Goal: Information Seeking & Learning: Learn about a topic

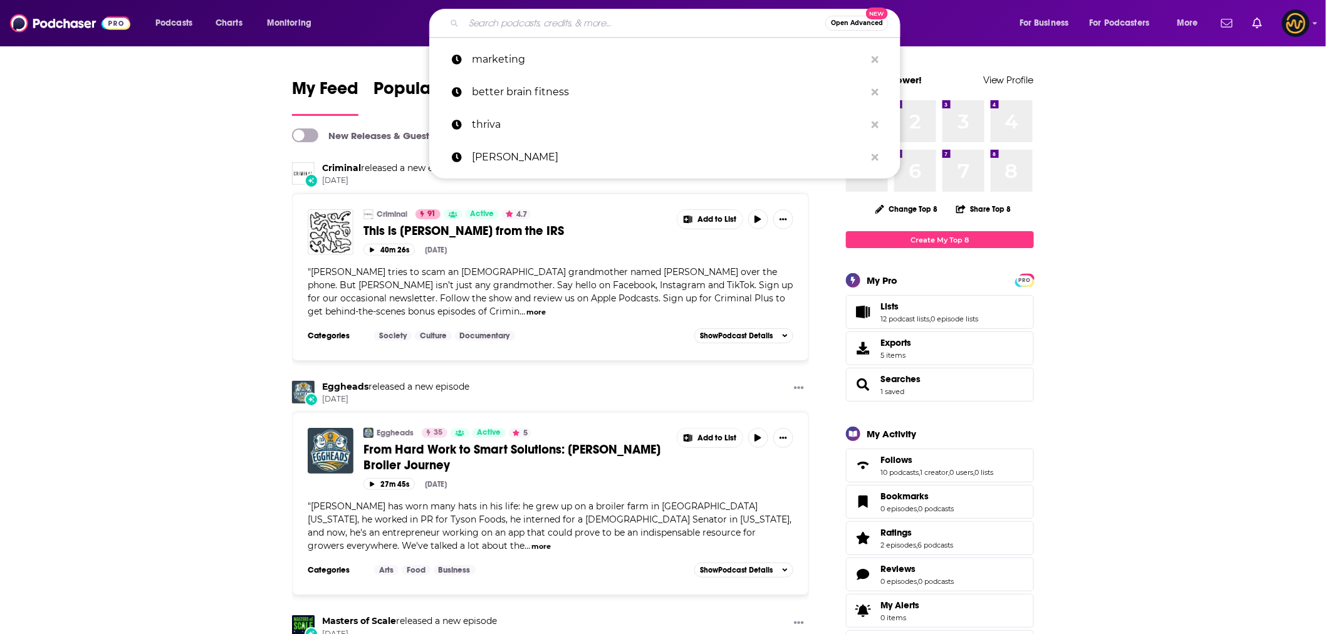
click at [572, 15] on input "Search podcasts, credits, & more..." at bounding box center [645, 23] width 362 height 20
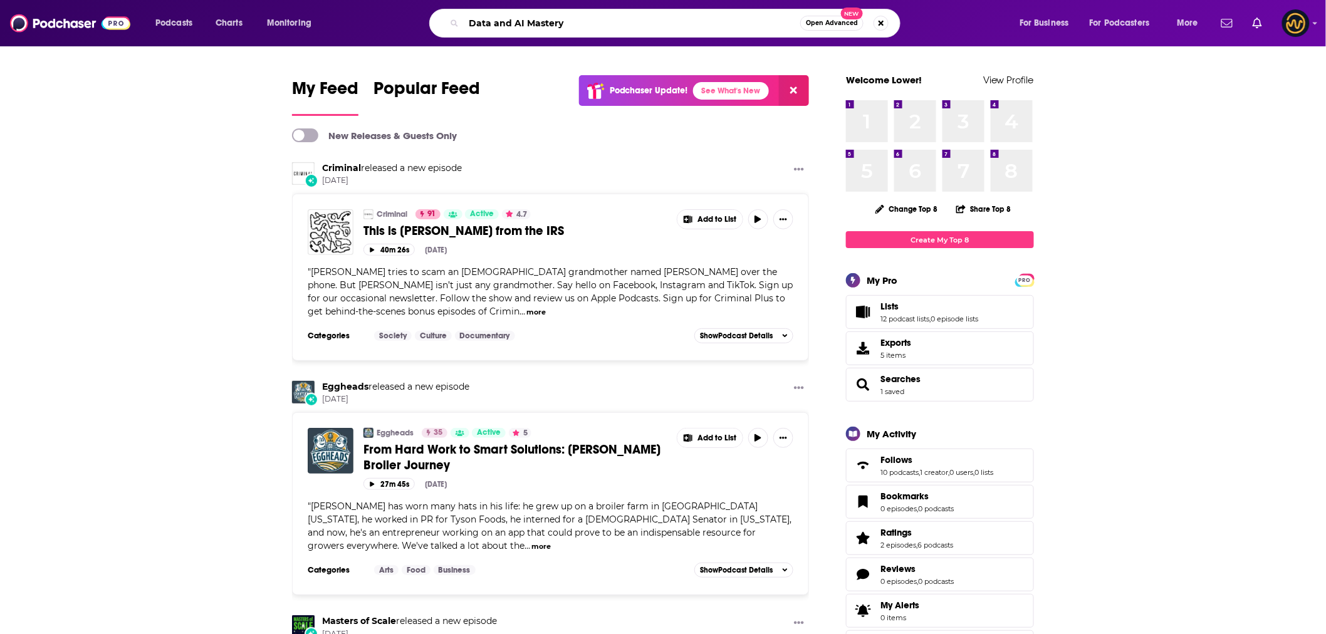
type input "Data and AI Mastery"
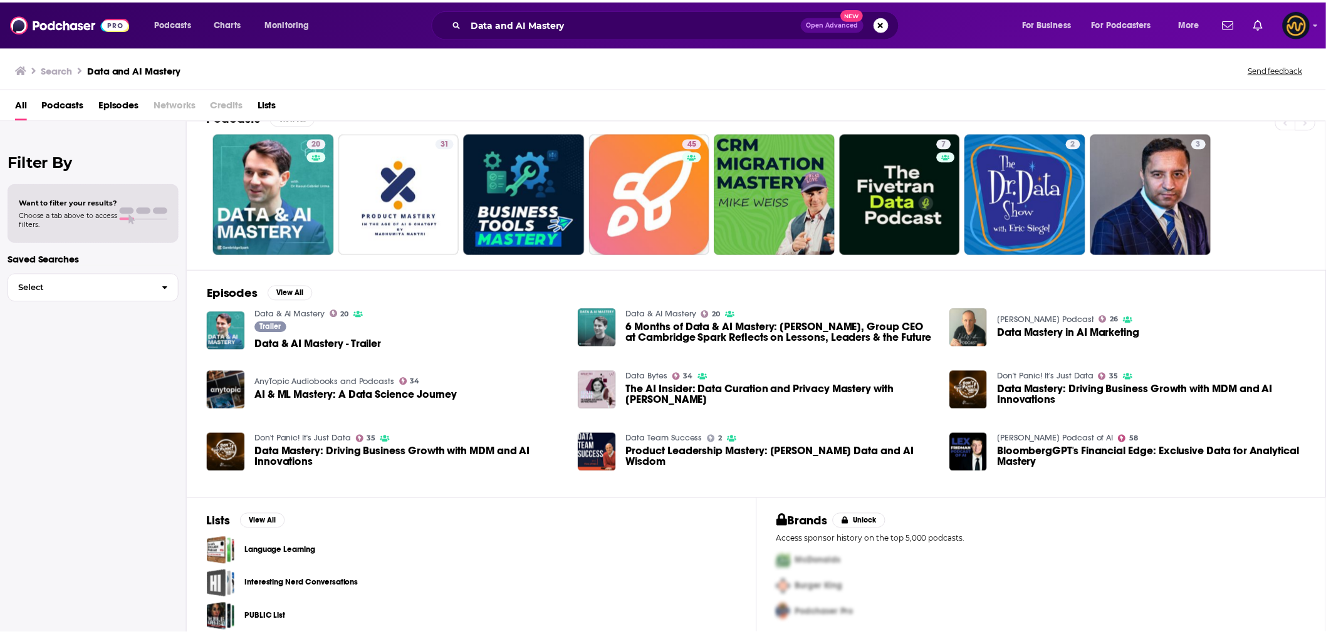
scroll to position [36, 0]
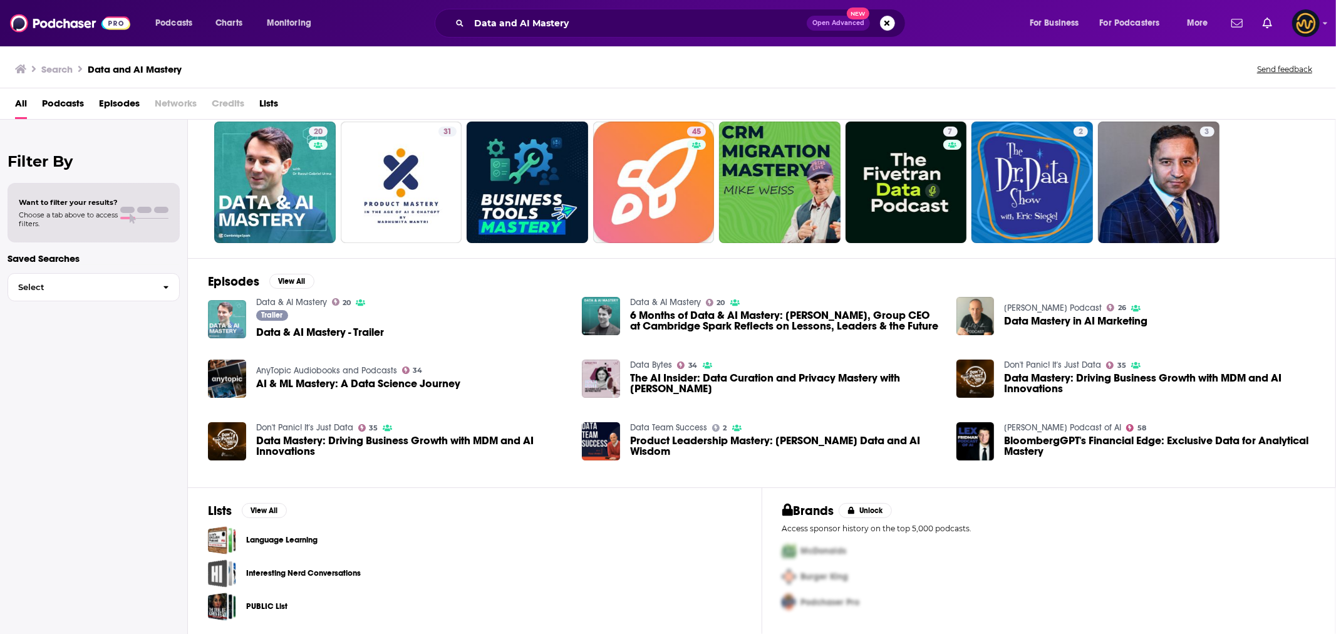
click at [224, 321] on img "Data & AI Mastery - Trailer" at bounding box center [227, 319] width 38 height 38
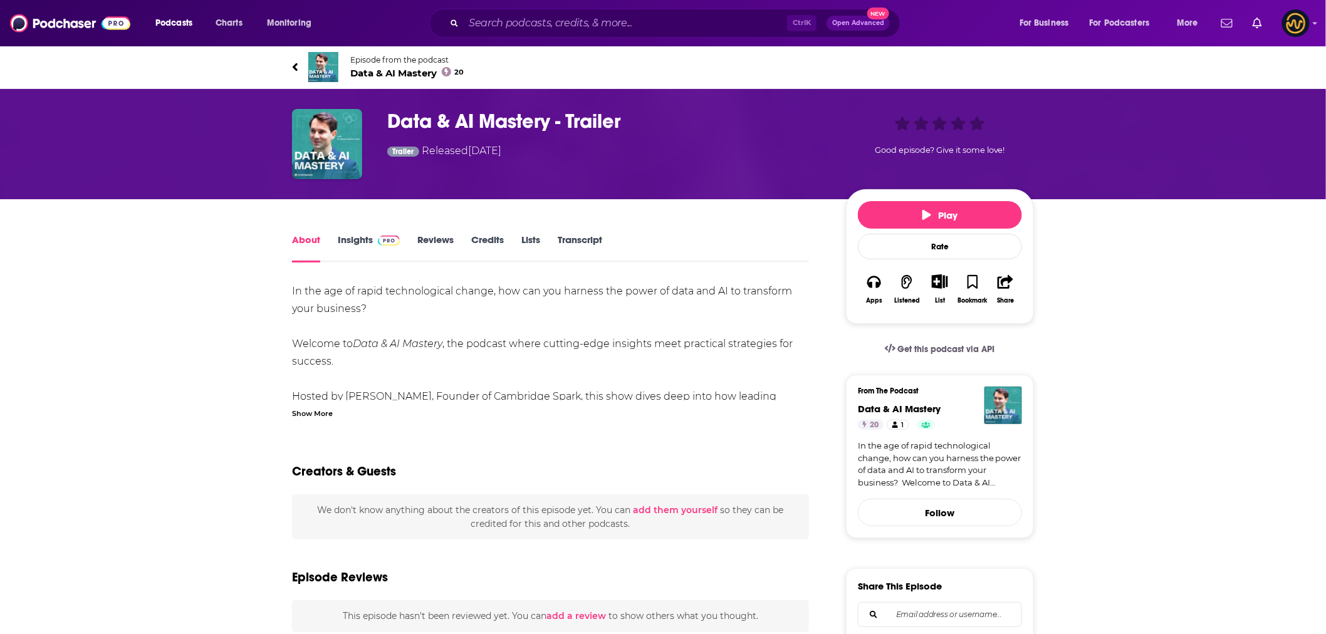
click at [370, 239] on link "Insights" at bounding box center [369, 248] width 62 height 29
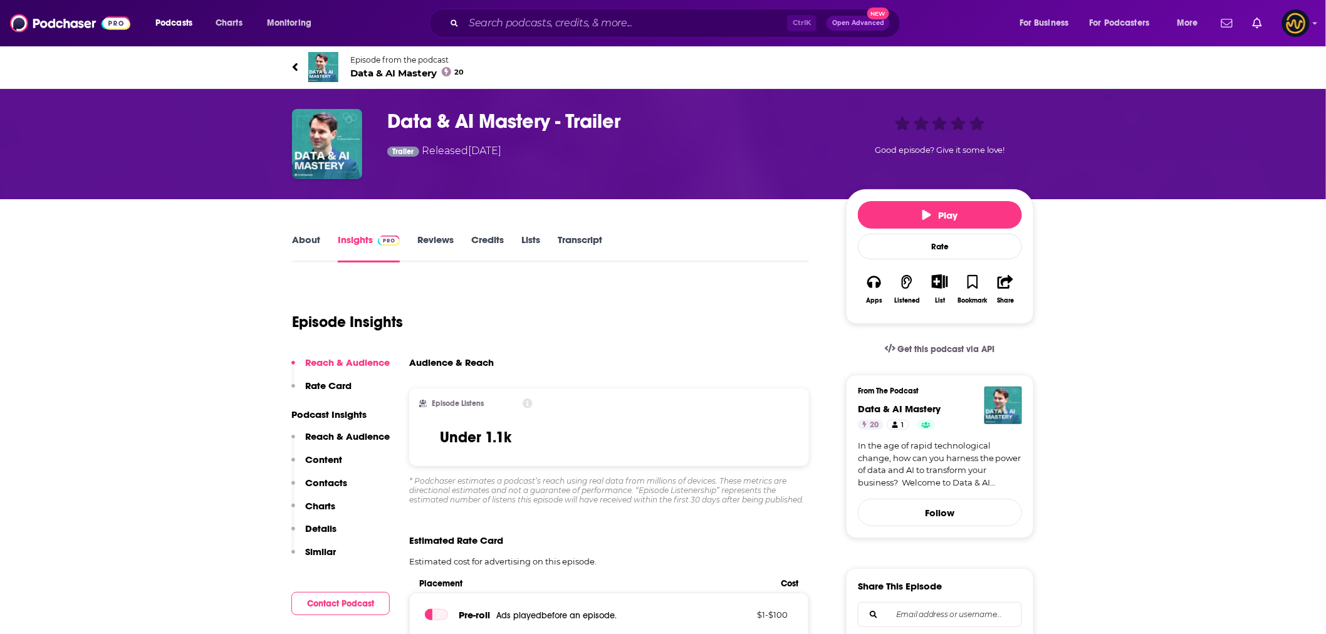
click at [310, 241] on link "About" at bounding box center [306, 248] width 28 height 29
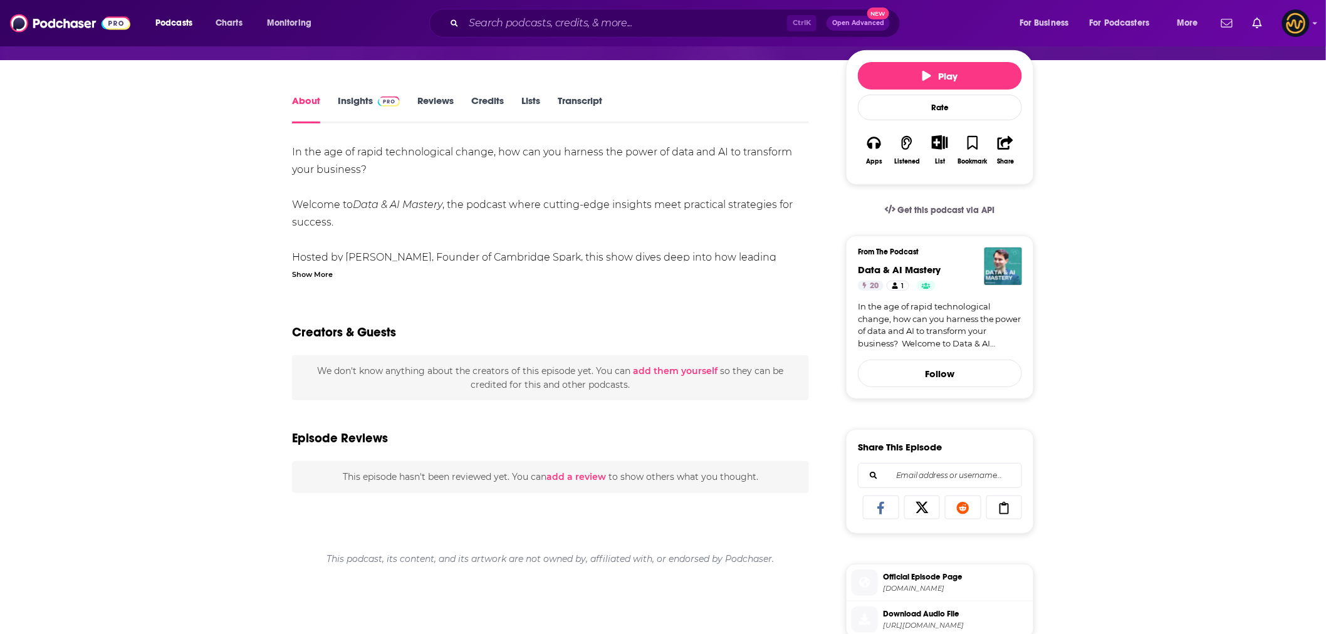
scroll to position [70, 0]
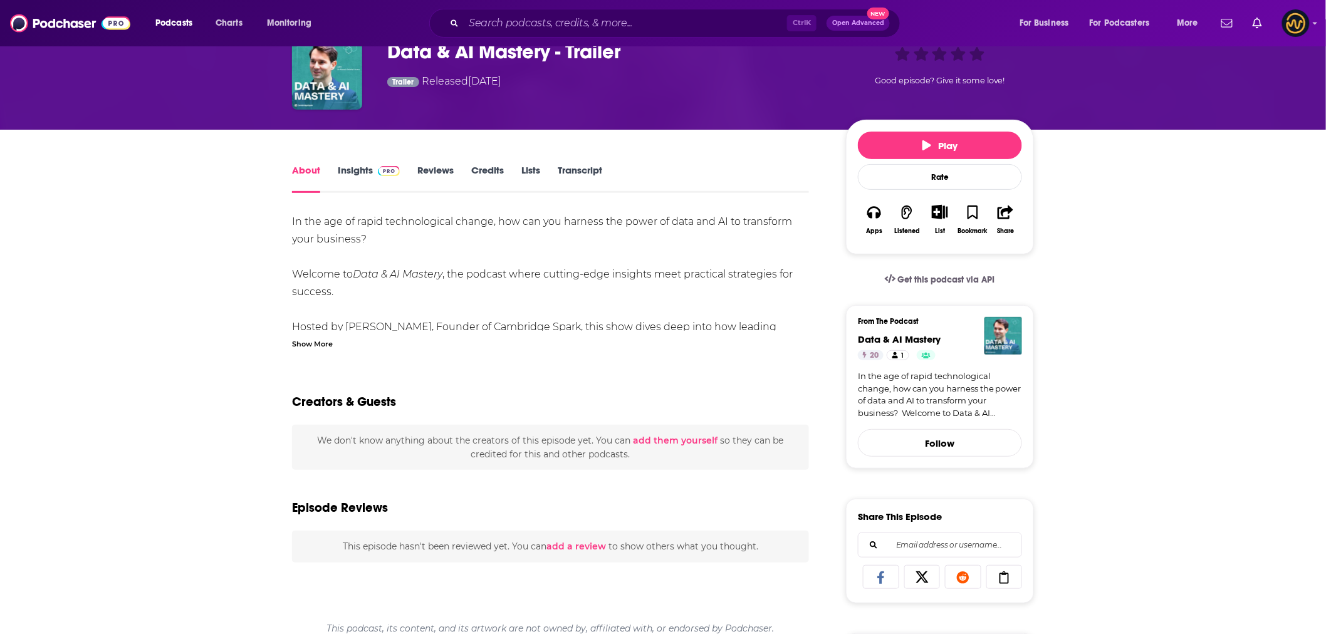
click at [350, 167] on link "Insights" at bounding box center [369, 178] width 62 height 29
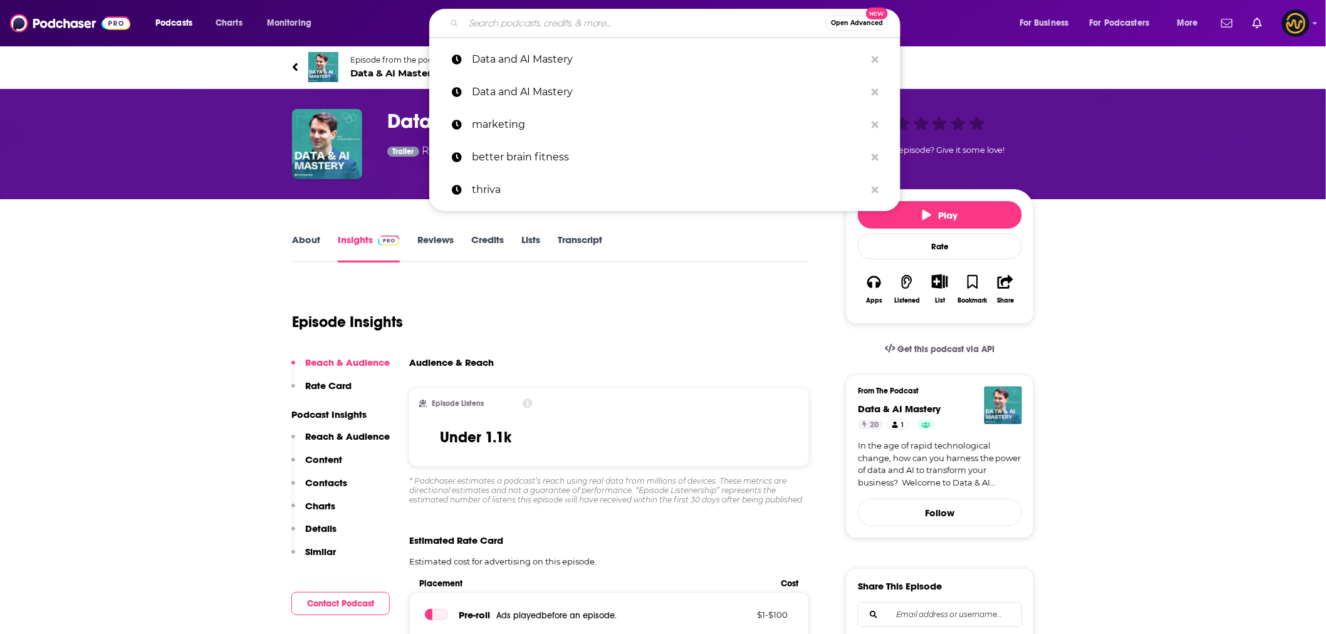
click at [586, 17] on input "Search podcasts, credits, & more..." at bounding box center [645, 23] width 362 height 20
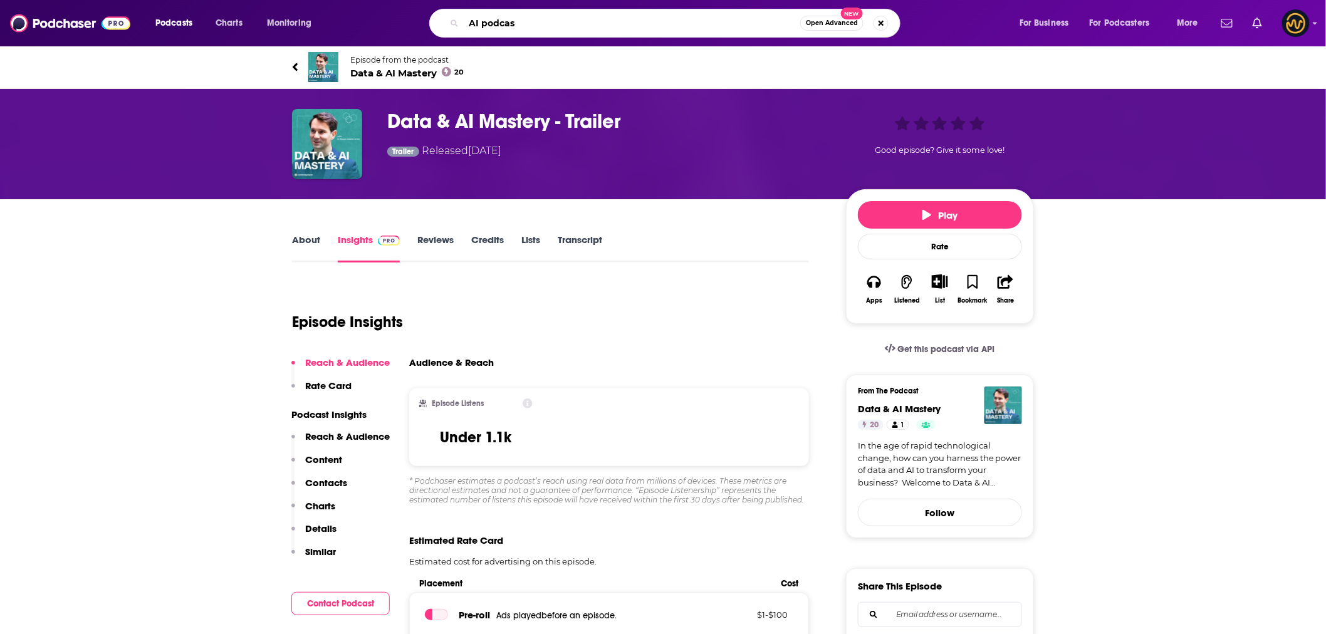
type input "AI podcast"
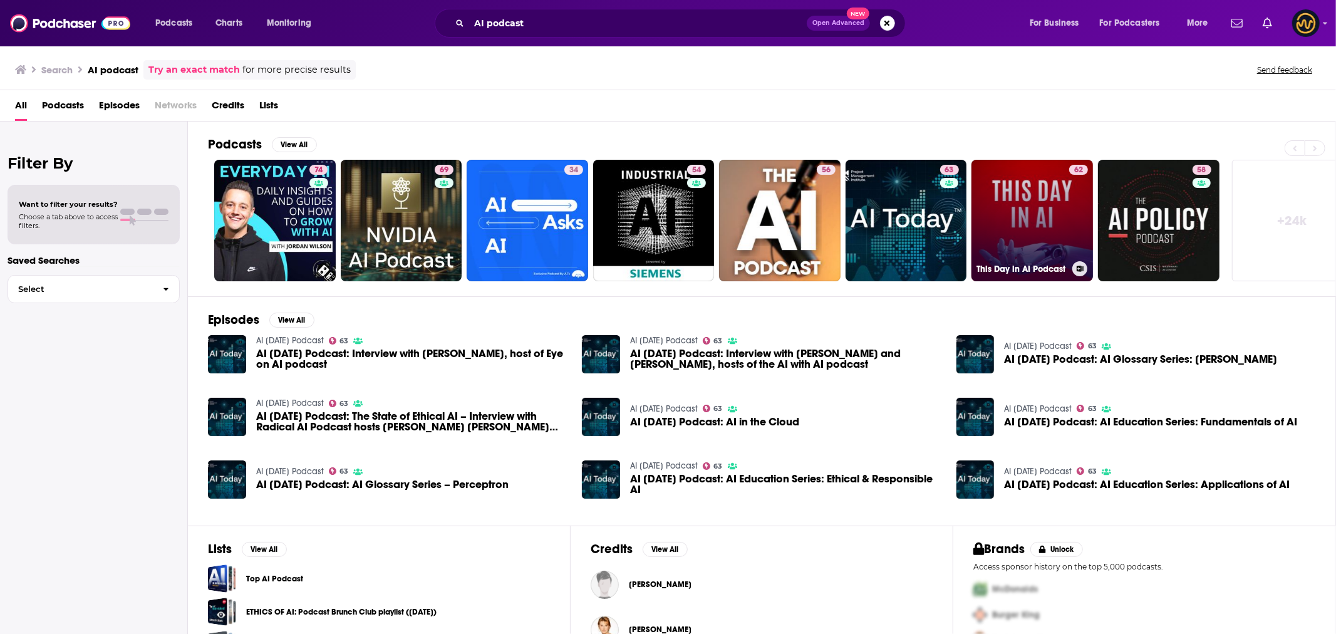
click at [996, 208] on link "62 This Day in AI Podcast" at bounding box center [1033, 221] width 122 height 122
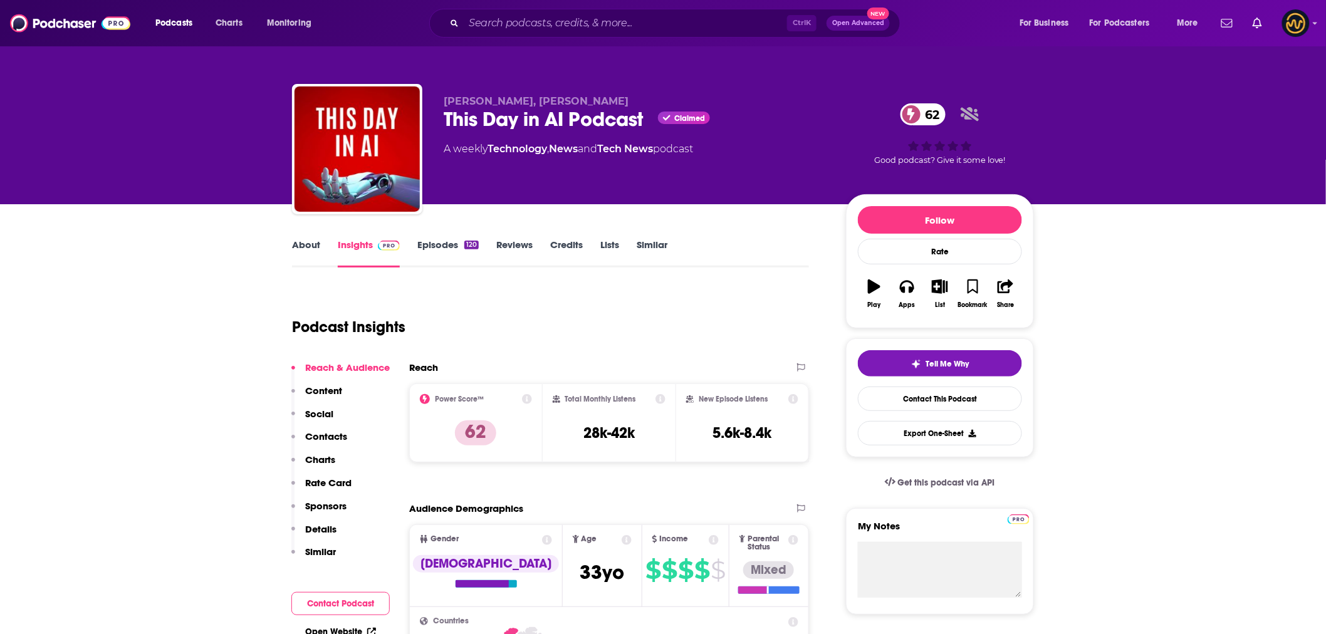
click at [430, 249] on link "Episodes 120" at bounding box center [447, 253] width 61 height 29
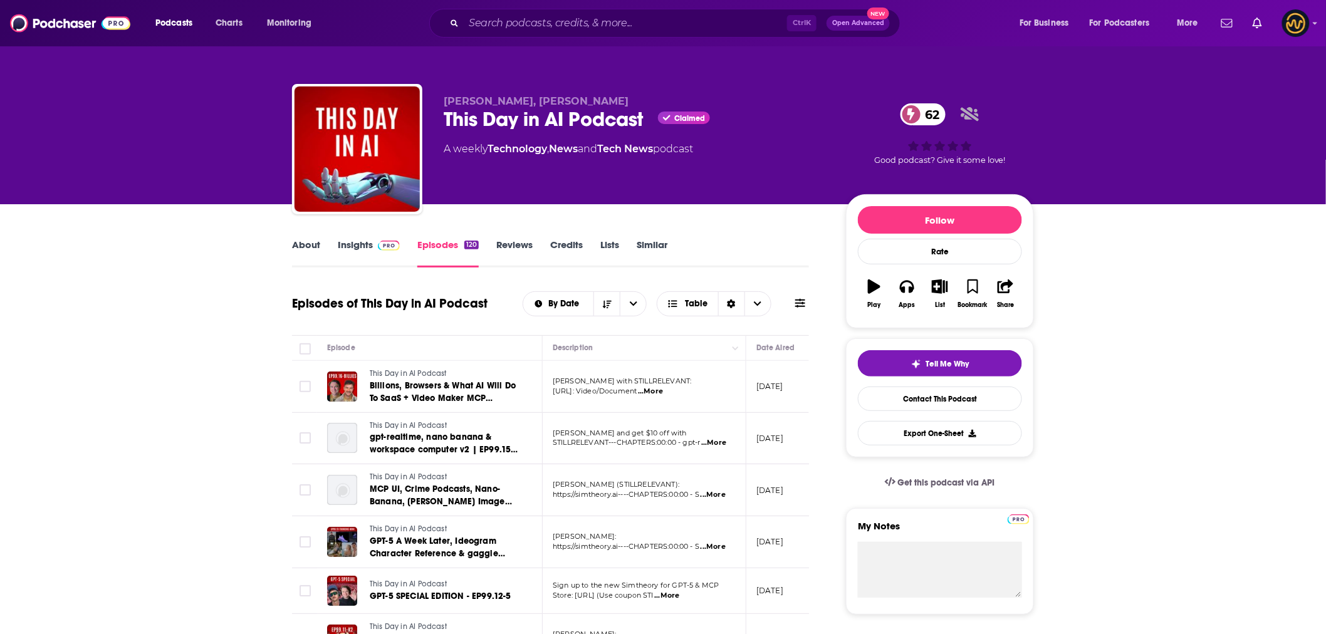
click at [308, 246] on link "About" at bounding box center [306, 253] width 28 height 29
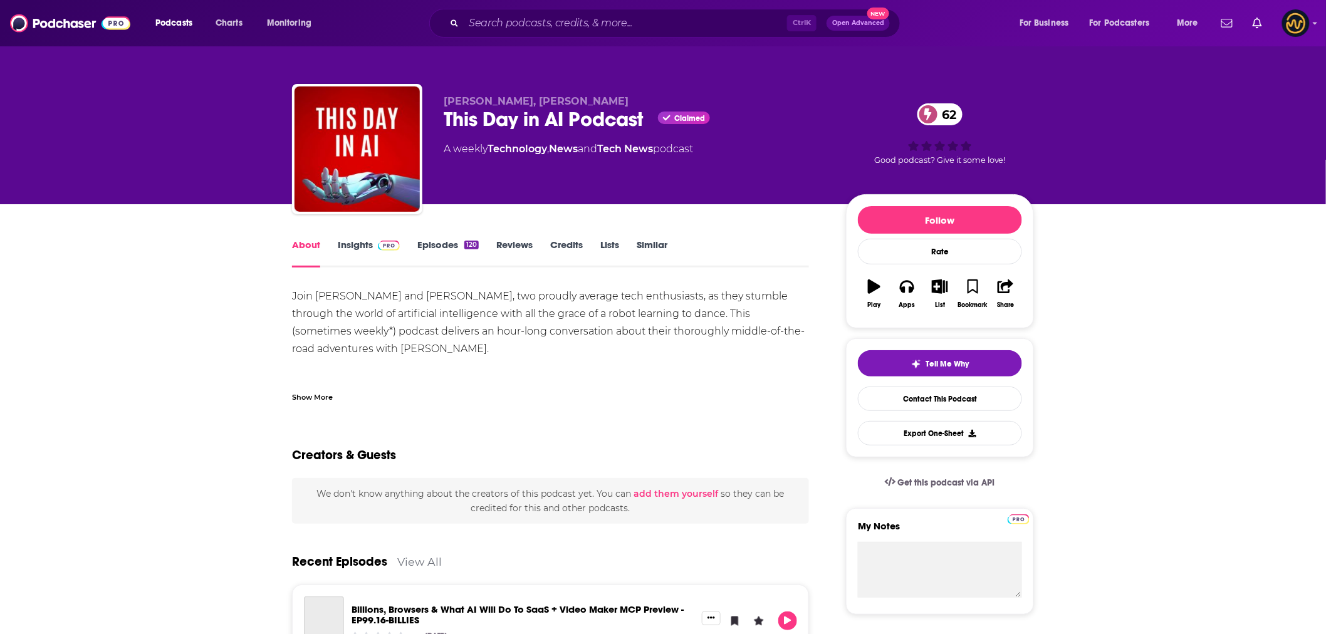
click at [365, 247] on link "Insights" at bounding box center [369, 253] width 62 height 29
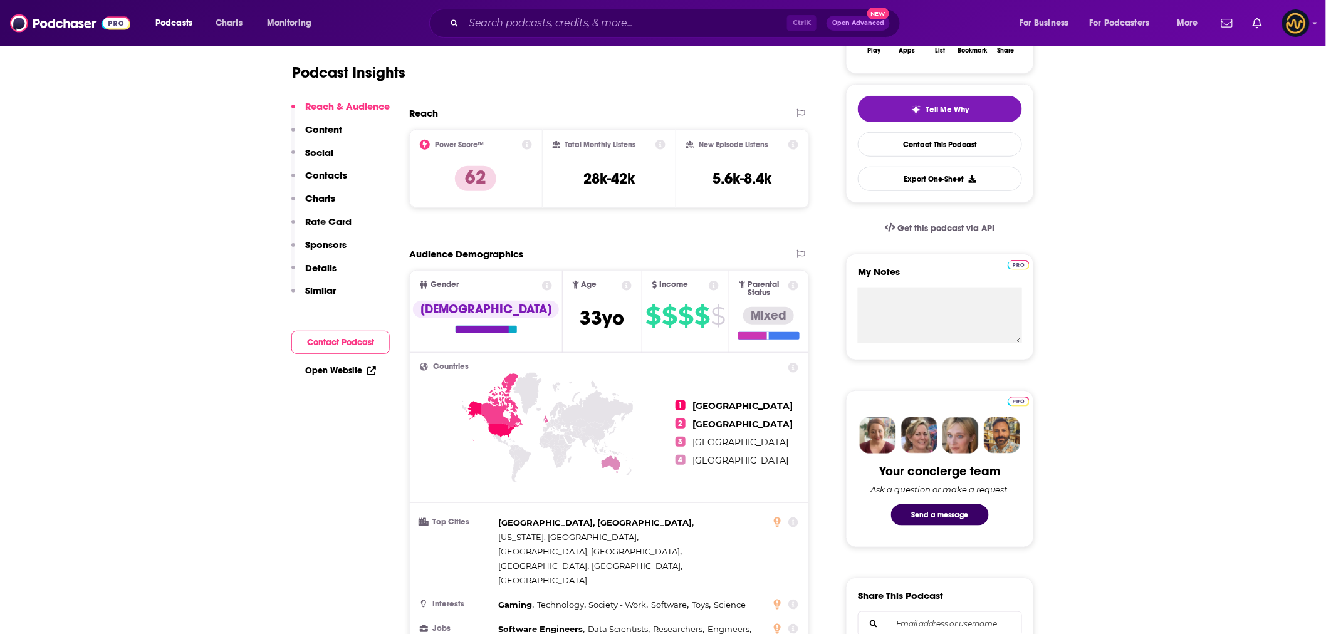
scroll to position [278, 0]
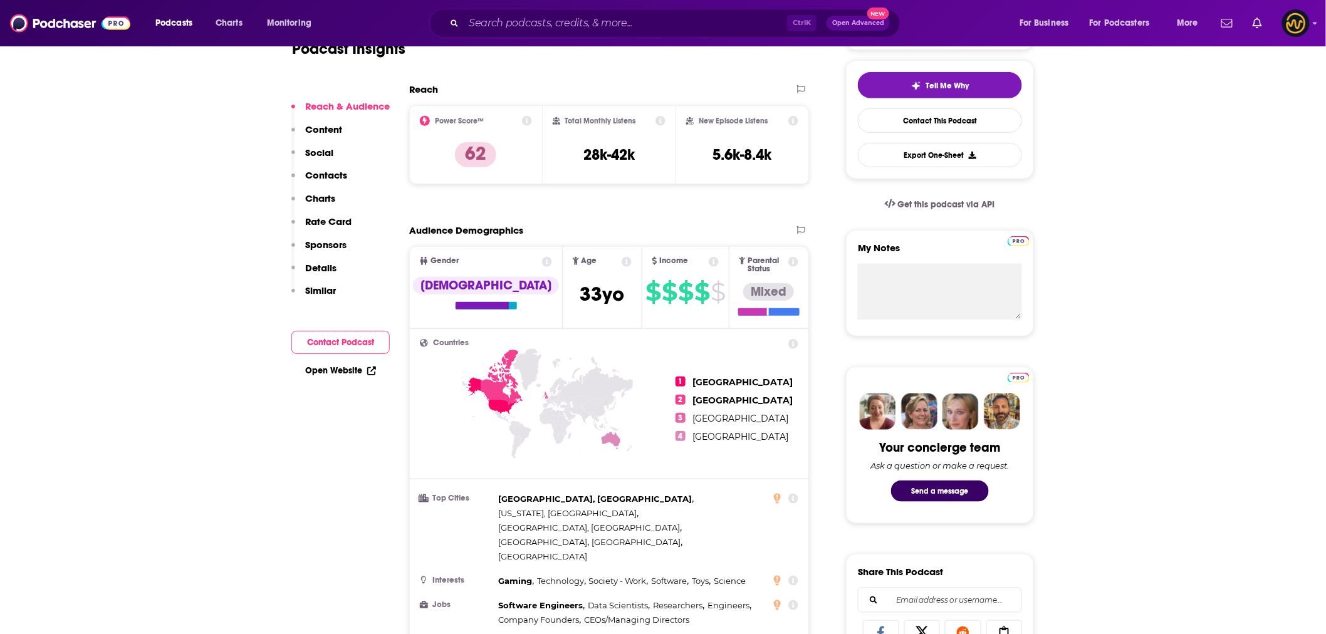
click at [624, 161] on h3 "28k-42k" at bounding box center [608, 154] width 51 height 19
copy div "28k-42k"
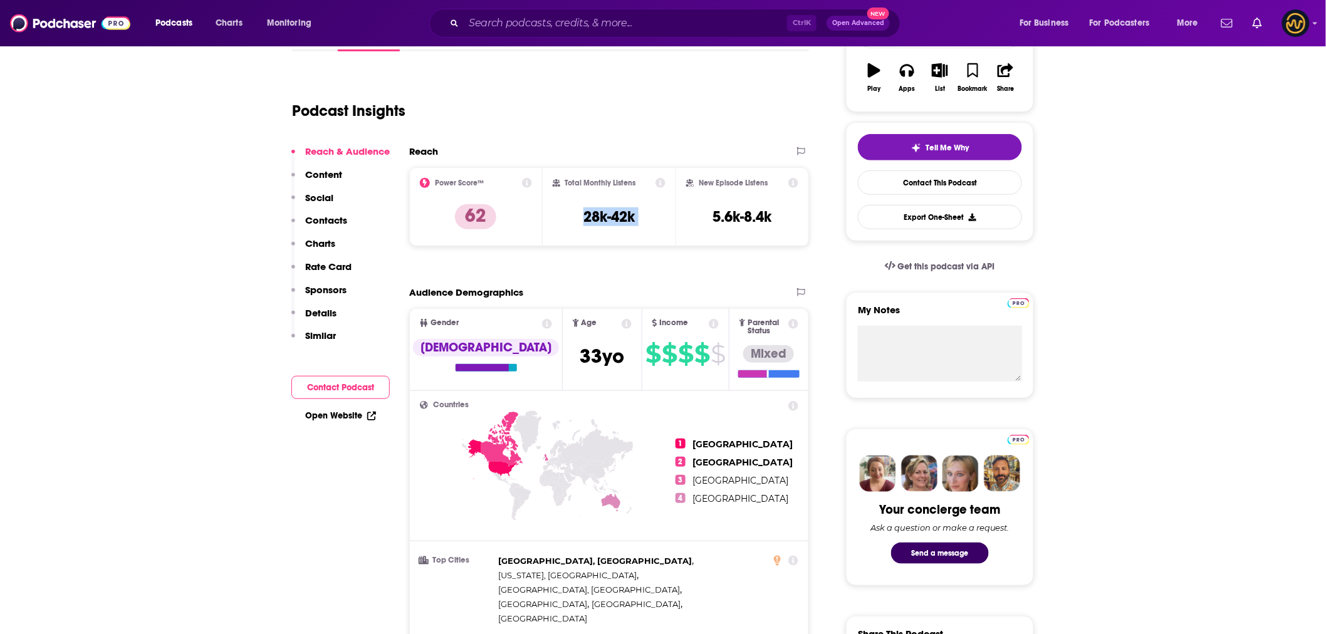
scroll to position [139, 0]
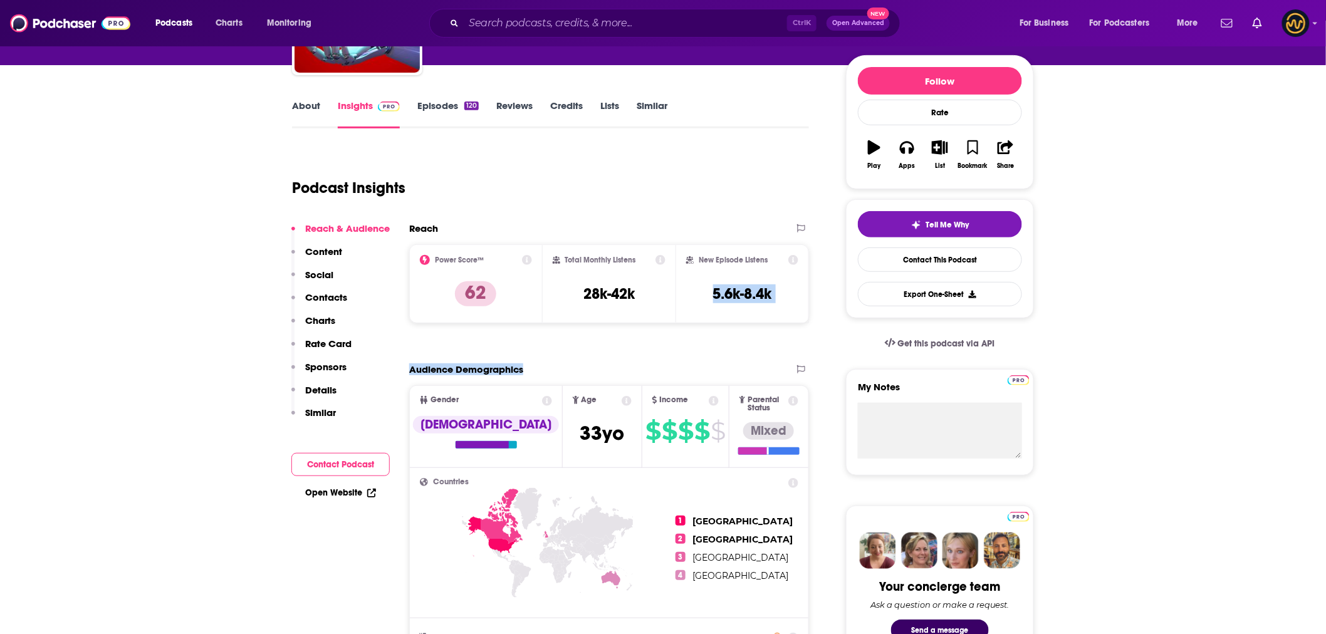
click at [301, 105] on link "About" at bounding box center [306, 114] width 28 height 29
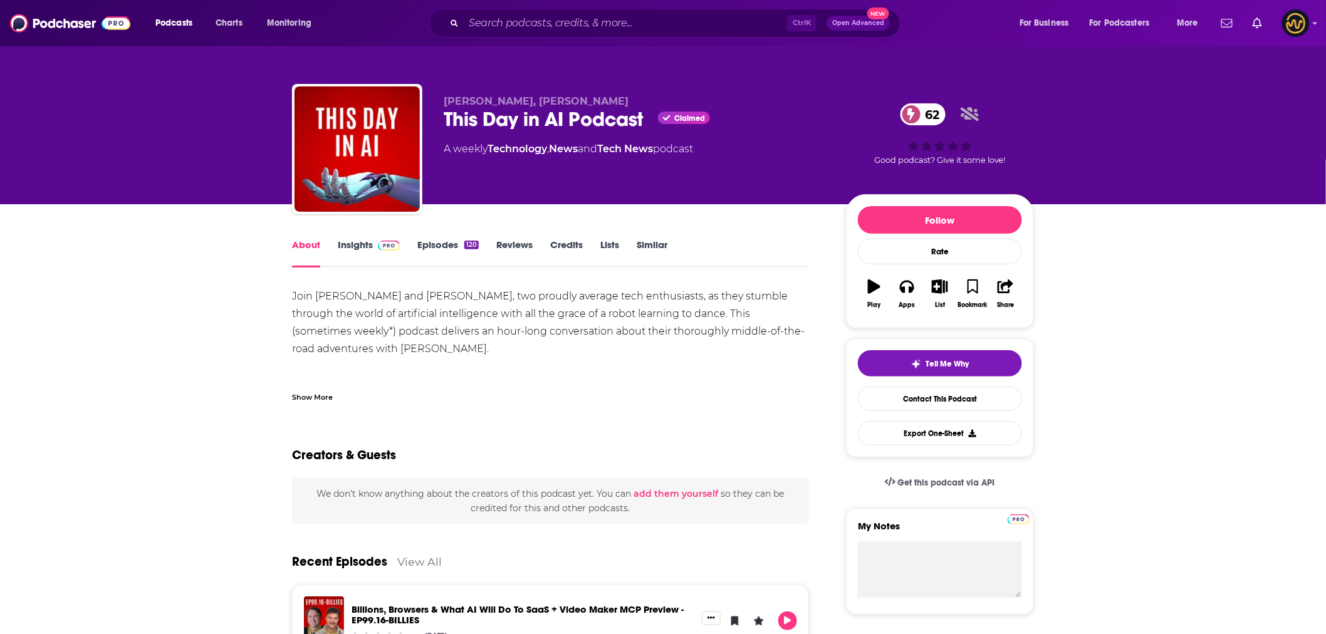
click at [376, 245] on span at bounding box center [386, 245] width 27 height 12
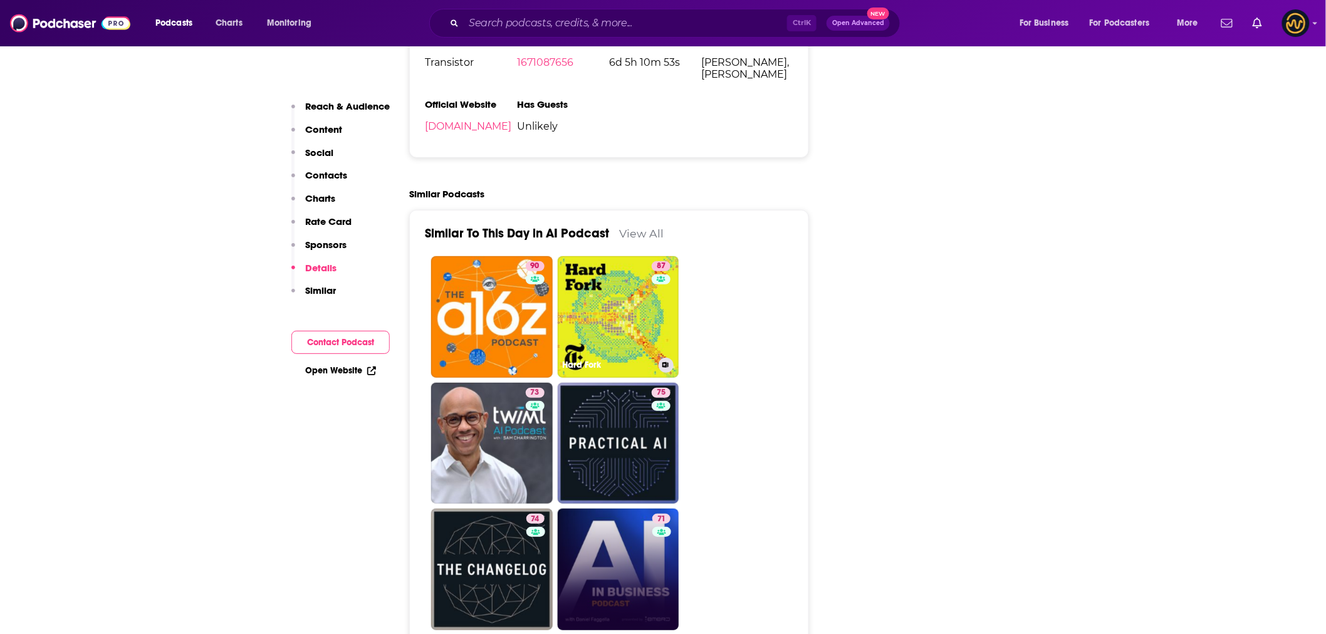
scroll to position [2297, 0]
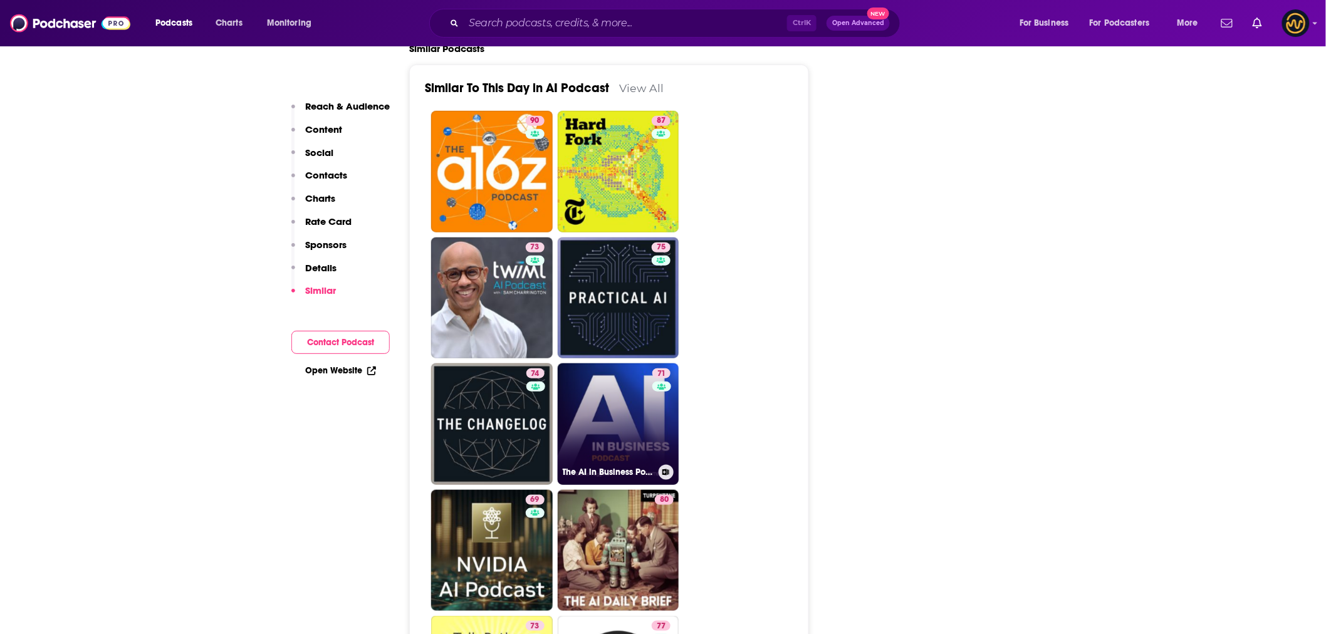
click at [634, 363] on link "71 The AI in Business Podcast" at bounding box center [619, 424] width 122 height 122
type input "https://www.podchaser.com/podcasts/the-ai-in-business-podcast-5659"
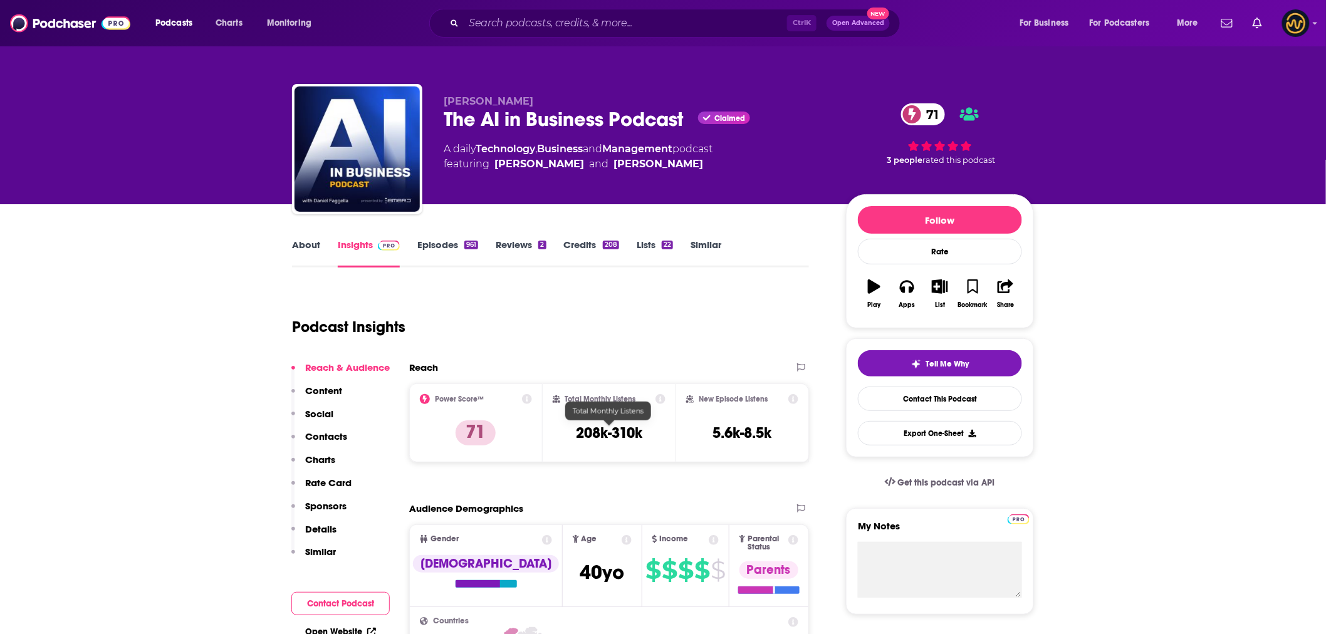
click at [611, 429] on h3 "208k-310k" at bounding box center [609, 433] width 66 height 19
click at [613, 434] on h3 "208k-310k" at bounding box center [609, 433] width 66 height 19
copy div "208k-310k"
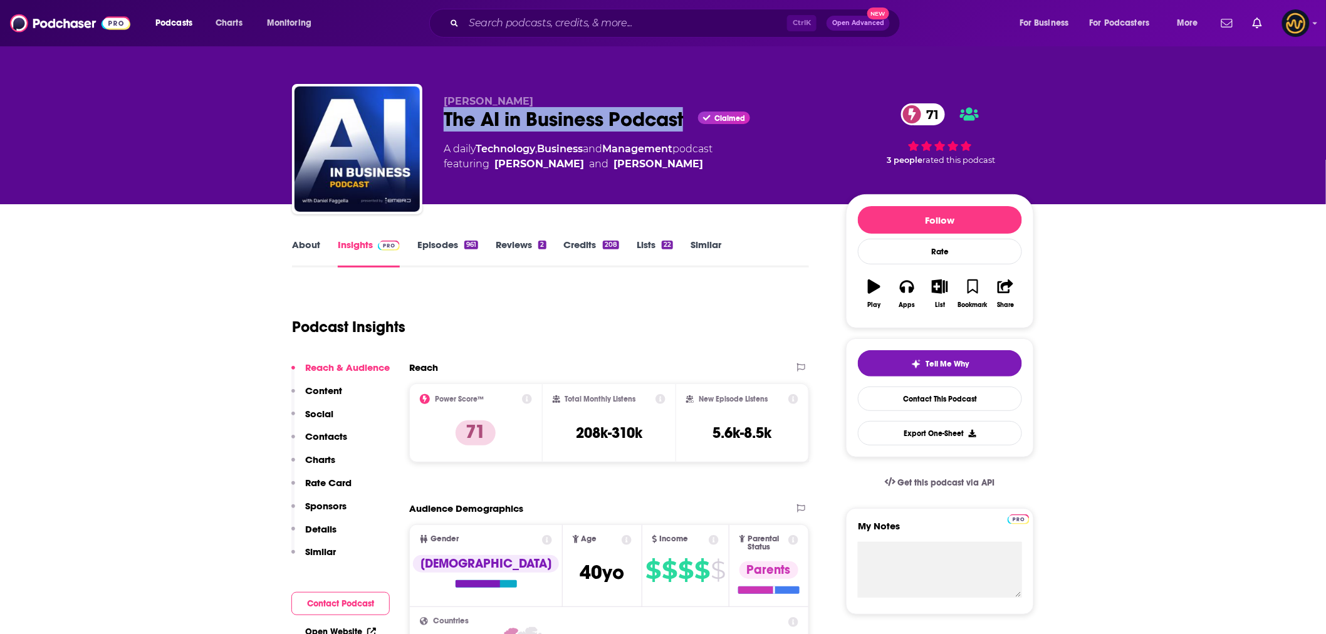
drag, startPoint x: 443, startPoint y: 123, endPoint x: 685, endPoint y: 122, distance: 242.5
click at [685, 122] on div "The AI in Business Podcast Claimed 71" at bounding box center [635, 119] width 382 height 24
copy h2 "The AI in Business Podcast"
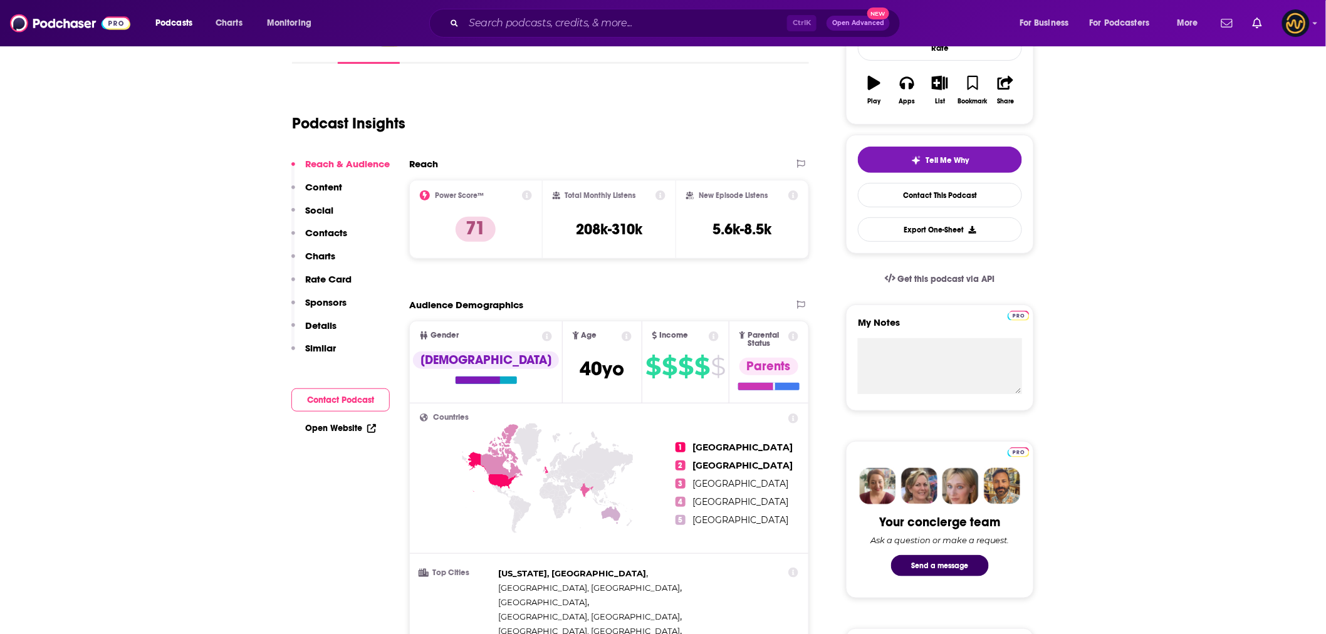
scroll to position [209, 0]
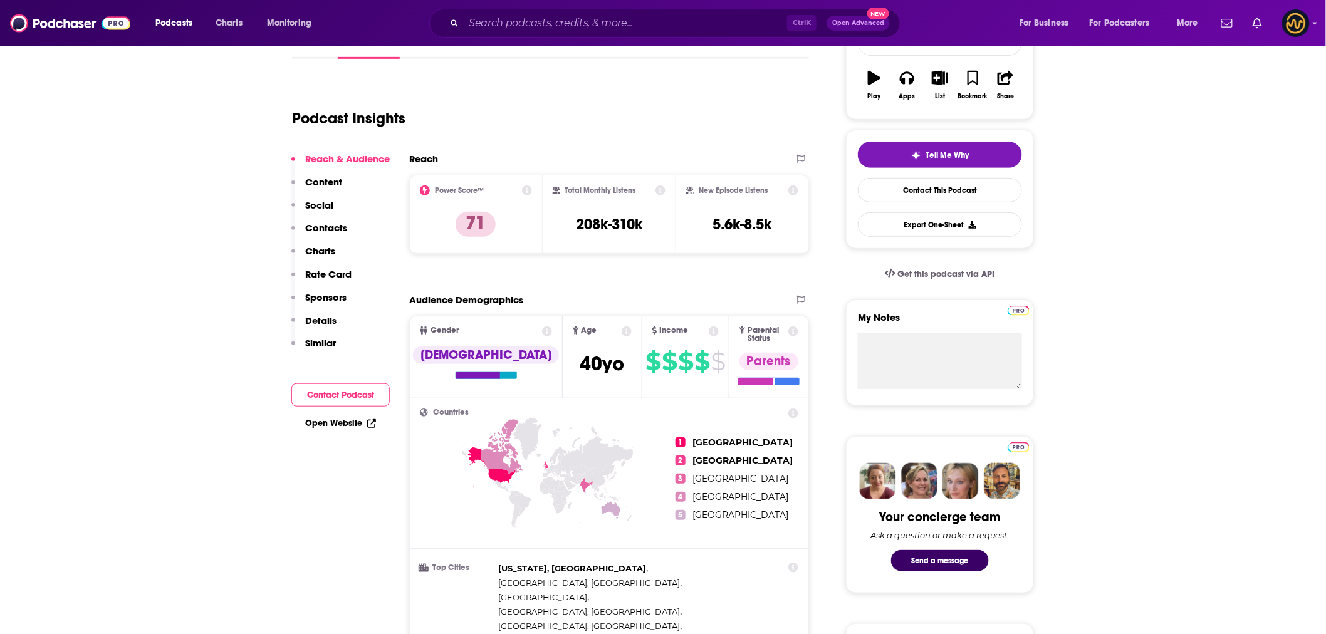
click at [627, 103] on div "Podcast Insights" at bounding box center [545, 111] width 507 height 64
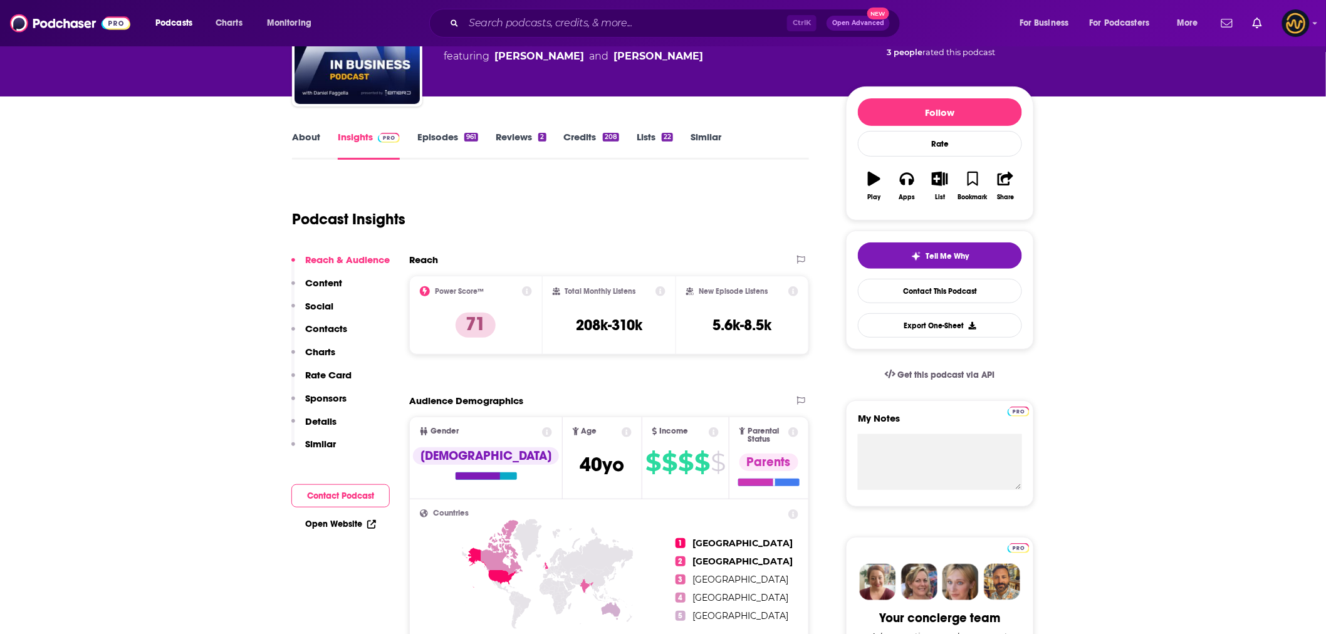
scroll to position [0, 0]
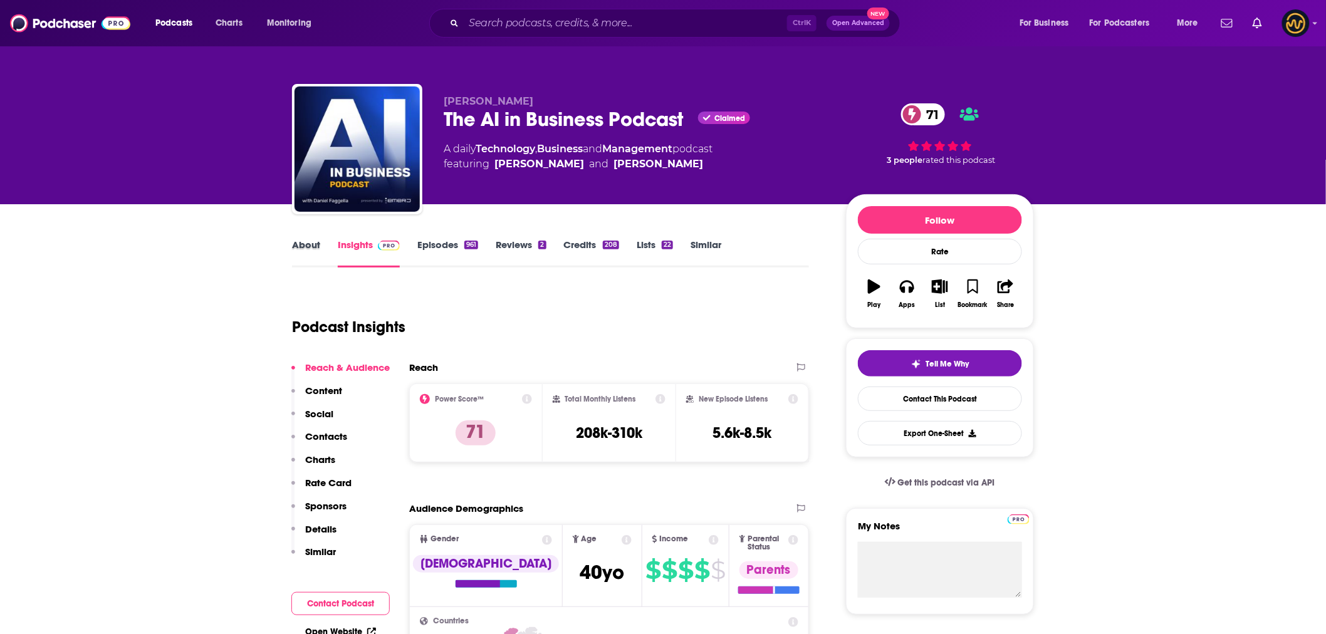
click at [323, 242] on div "About" at bounding box center [315, 253] width 46 height 29
click at [314, 247] on link "About" at bounding box center [306, 253] width 28 height 29
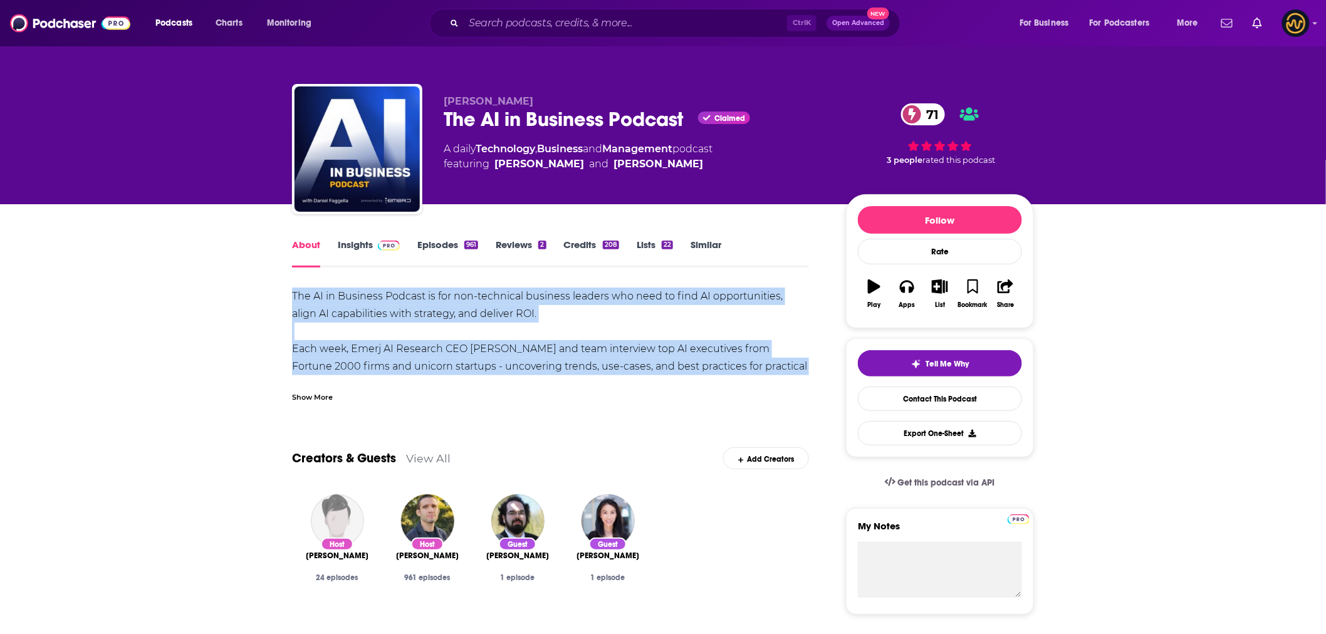
drag, startPoint x: 293, startPoint y: 293, endPoint x: 783, endPoint y: 370, distance: 496.0
click at [783, 370] on div "The AI in Business Podcast is for non-technical business leaders who need to fi…" at bounding box center [550, 367] width 517 height 158
copy div "The AI in Business Podcast is for non-technical business leaders who need to fi…"
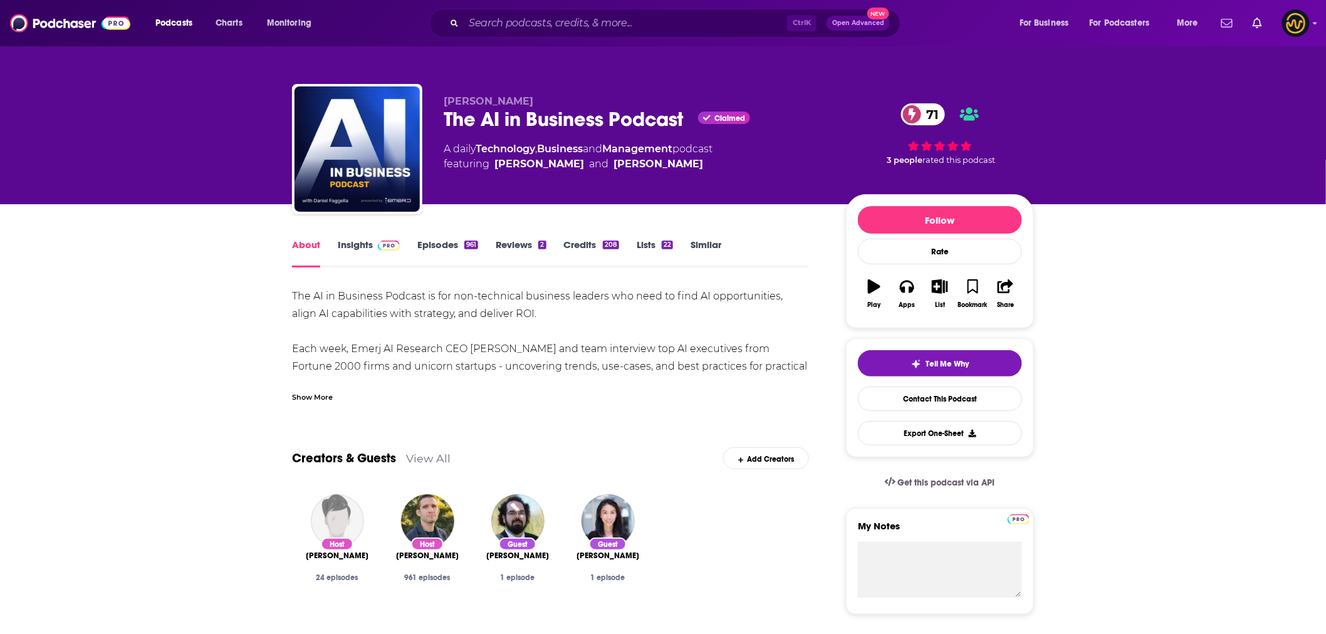
click at [373, 245] on span at bounding box center [386, 245] width 27 height 12
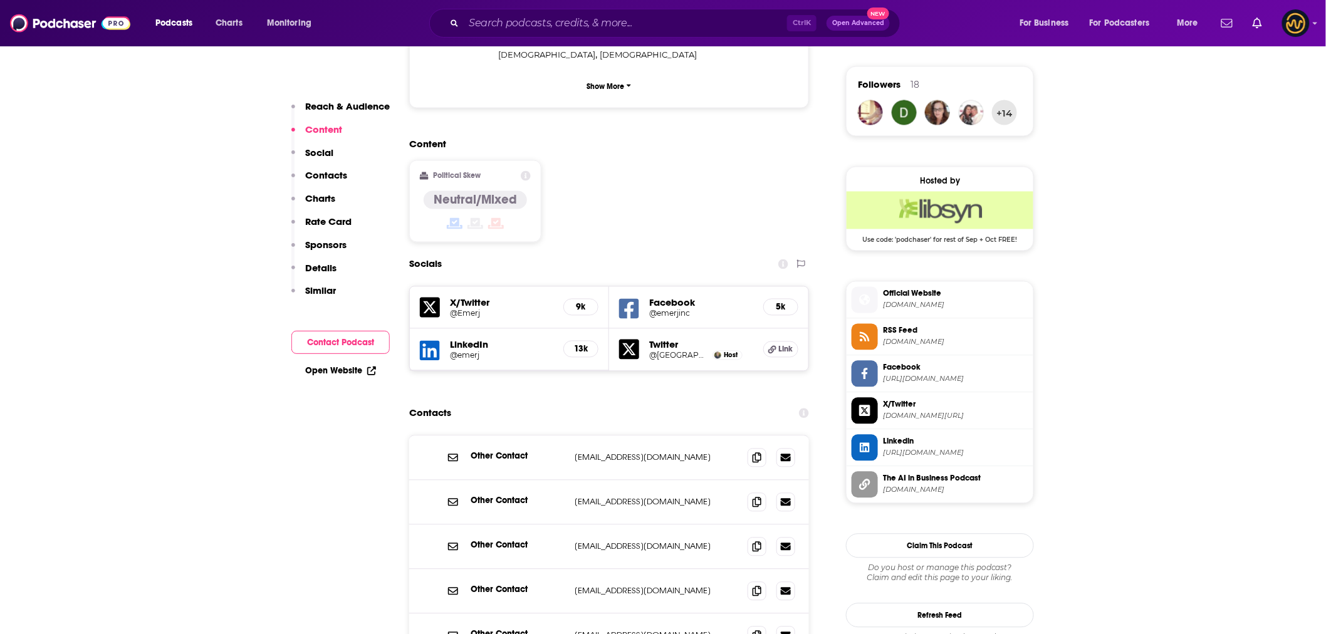
scroll to position [627, 0]
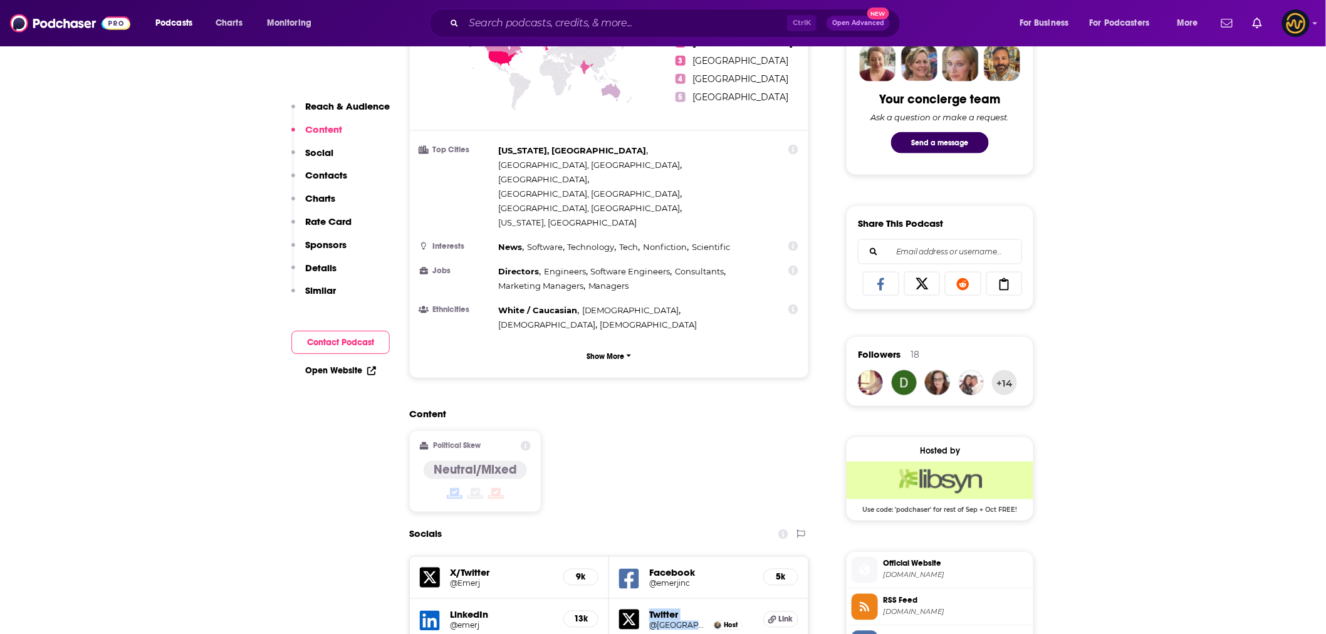
drag, startPoint x: 649, startPoint y: 536, endPoint x: 702, endPoint y: 555, distance: 56.5
click at [702, 599] on div "Twitter @danfaggella Host Link" at bounding box center [708, 620] width 199 height 42
drag, startPoint x: 746, startPoint y: 553, endPoint x: 675, endPoint y: 542, distance: 71.7
click at [675, 609] on div "Twitter @danfaggella Host" at bounding box center [701, 620] width 104 height 22
click at [779, 615] on span "Link" at bounding box center [785, 620] width 14 height 10
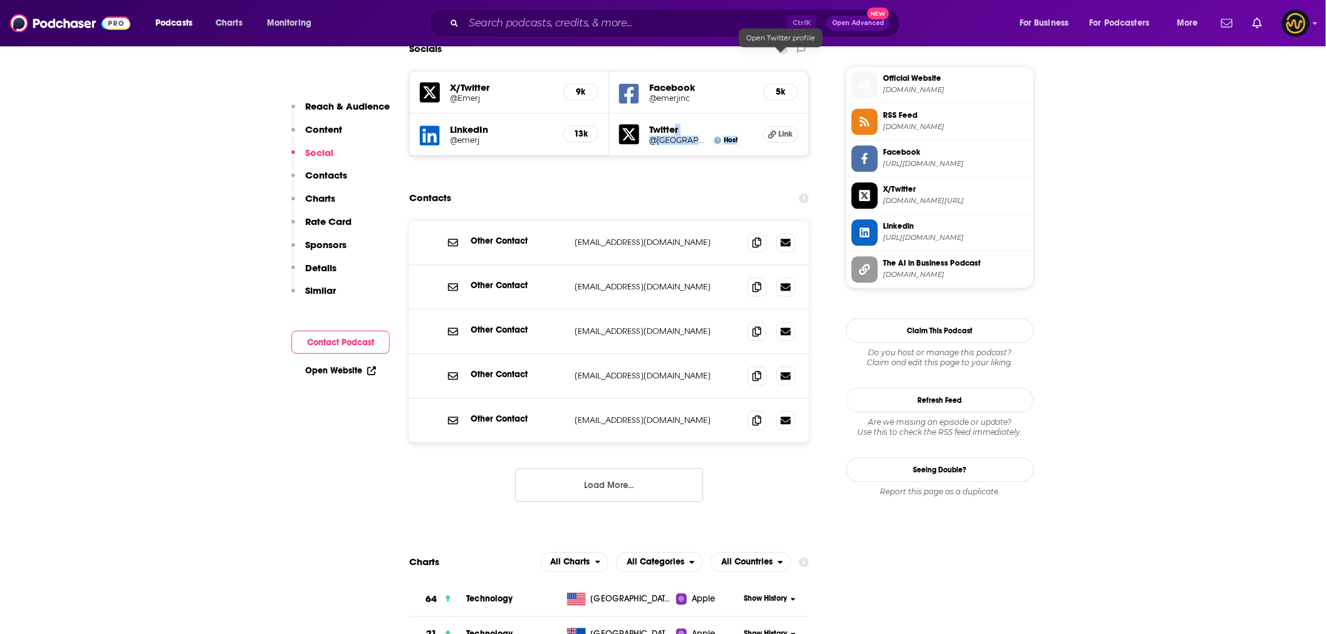
scroll to position [1113, 0]
click at [761, 280] on icon at bounding box center [757, 285] width 9 height 10
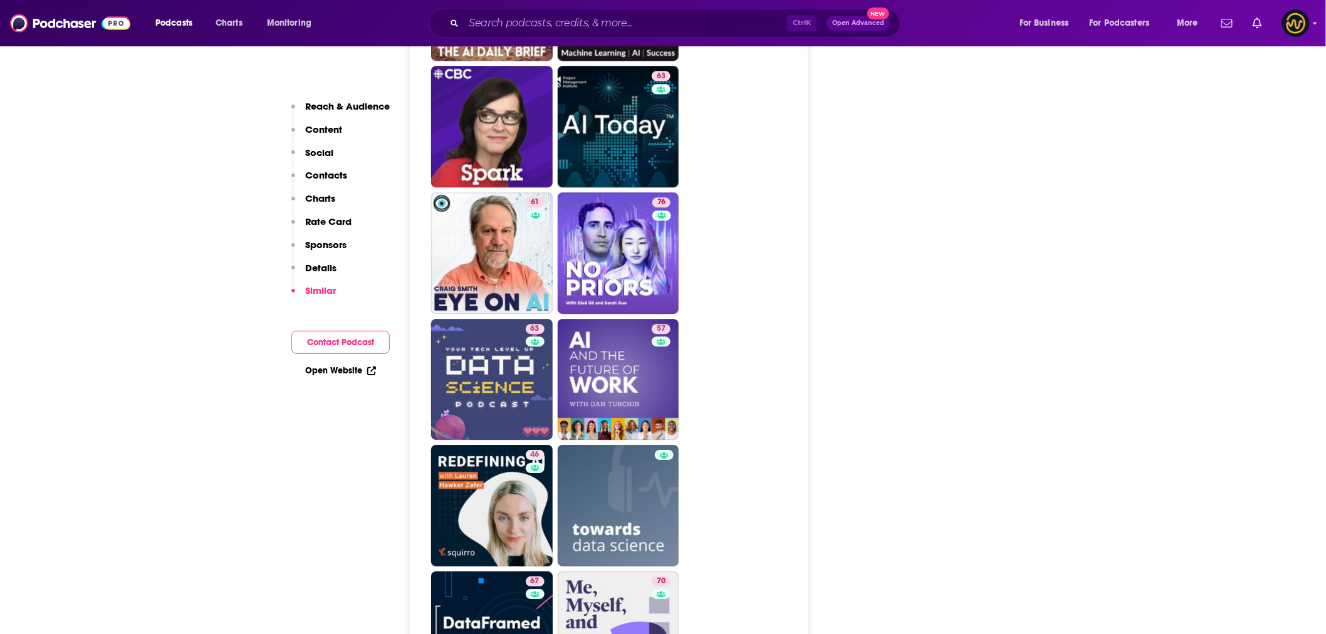
scroll to position [3342, 0]
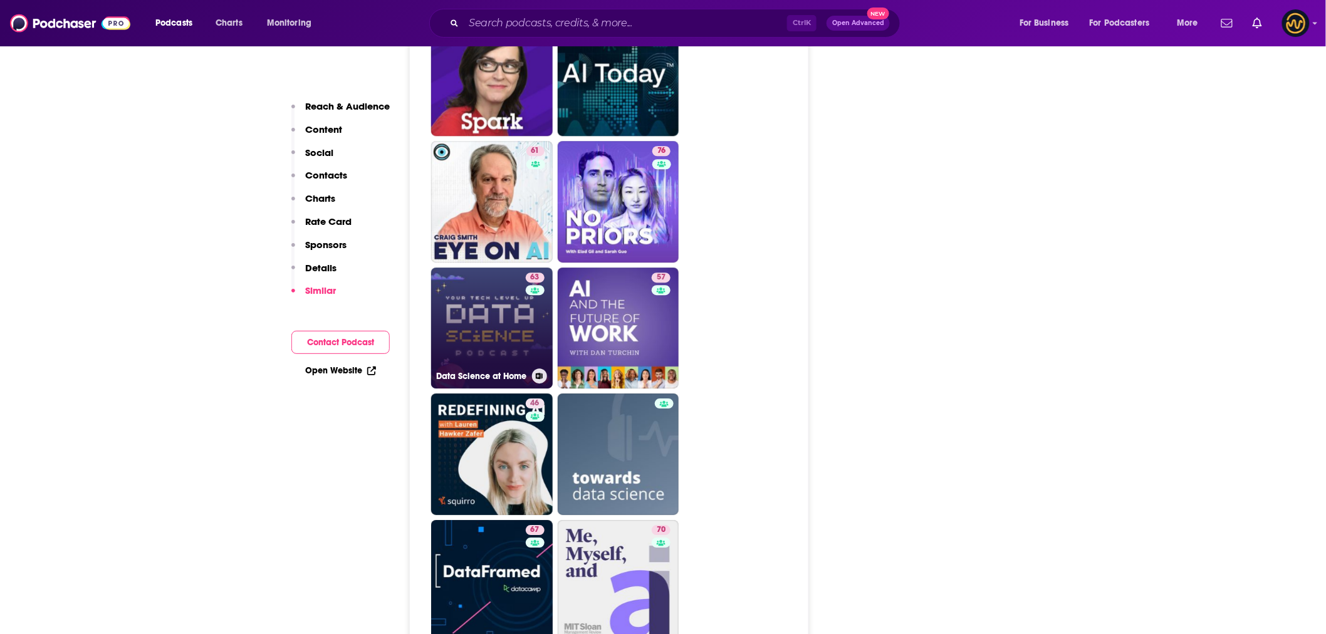
click at [466, 268] on link "63 Data Science at Home" at bounding box center [492, 329] width 122 height 122
type input "https://www.podchaser.com/podcasts/data-science-at-home-1664"
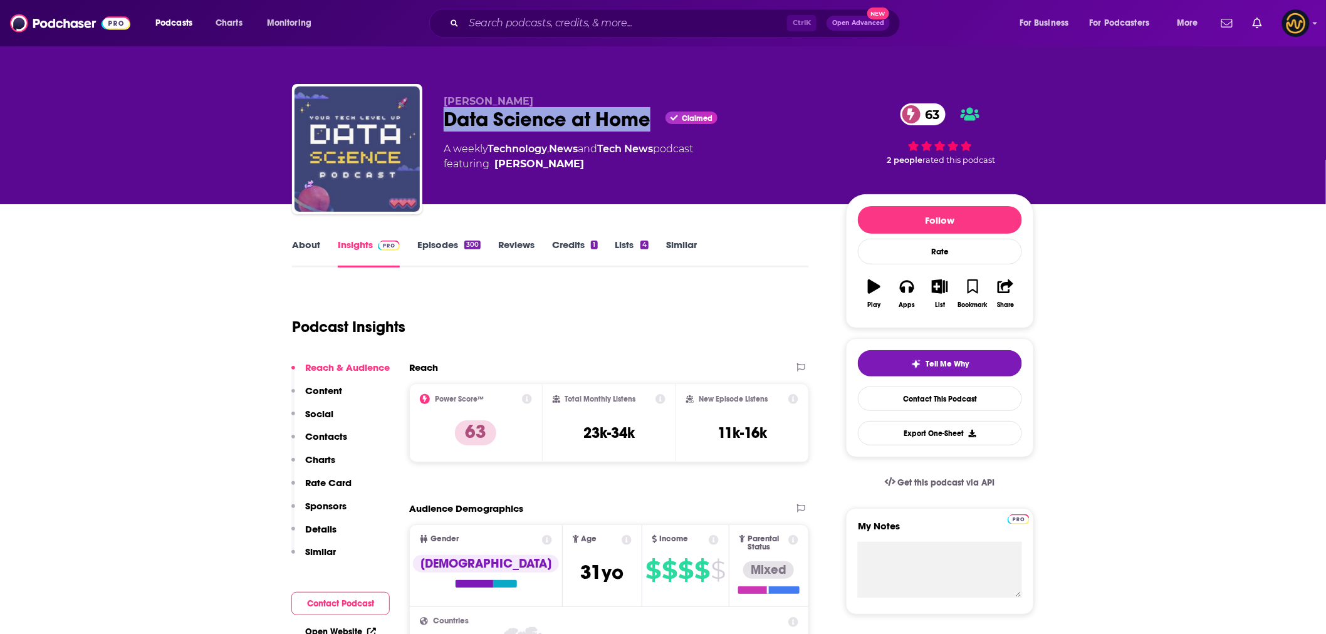
drag, startPoint x: 444, startPoint y: 122, endPoint x: 650, endPoint y: 124, distance: 206.2
click at [650, 124] on div "Data Science at Home Claimed 63" at bounding box center [635, 119] width 382 height 24
copy h2 "Data Science at Home"
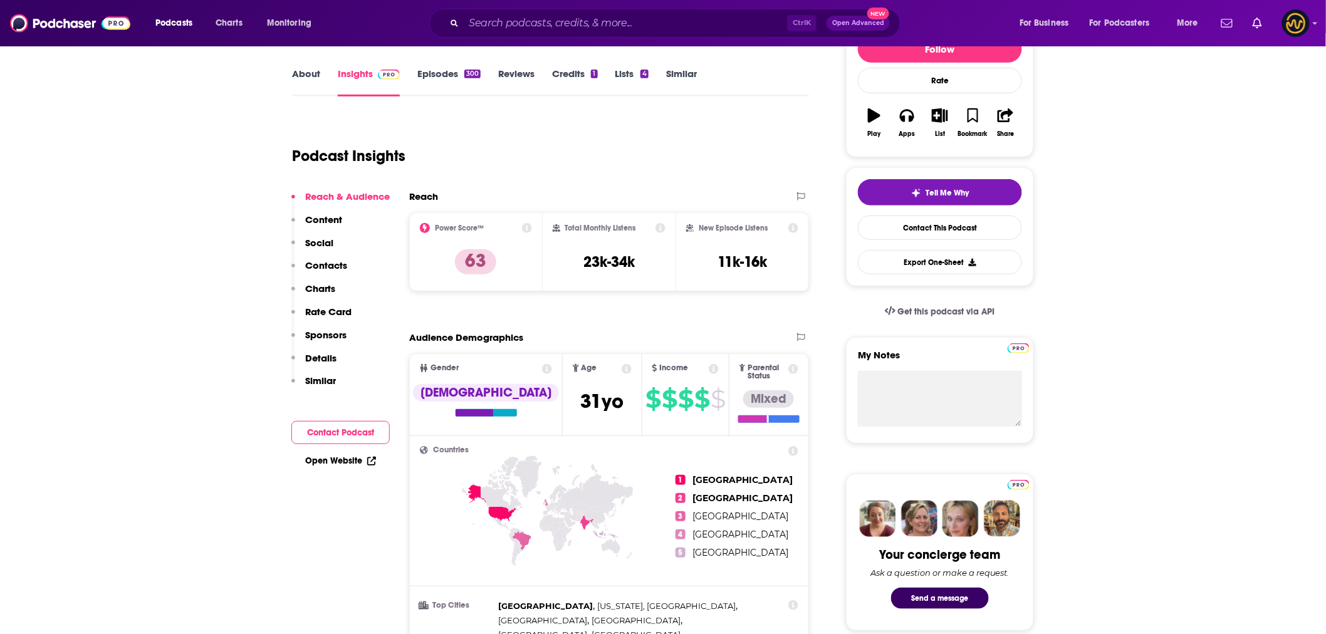
scroll to position [139, 0]
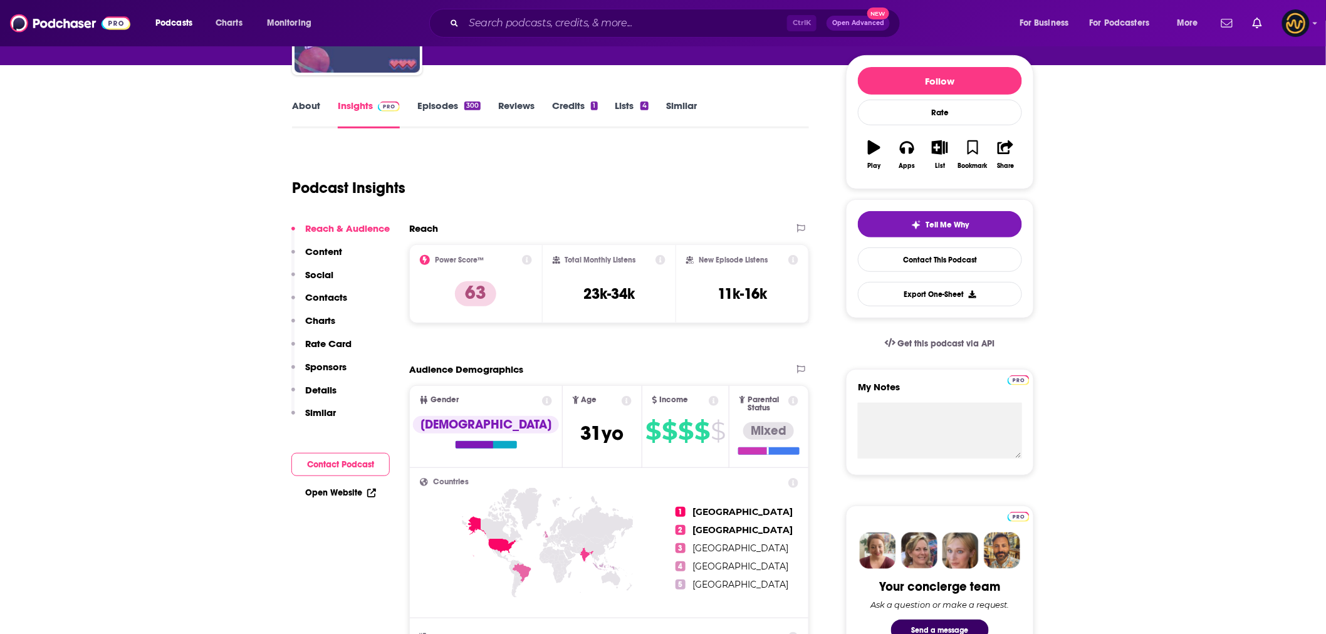
click at [308, 110] on link "About" at bounding box center [306, 114] width 28 height 29
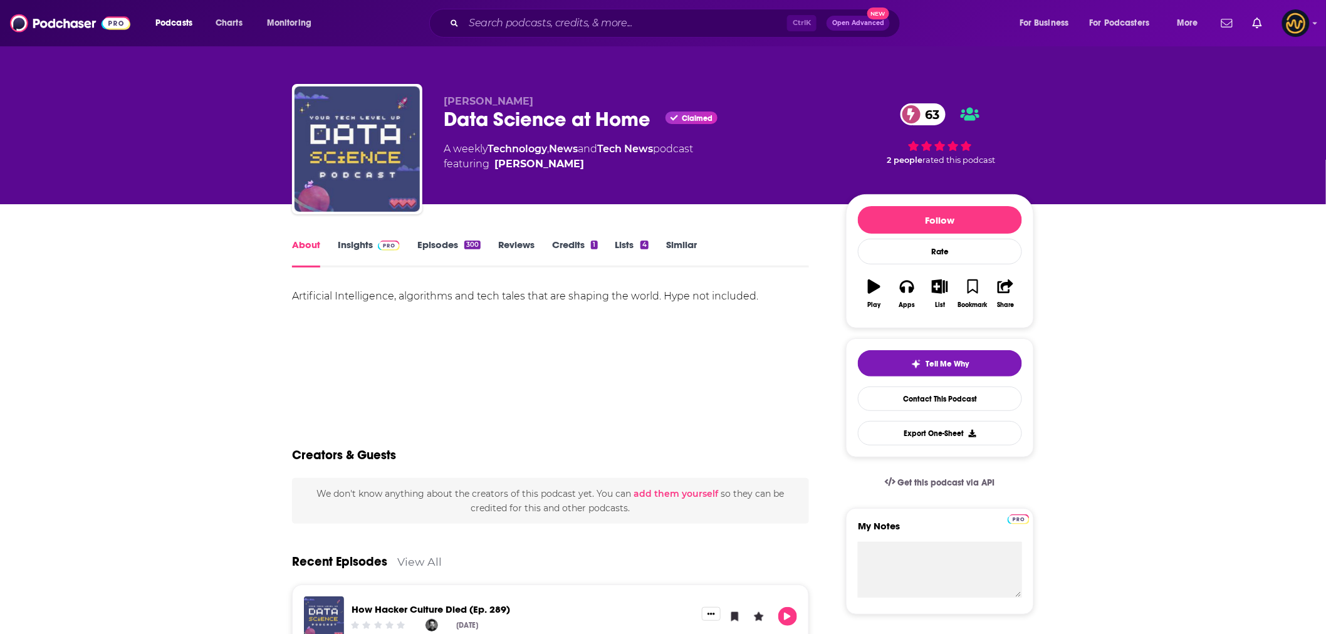
click at [510, 294] on div "Artificial Intelligence, algorithms and tech tales that are shaping the world. …" at bounding box center [550, 297] width 517 height 18
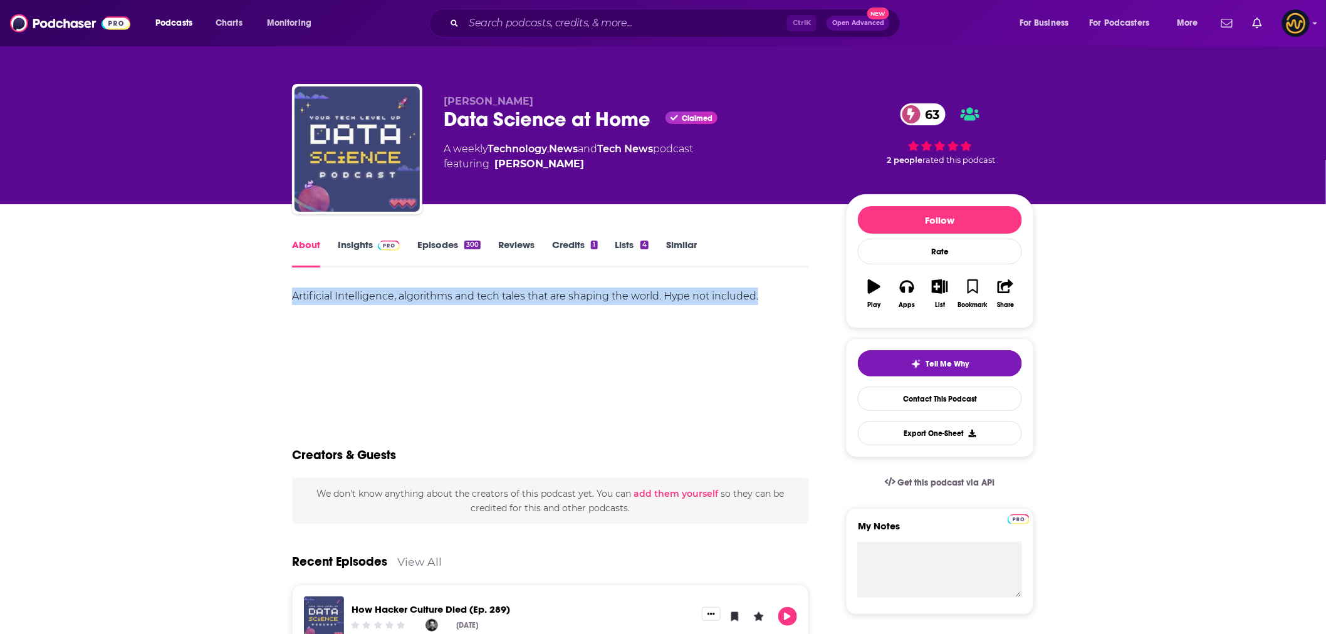
click at [510, 294] on div "Artificial Intelligence, algorithms and tech tales that are shaping the world. …" at bounding box center [550, 297] width 517 height 18
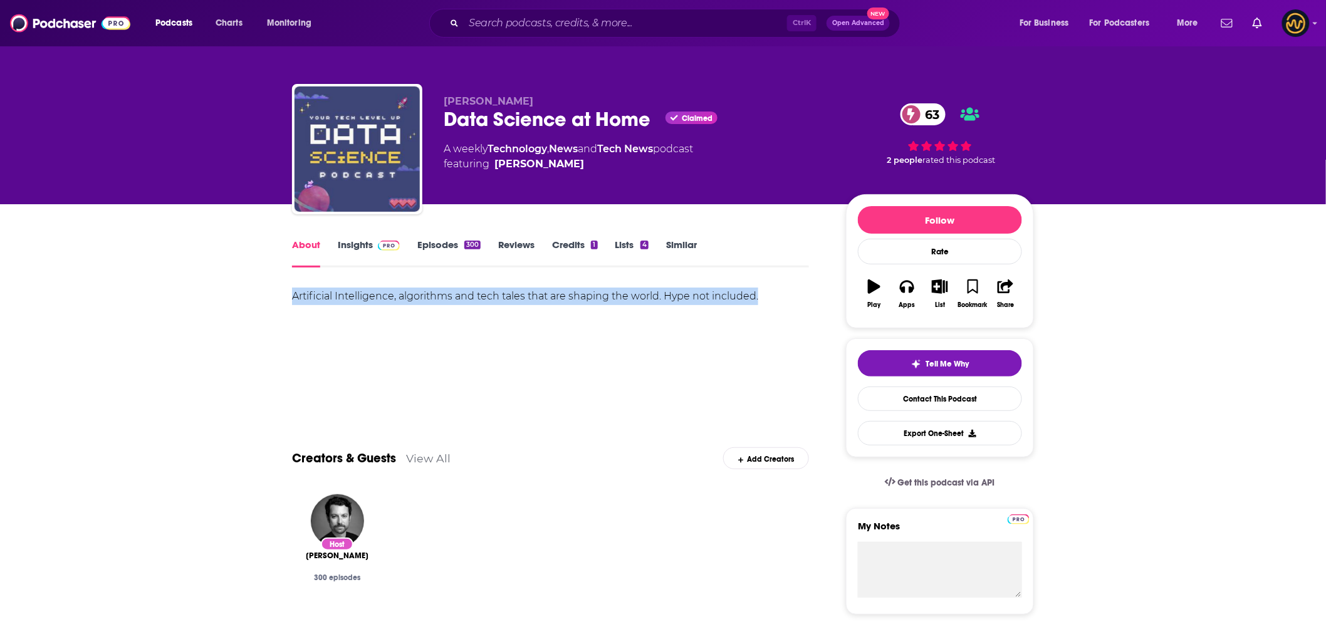
copy div "Artificial Intelligence, algorithms and tech tales that are shaping the world. …"
click at [382, 245] on img at bounding box center [389, 246] width 22 height 10
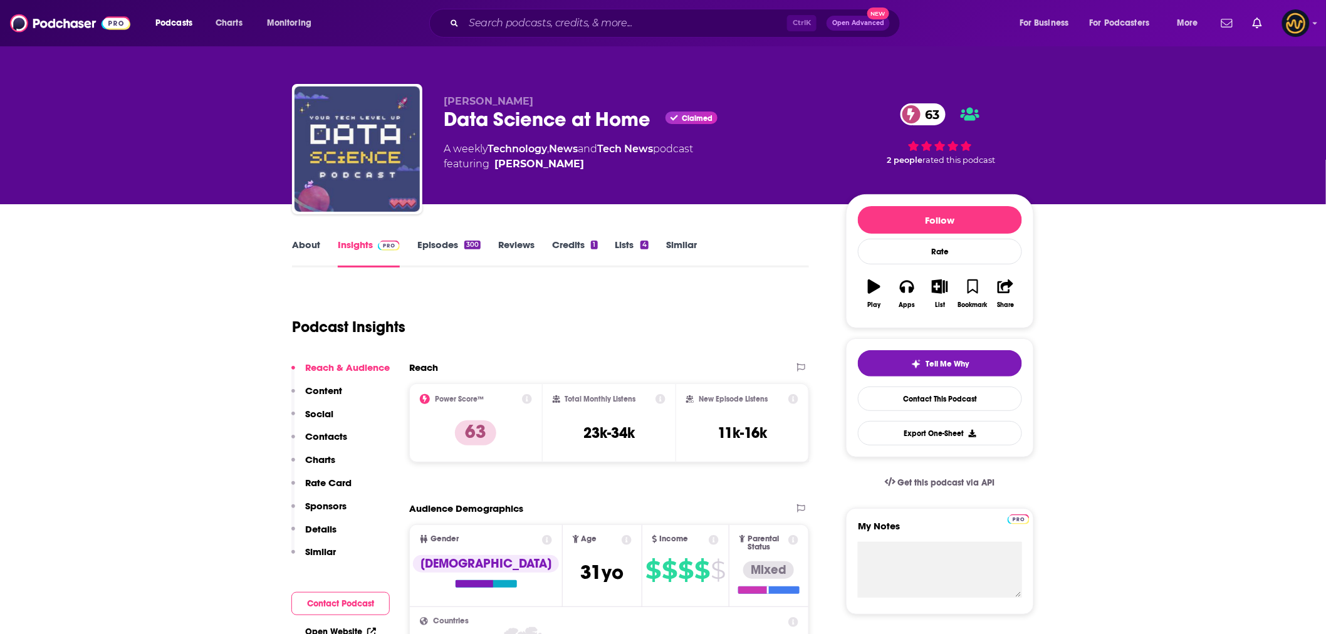
click at [581, 430] on div "Total Monthly Listens 23k-34k" at bounding box center [609, 423] width 113 height 58
click at [591, 434] on h3 "23k-34k" at bounding box center [608, 433] width 51 height 19
click at [603, 435] on h3 "23k-34k" at bounding box center [608, 433] width 51 height 19
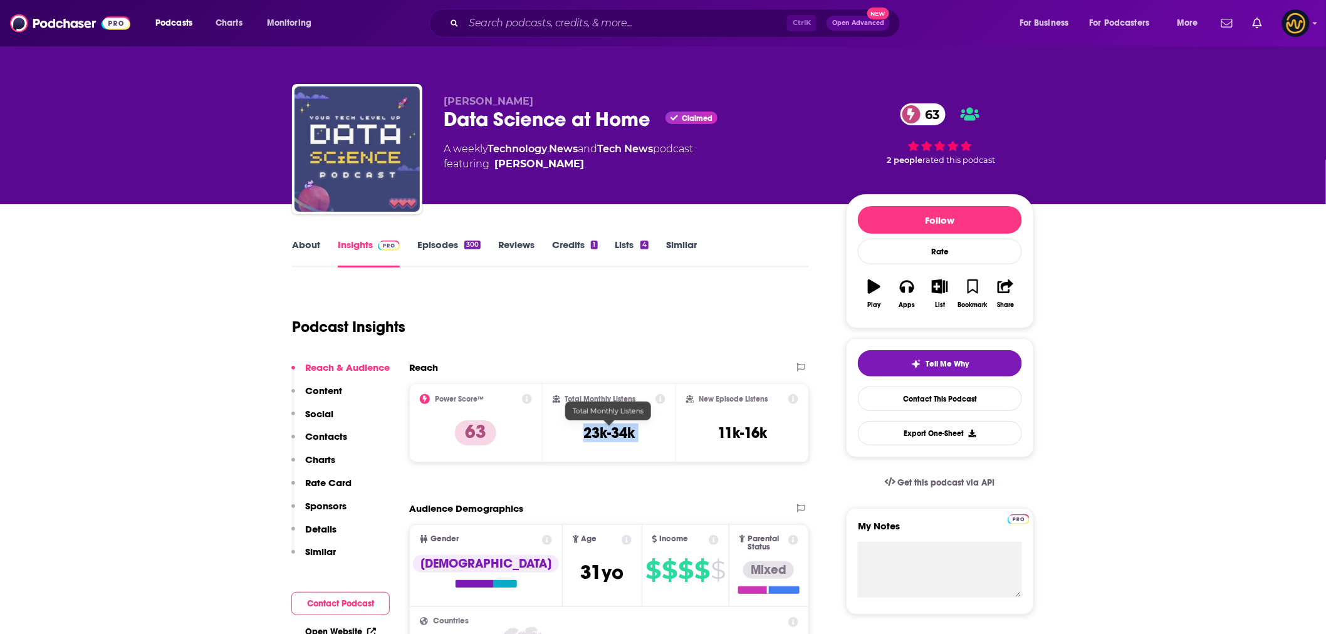
click at [603, 435] on h3 "23k-34k" at bounding box center [608, 433] width 51 height 19
click at [603, 436] on h3 "23k-34k" at bounding box center [608, 433] width 51 height 19
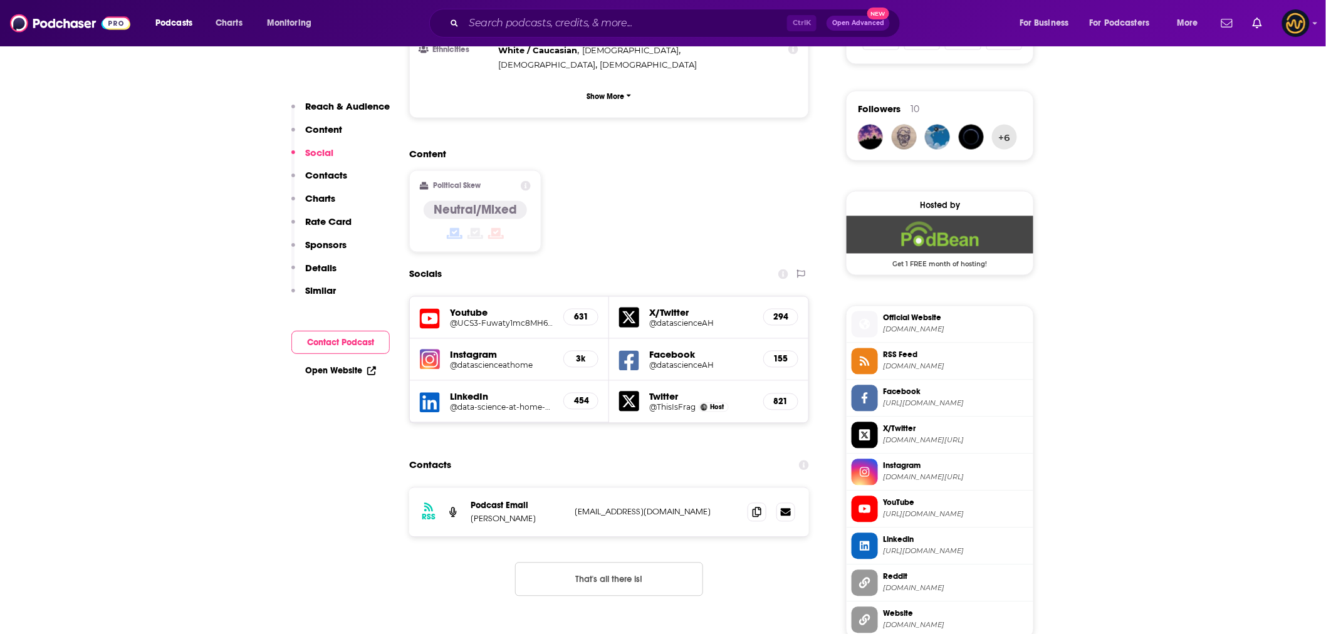
scroll to position [1044, 0]
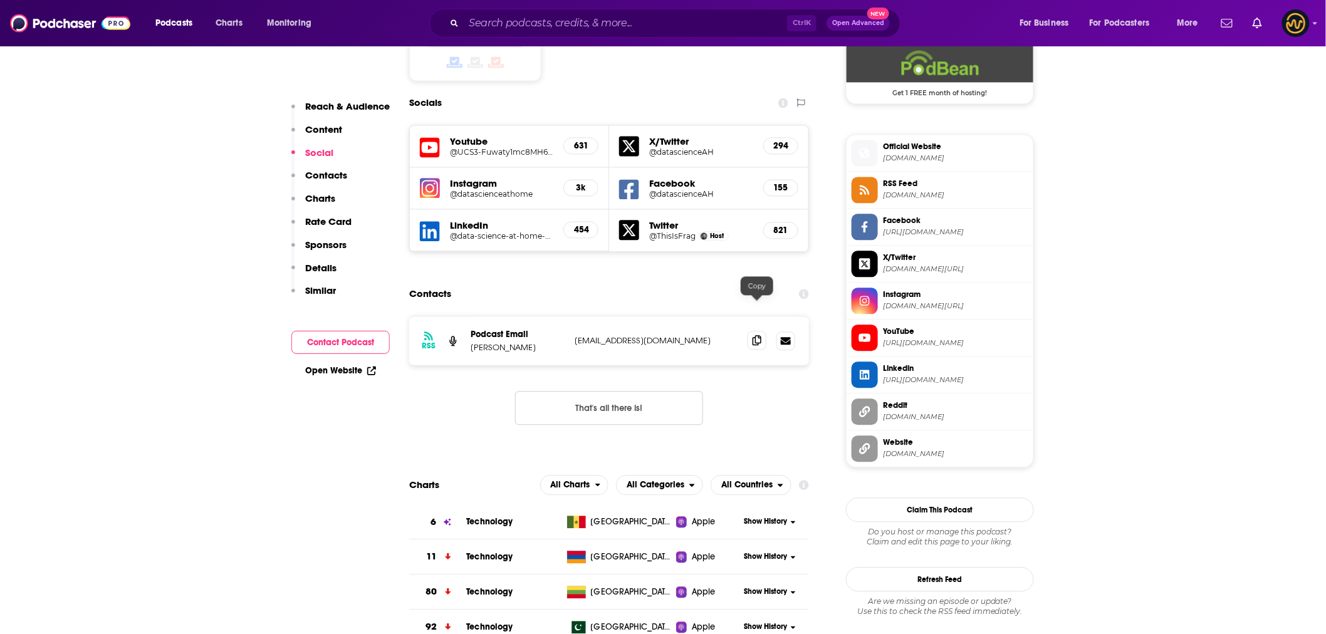
click at [755, 335] on icon at bounding box center [757, 340] width 9 height 10
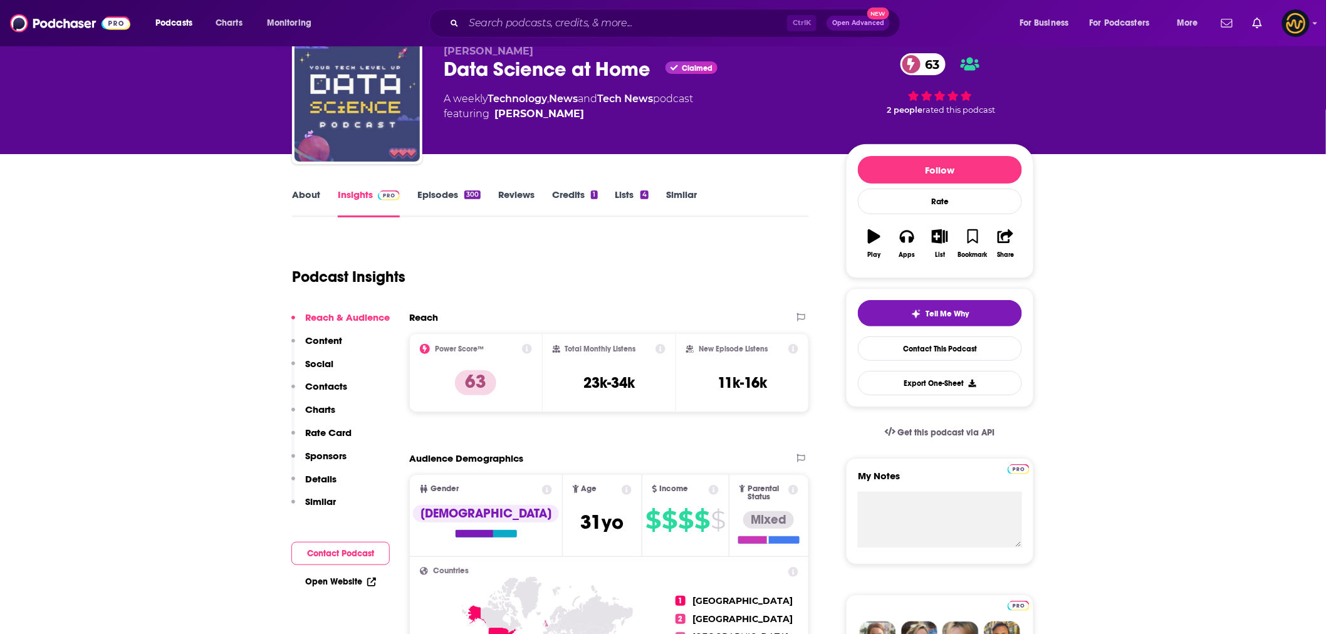
scroll to position [0, 0]
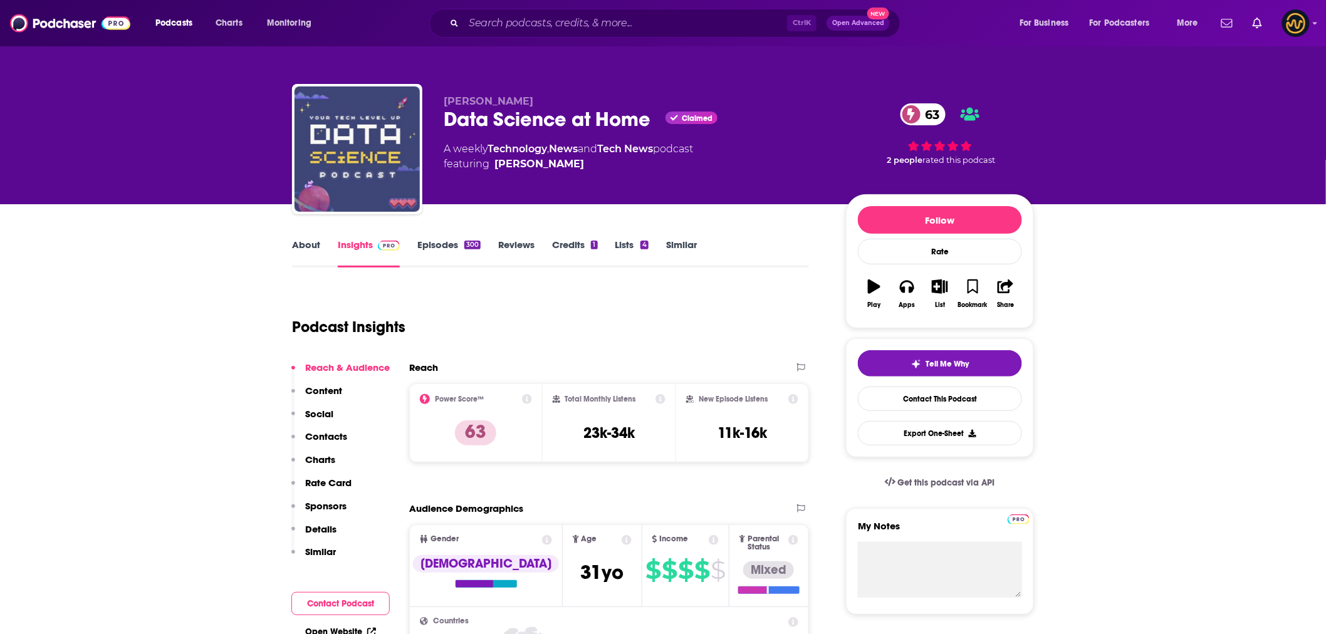
click at [447, 245] on link "Episodes 300" at bounding box center [448, 253] width 63 height 29
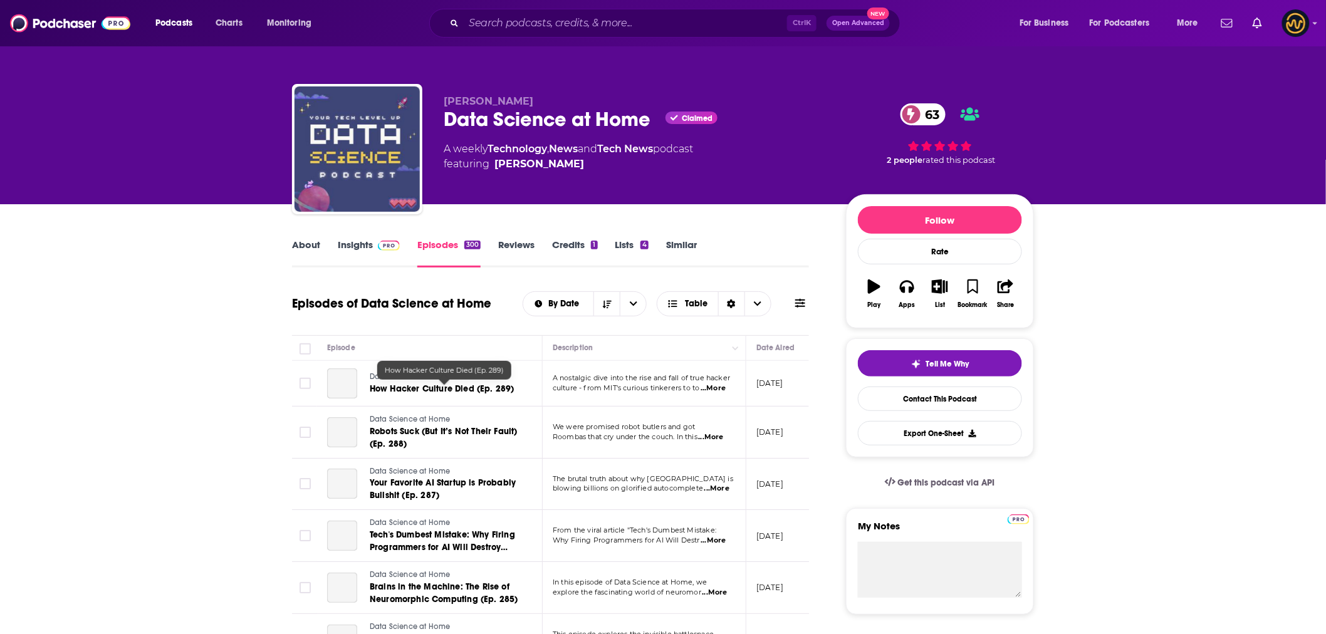
click at [479, 385] on span "How Hacker Culture Died (Ep. 289)" at bounding box center [442, 388] width 145 height 11
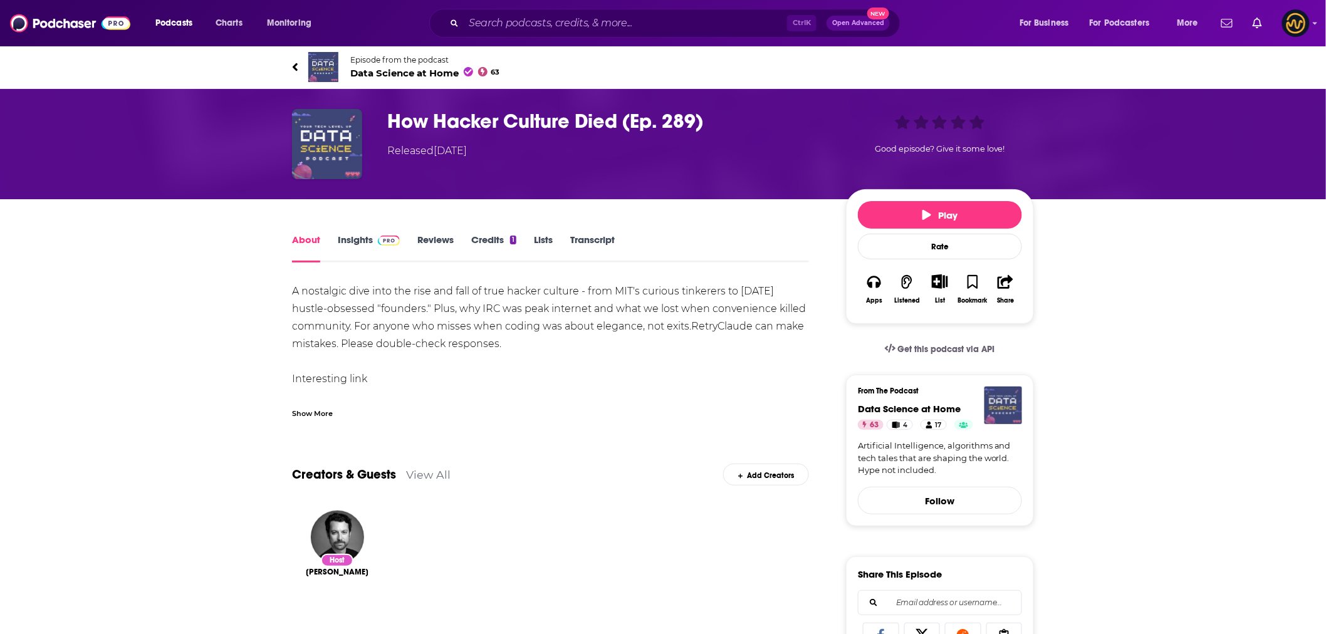
click at [378, 241] on img at bounding box center [389, 241] width 22 height 10
click at [298, 69] on link "Episode from the podcast Data Science at Home 63" at bounding box center [477, 67] width 371 height 30
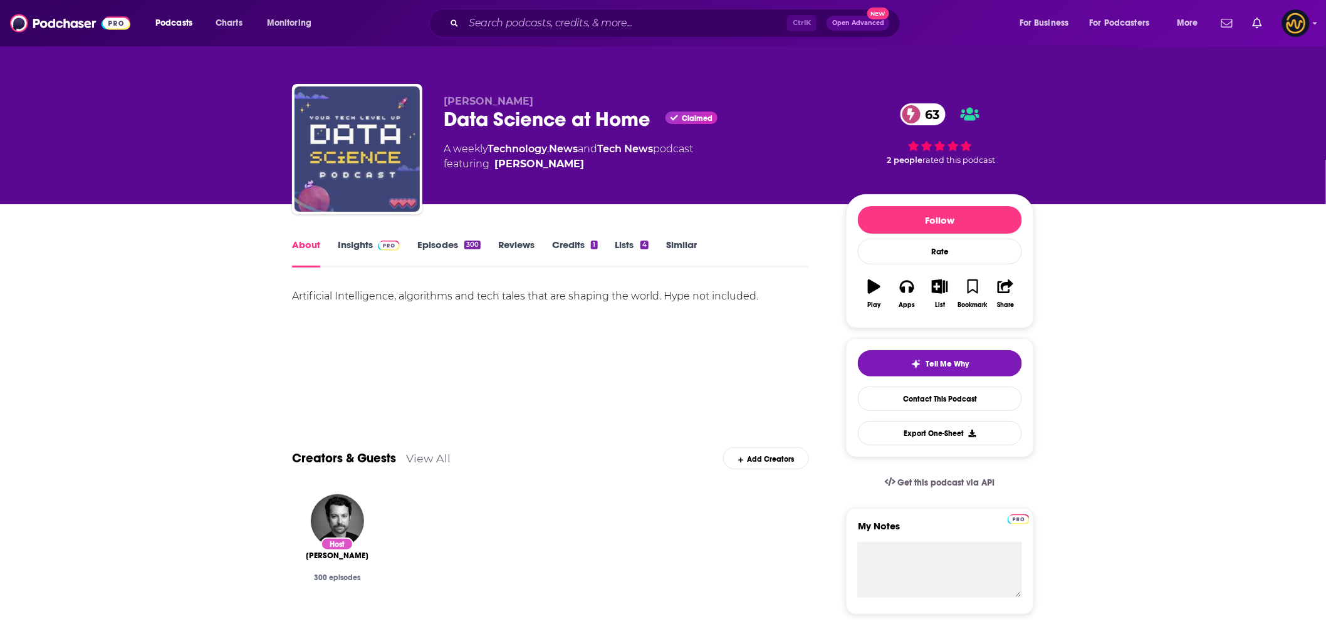
click at [443, 244] on link "Episodes 300" at bounding box center [448, 253] width 63 height 29
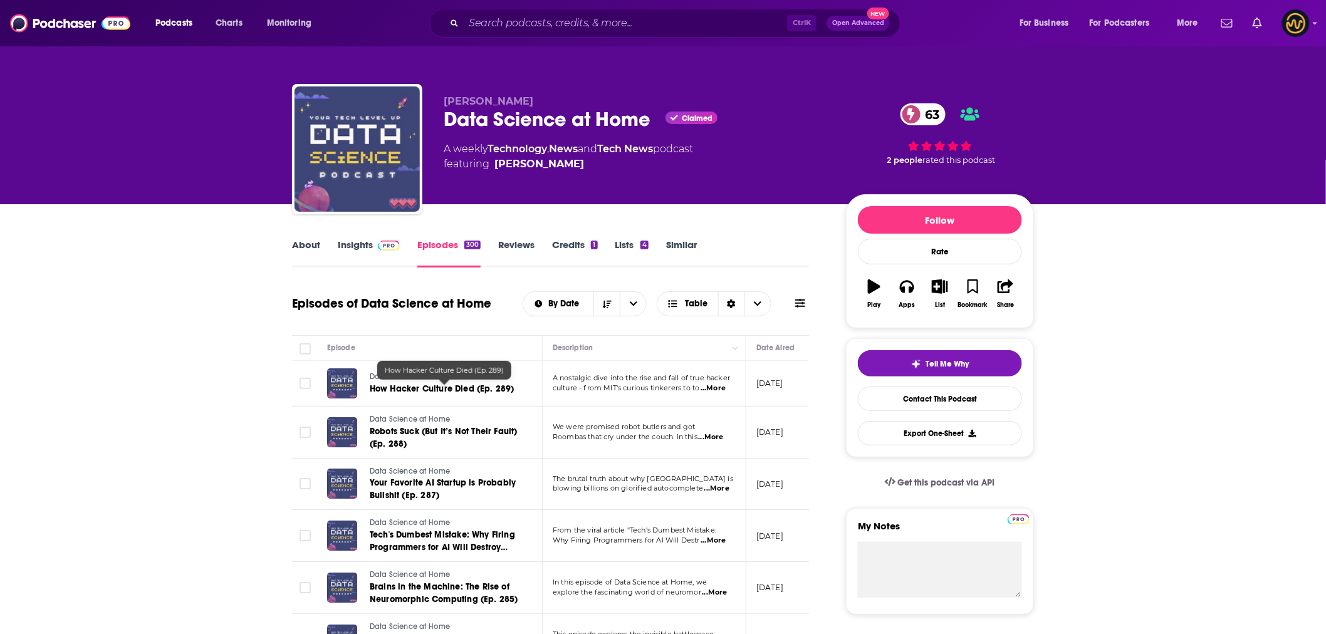
click at [412, 389] on span "How Hacker Culture Died (Ep. 289)" at bounding box center [442, 388] width 145 height 11
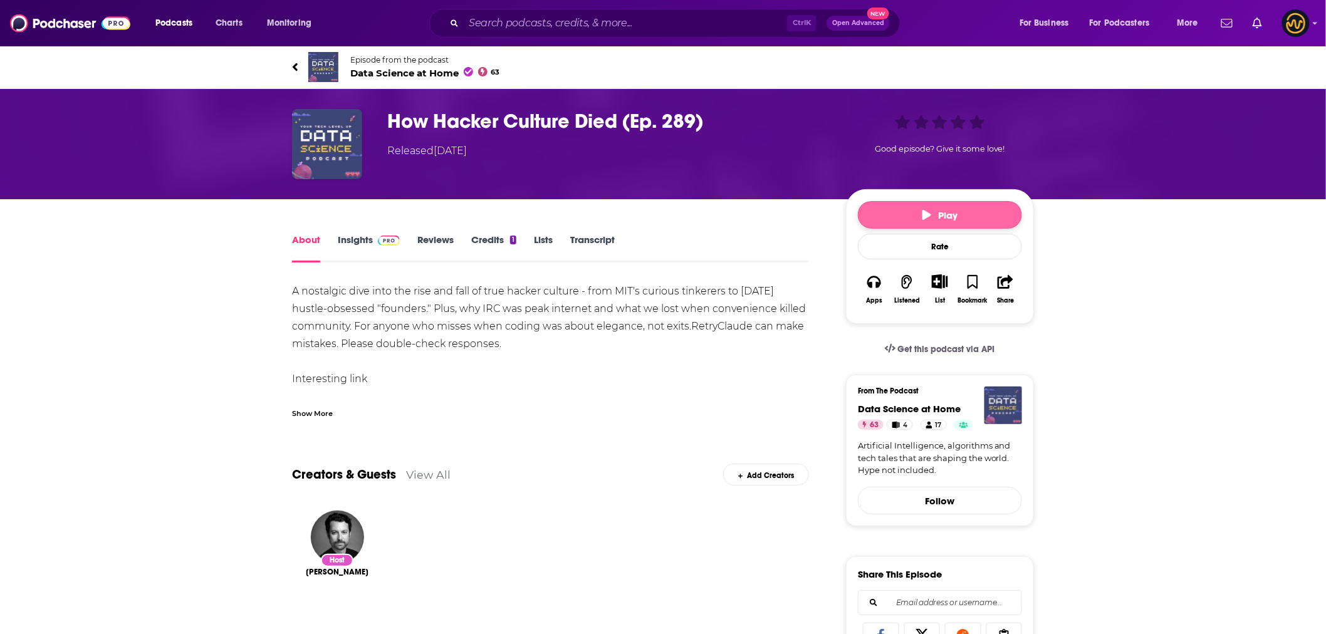
click at [966, 218] on button "Play" at bounding box center [940, 215] width 164 height 28
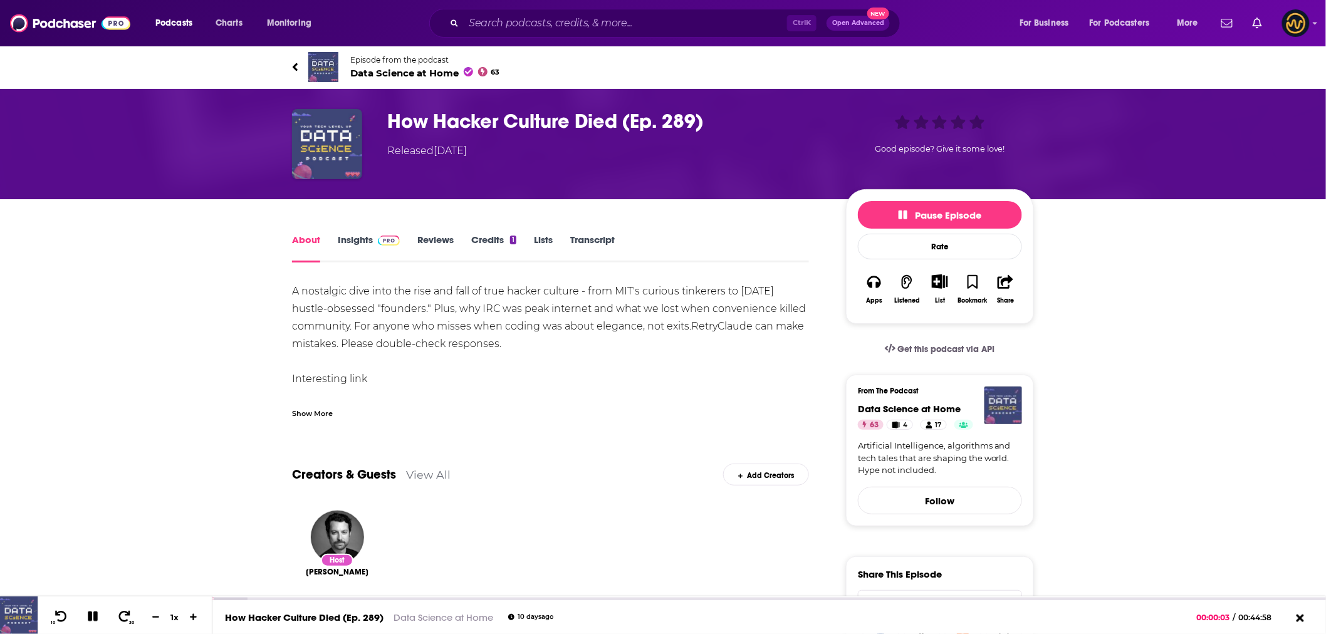
click at [637, 412] on div "Show More" at bounding box center [550, 413] width 517 height 12
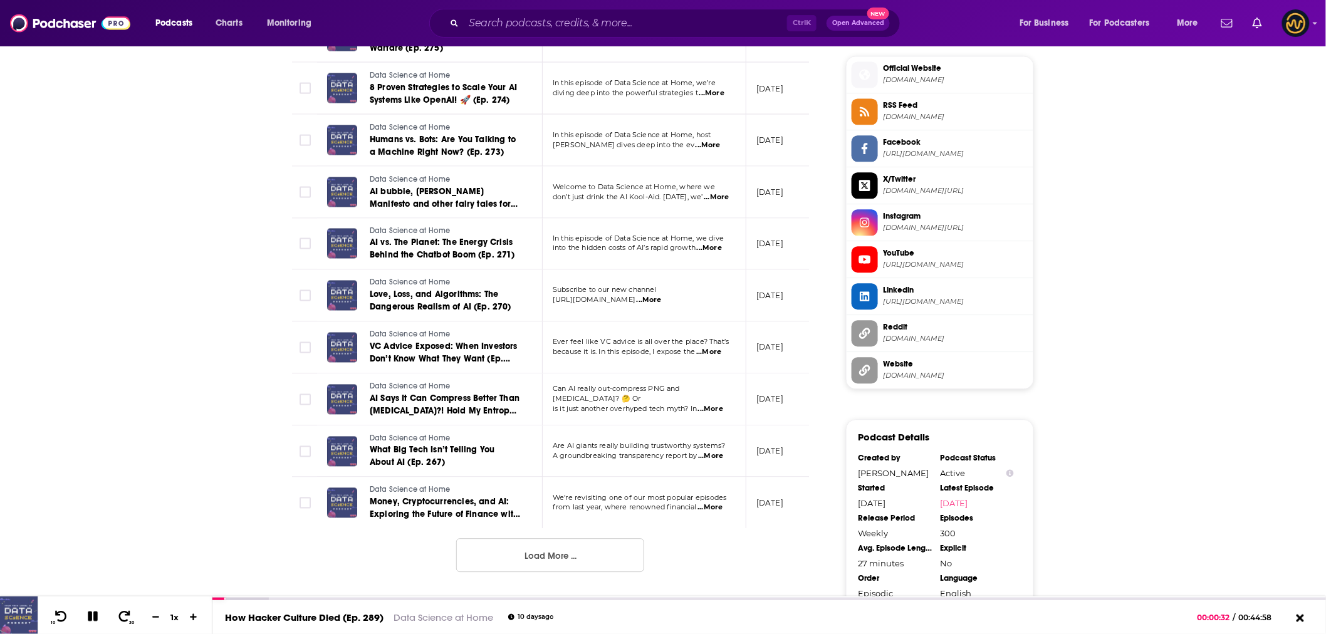
scroll to position [1331, 0]
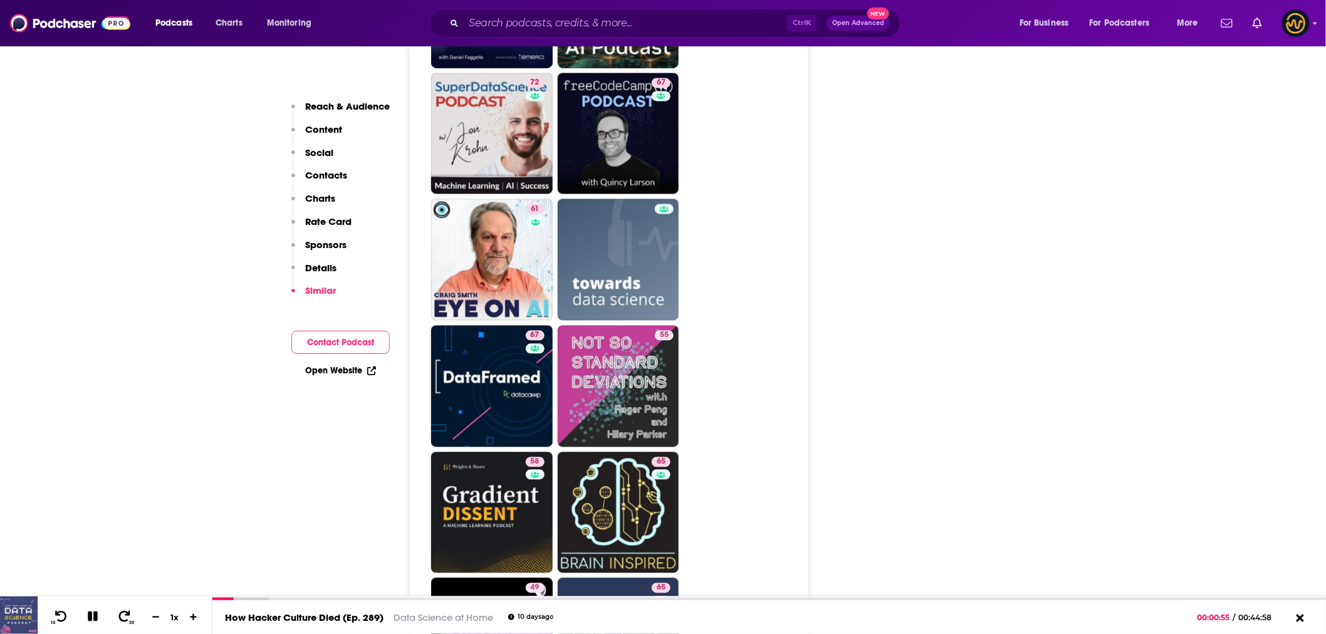
scroll to position [3063, 0]
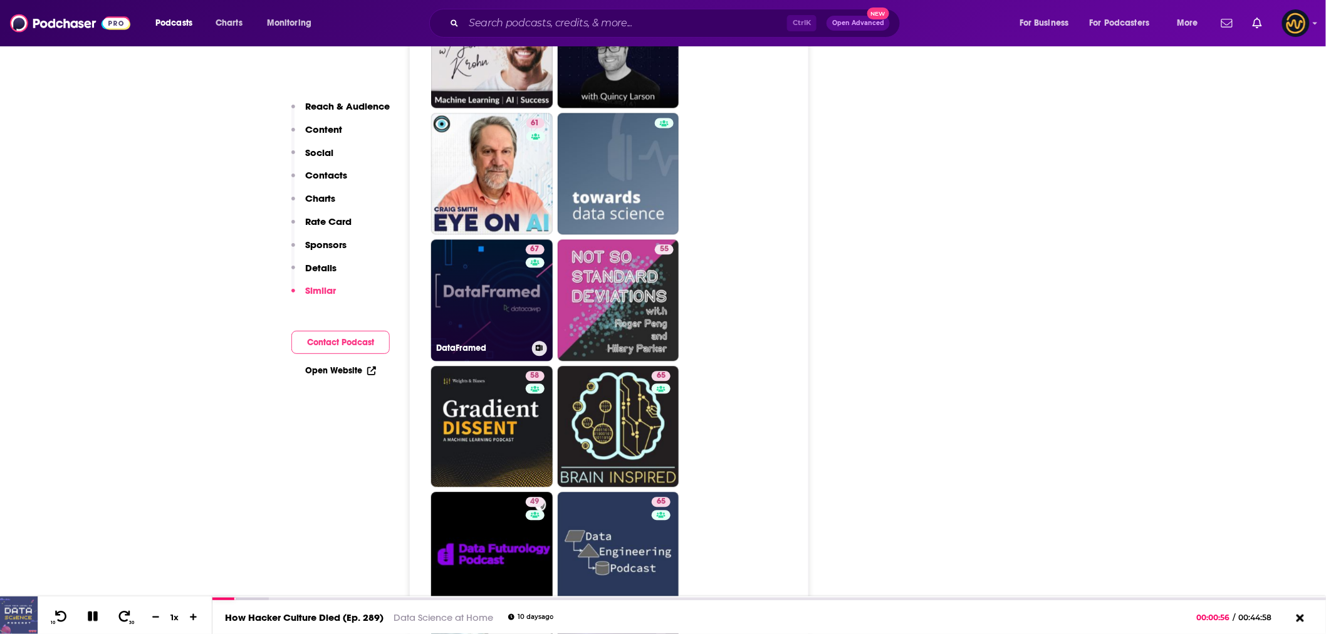
click at [499, 294] on link "67 DataFramed" at bounding box center [492, 300] width 122 height 122
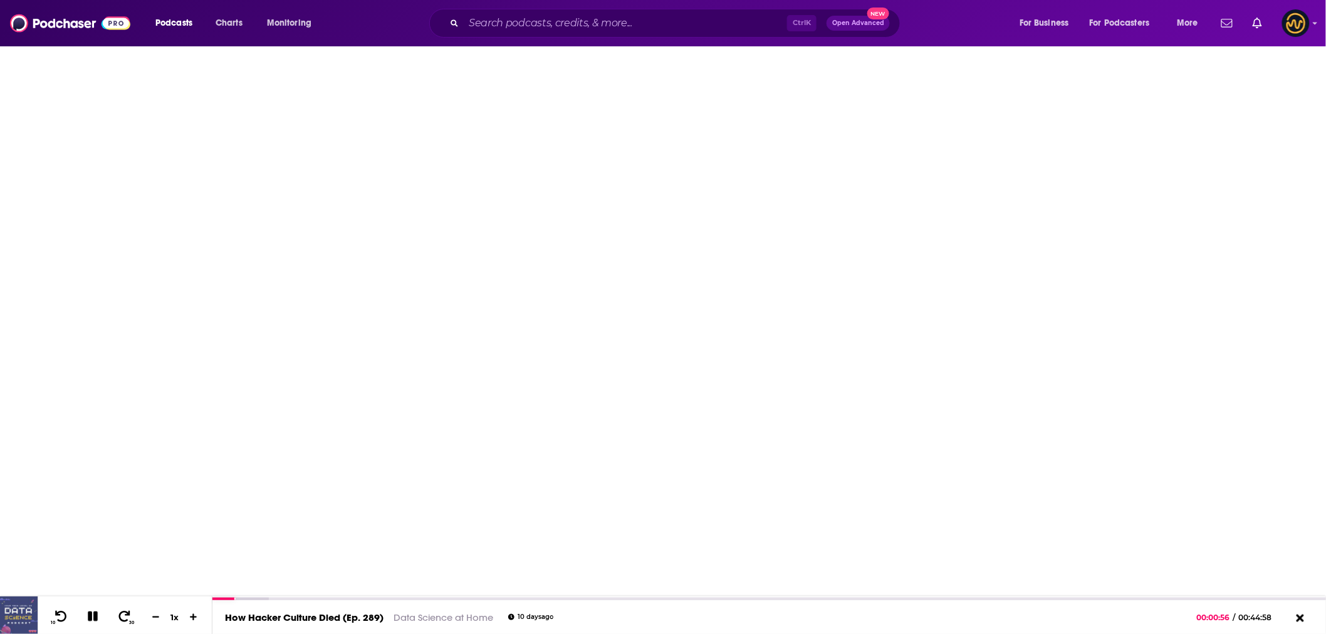
type input "[URL][DOMAIN_NAME]"
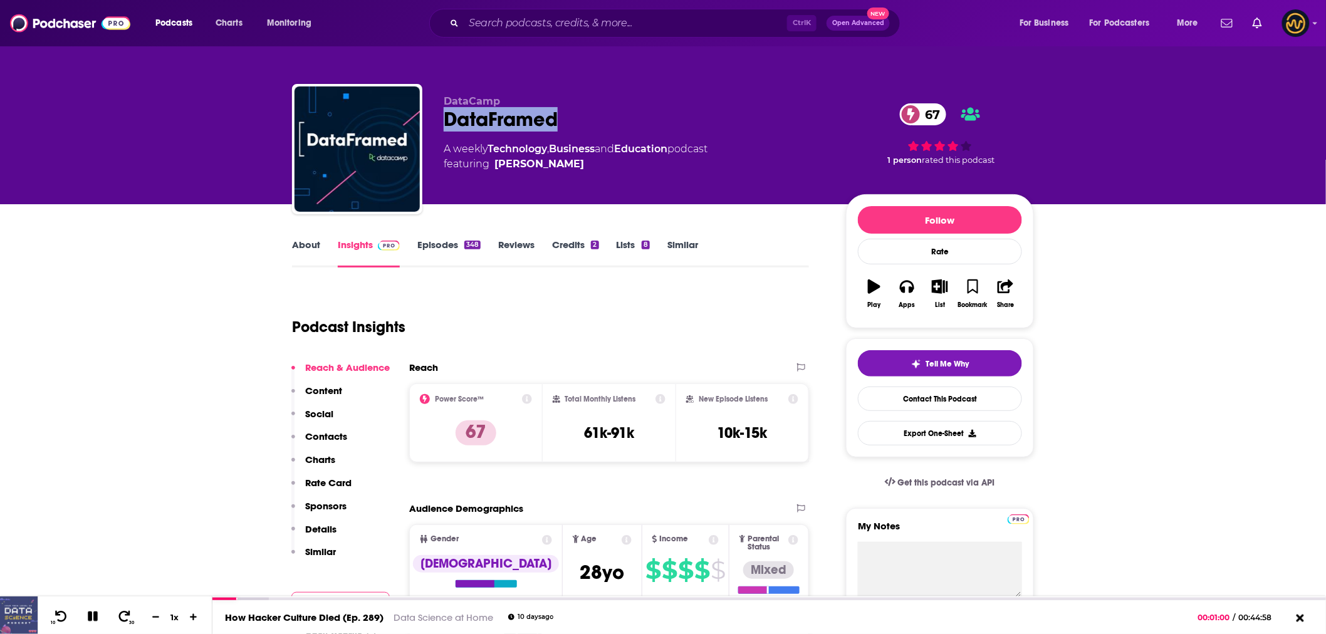
drag, startPoint x: 442, startPoint y: 120, endPoint x: 566, endPoint y: 123, distance: 124.7
click at [566, 123] on div "DataCamp DataFramed 67 A weekly Technology , Business and Education podcast fea…" at bounding box center [663, 151] width 742 height 135
copy h2 "DataFramed"
click at [686, 193] on div "DataCamp DataFramed 67 A weekly Technology , Business and Education podcast fea…" at bounding box center [635, 145] width 382 height 100
drag, startPoint x: 572, startPoint y: 162, endPoint x: 558, endPoint y: 160, distance: 13.8
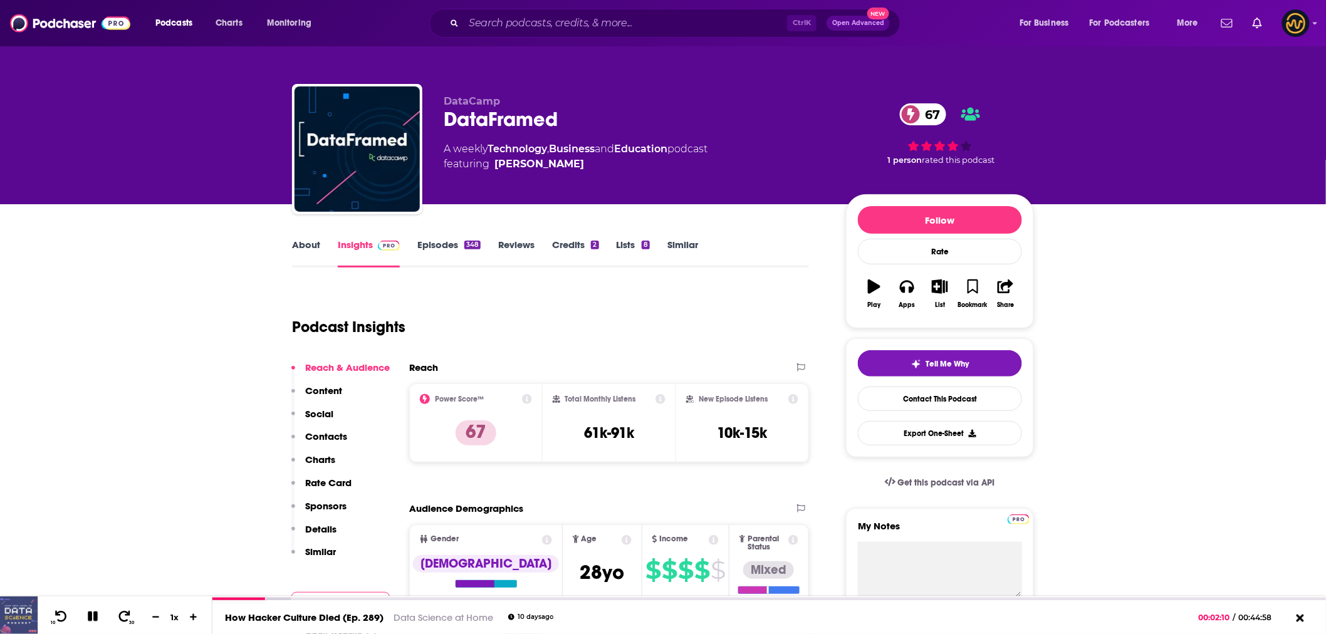
click at [558, 160] on span "featuring Adel Nehme" at bounding box center [576, 164] width 264 height 15
copy span "[PERSON_NAME]"
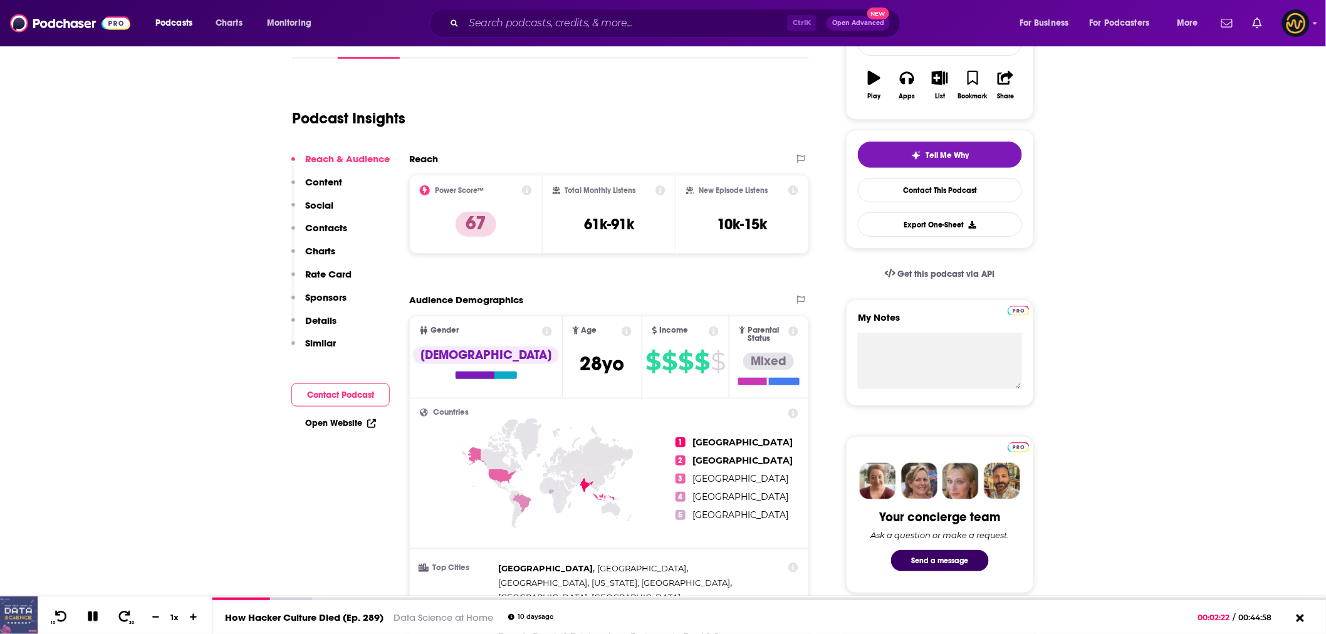
click at [335, 224] on p "Contacts" at bounding box center [326, 228] width 42 height 12
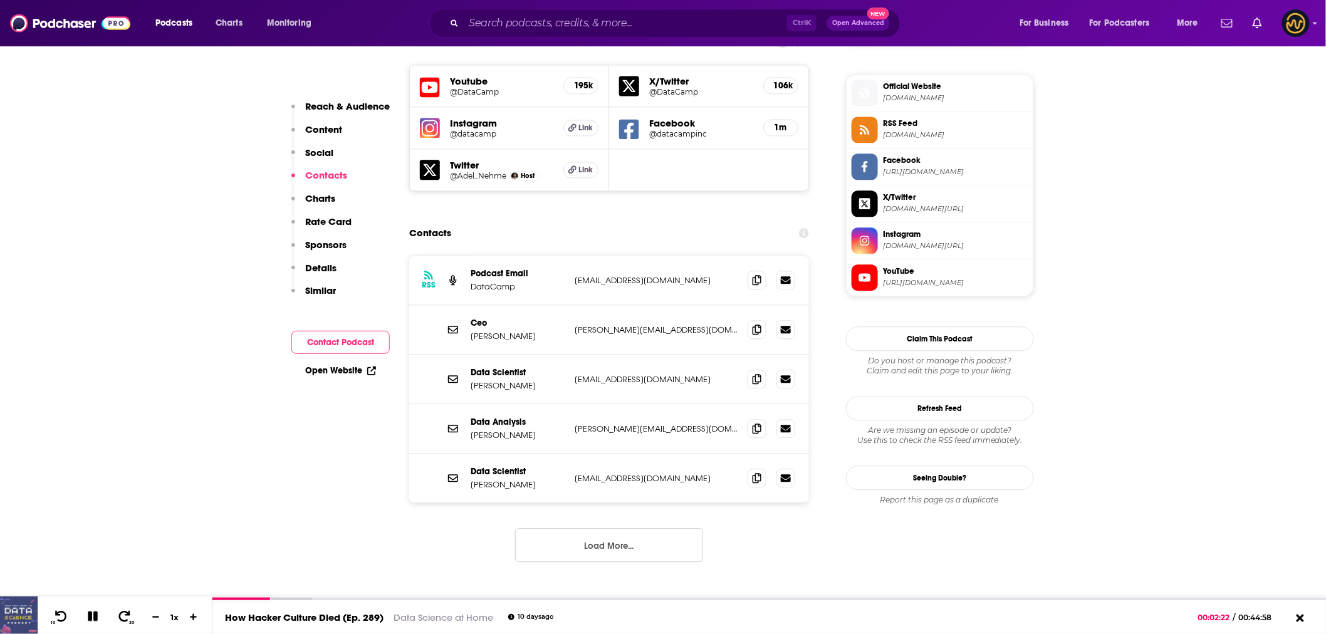
scroll to position [1105, 0]
click at [757, 274] on icon at bounding box center [757, 279] width 9 height 10
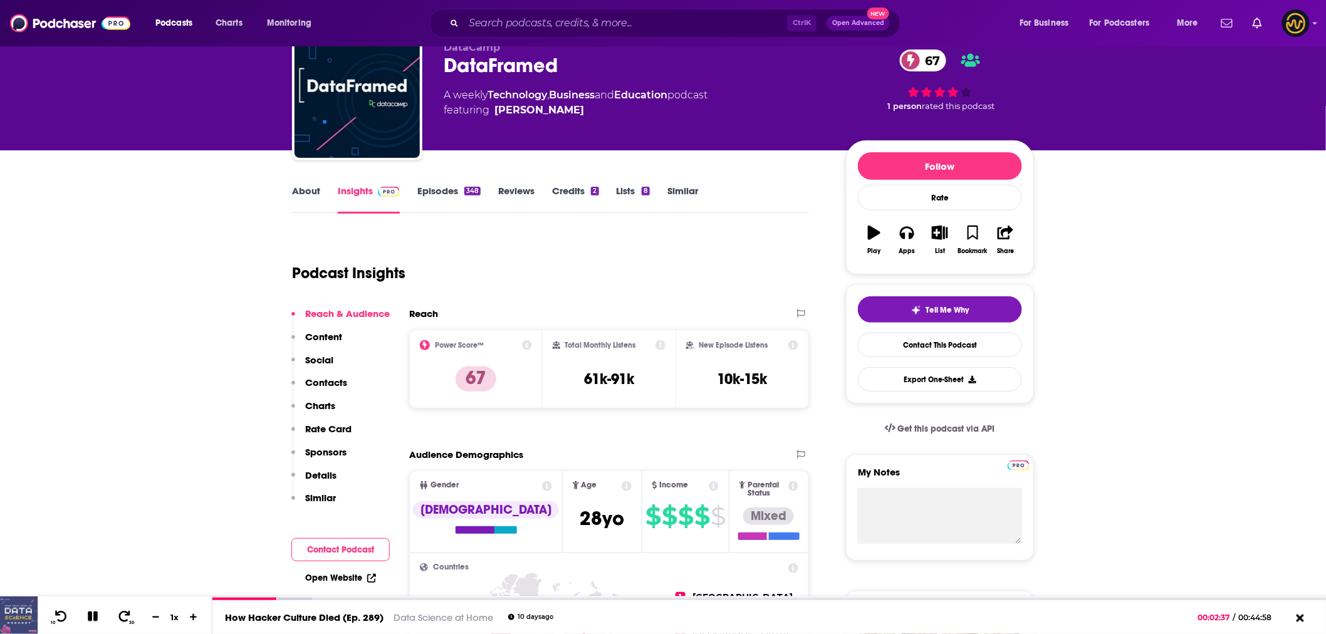
scroll to position [0, 0]
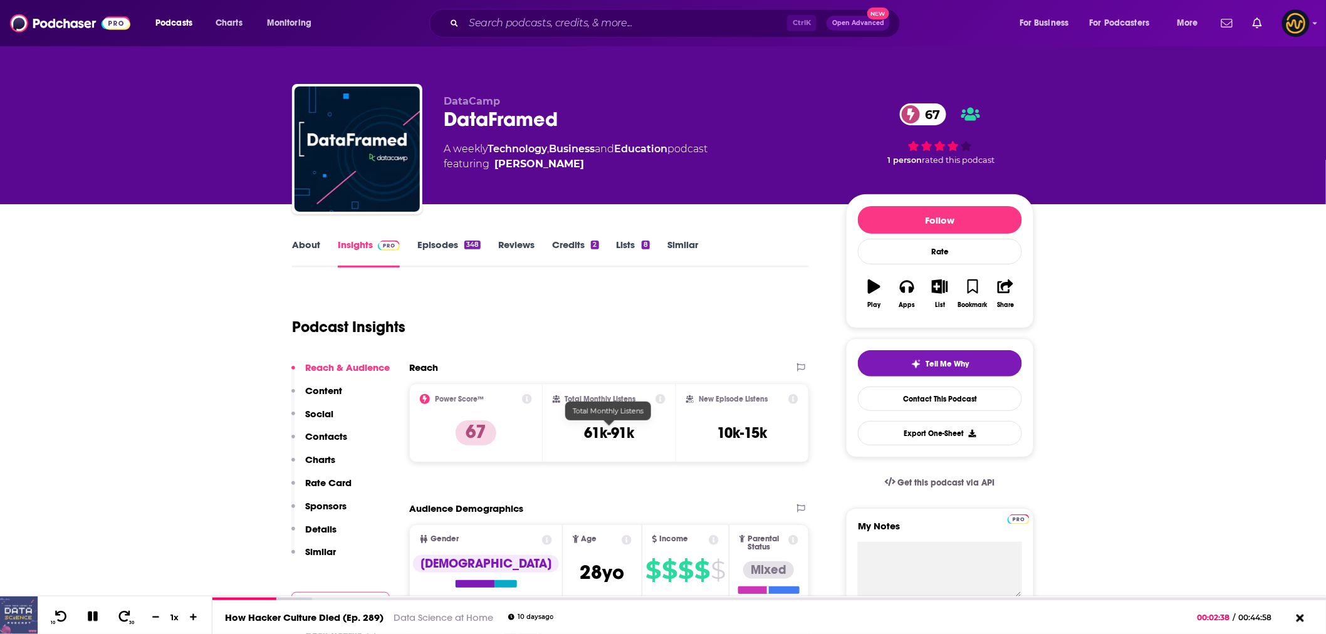
click at [598, 431] on h3 "61k-91k" at bounding box center [609, 433] width 50 height 19
click at [598, 432] on h3 "61k-91k" at bounding box center [609, 433] width 50 height 19
copy div "61k-91k"
click at [94, 620] on icon at bounding box center [93, 617] width 10 height 10
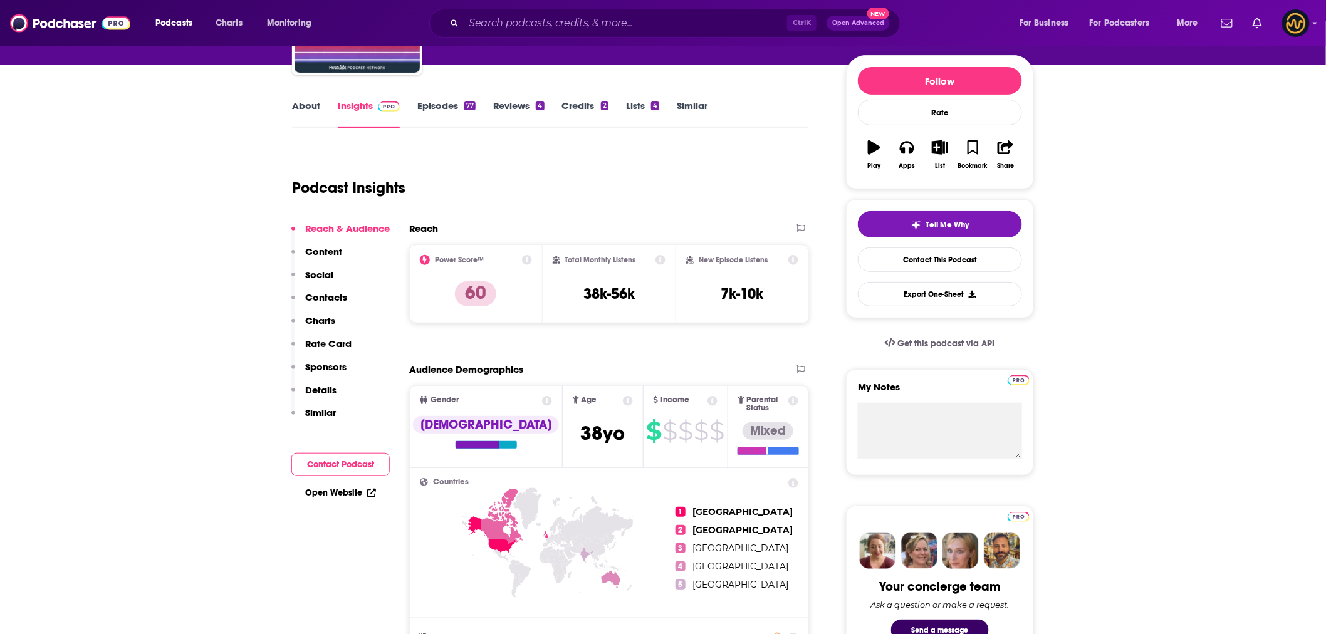
click at [322, 298] on p "Contacts" at bounding box center [326, 297] width 42 height 12
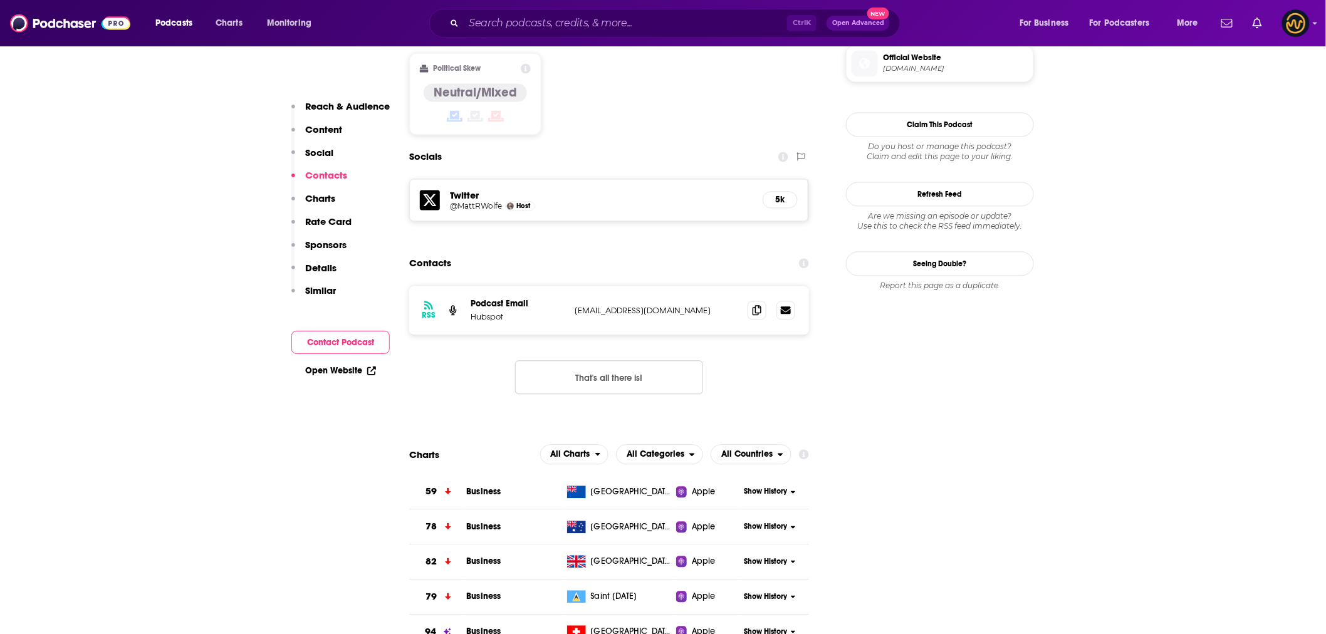
scroll to position [1019, 0]
click at [759, 304] on icon at bounding box center [757, 309] width 9 height 10
click at [608, 201] on div "@MattRWolfe Host" at bounding box center [601, 206] width 303 height 10
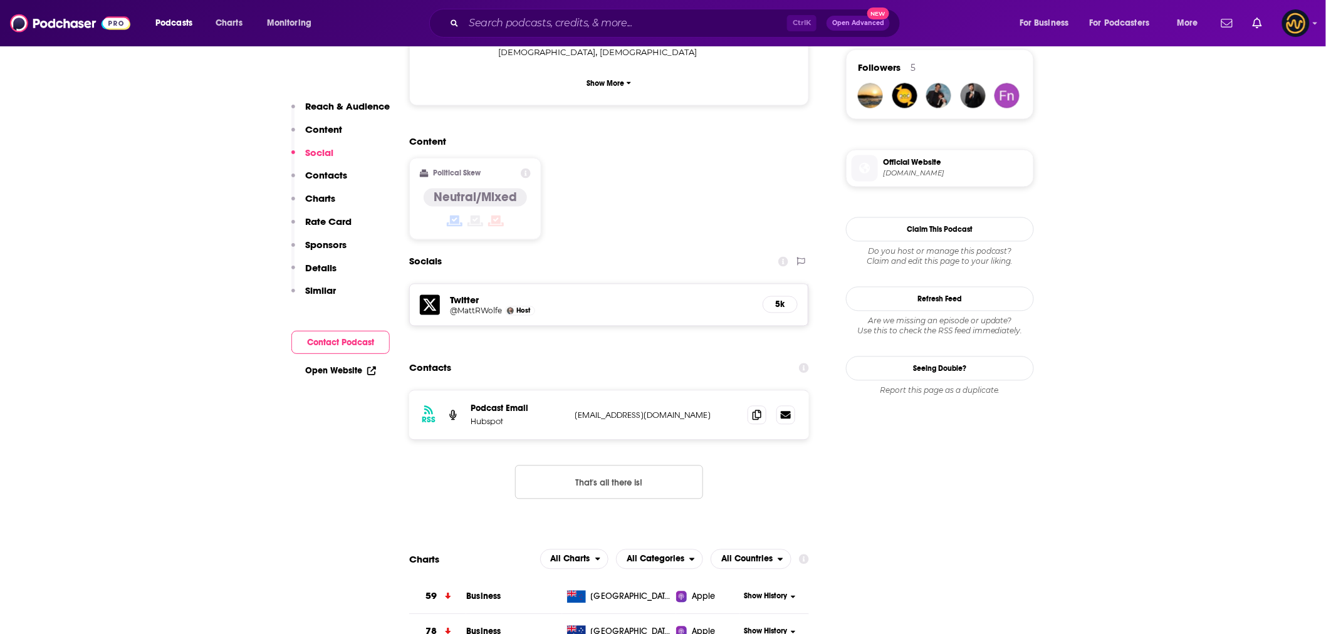
scroll to position [880, 0]
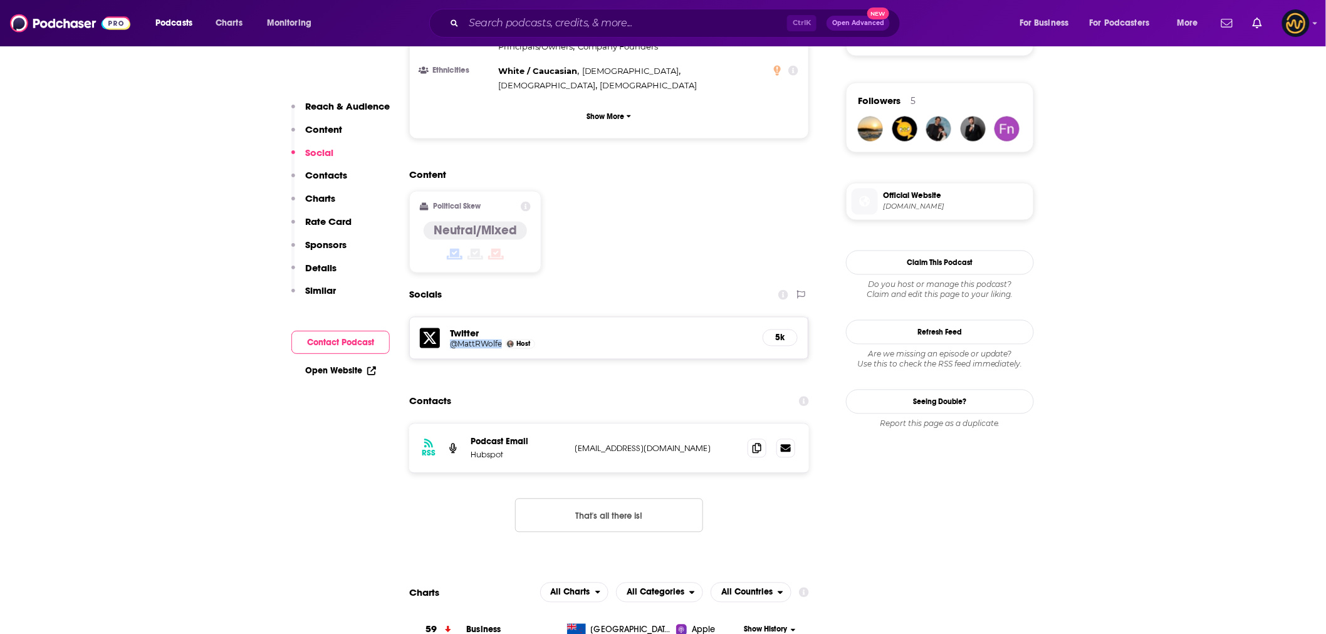
drag, startPoint x: 446, startPoint y: 271, endPoint x: 503, endPoint y: 267, distance: 56.6
click at [503, 318] on div "Twitter @MattRWolfe Host 5k" at bounding box center [609, 339] width 398 height 42
copy h5 "@MattRWolfe"
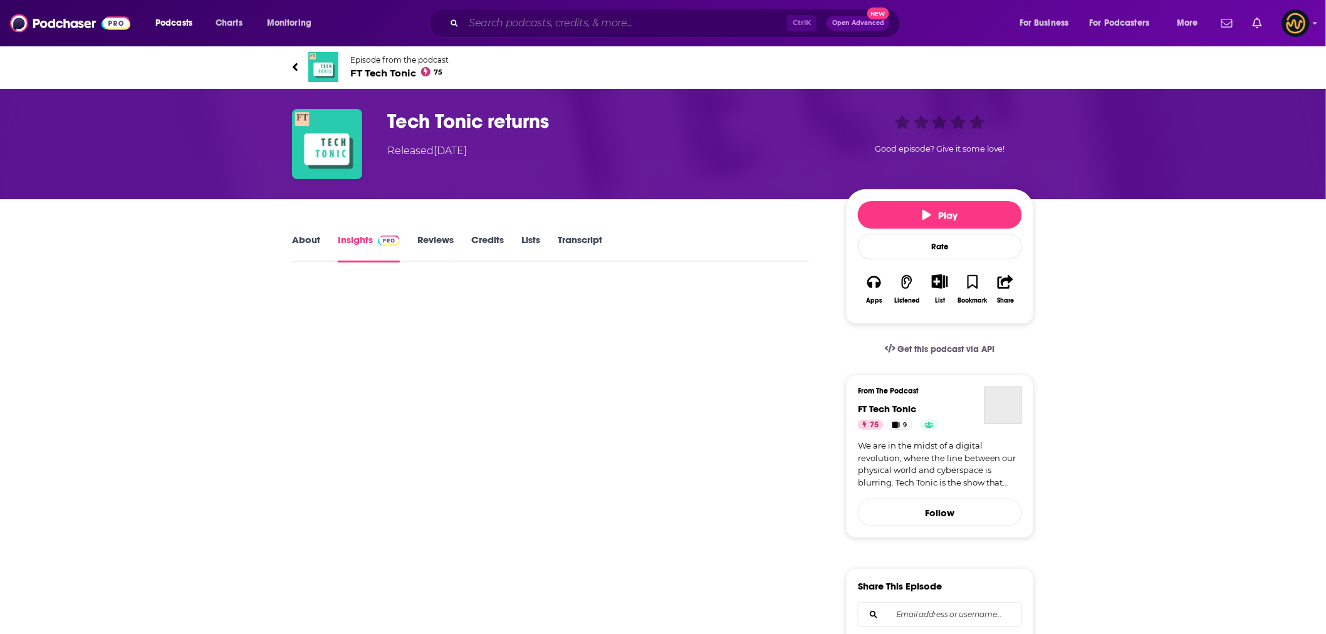
click at [568, 25] on input "Search podcasts, credits, & more..." at bounding box center [625, 23] width 323 height 20
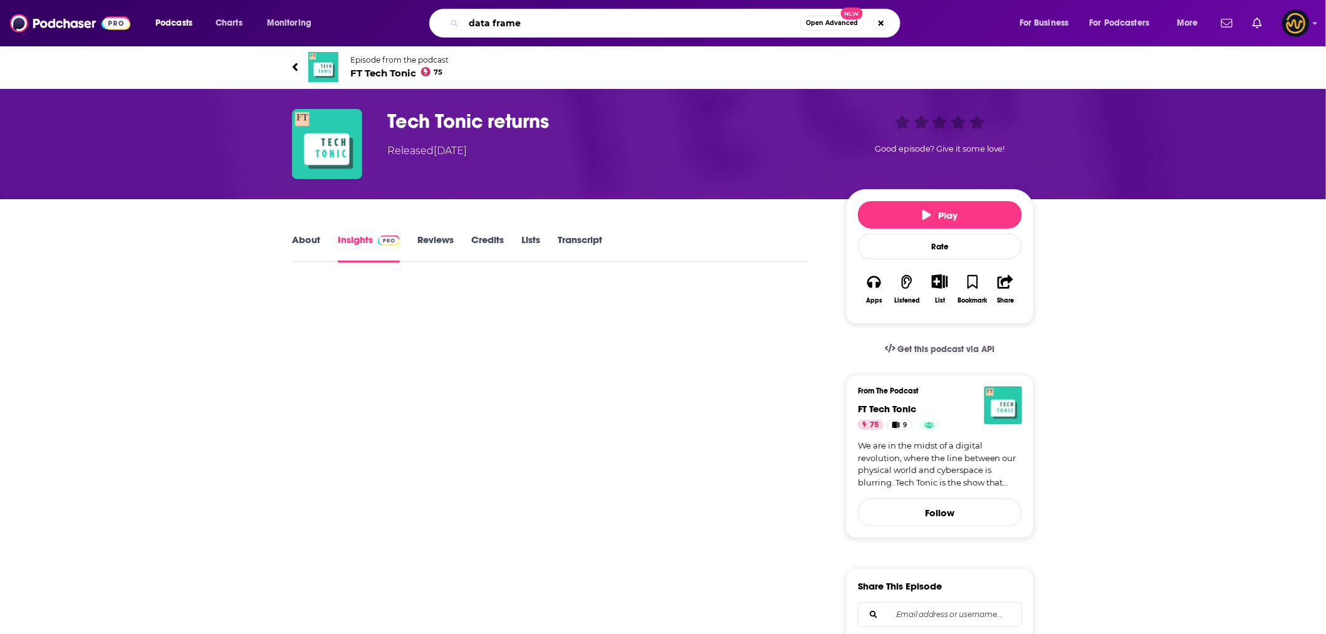
type input "data framed"
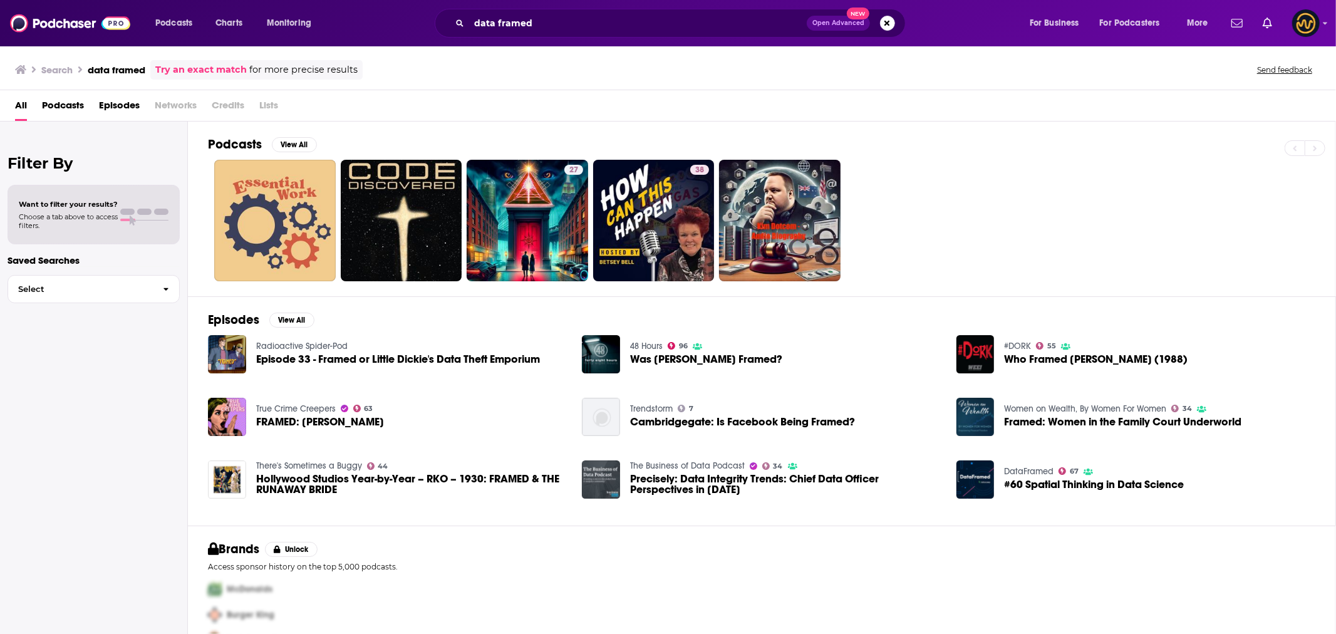
scroll to position [31, 0]
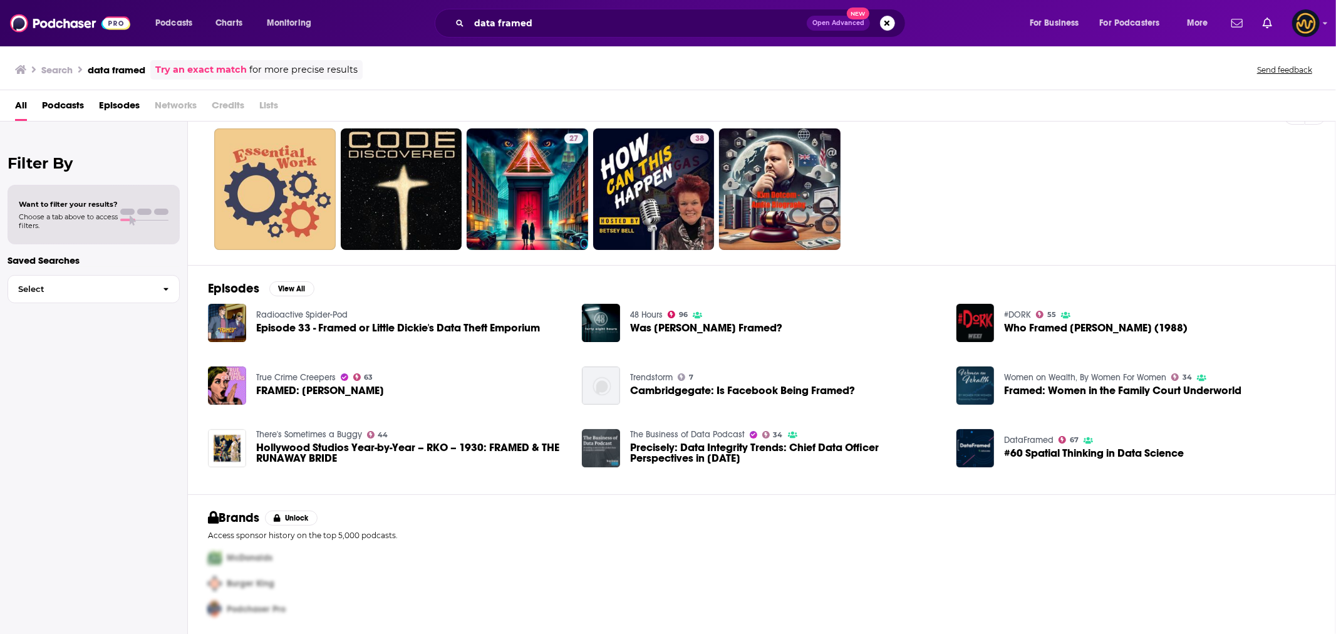
click at [370, 28] on div "data framed Open Advanced New" at bounding box center [682, 23] width 669 height 29
click at [936, 186] on div "27 38" at bounding box center [772, 189] width 1128 height 122
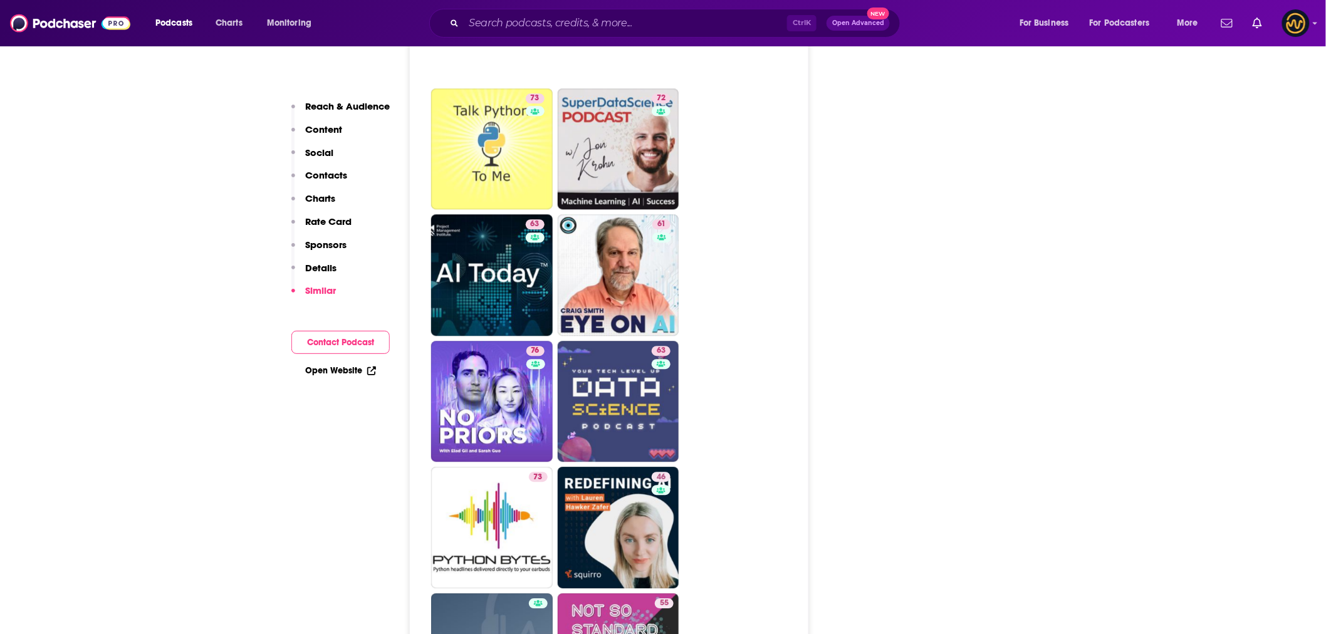
scroll to position [3342, 0]
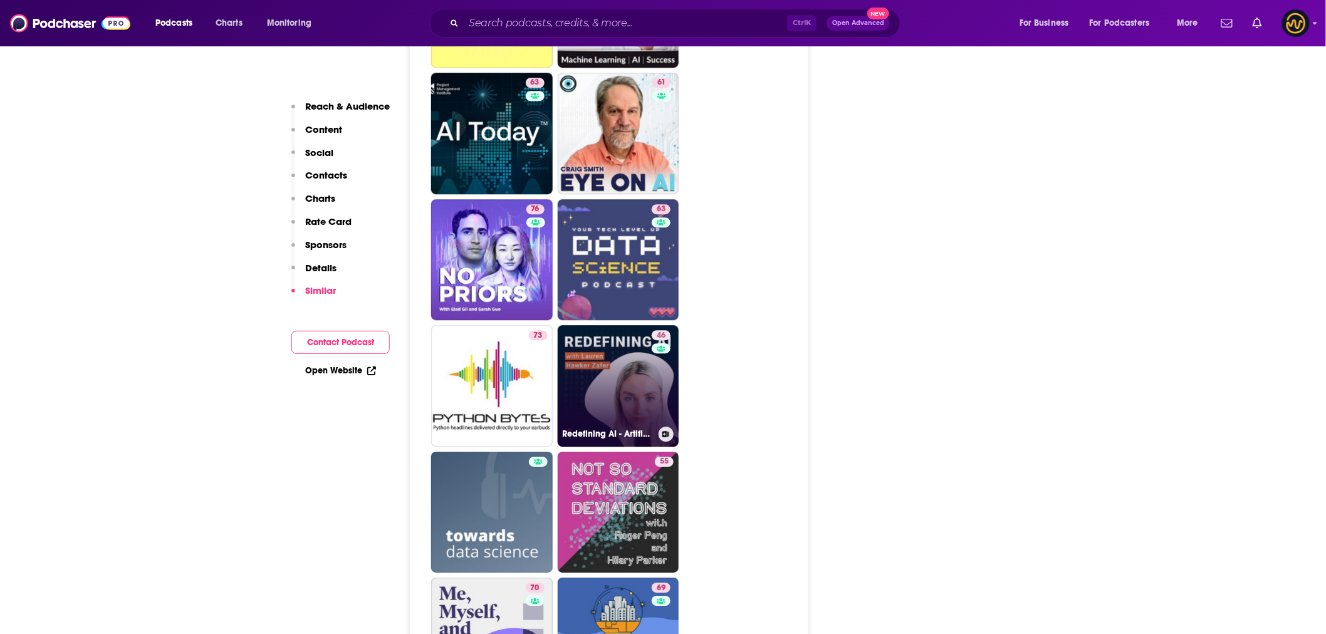
click at [617, 352] on link "46 Redefining AI - Artificial Intelligence with Squirro" at bounding box center [619, 386] width 122 height 122
type input "[URL][DOMAIN_NAME]"
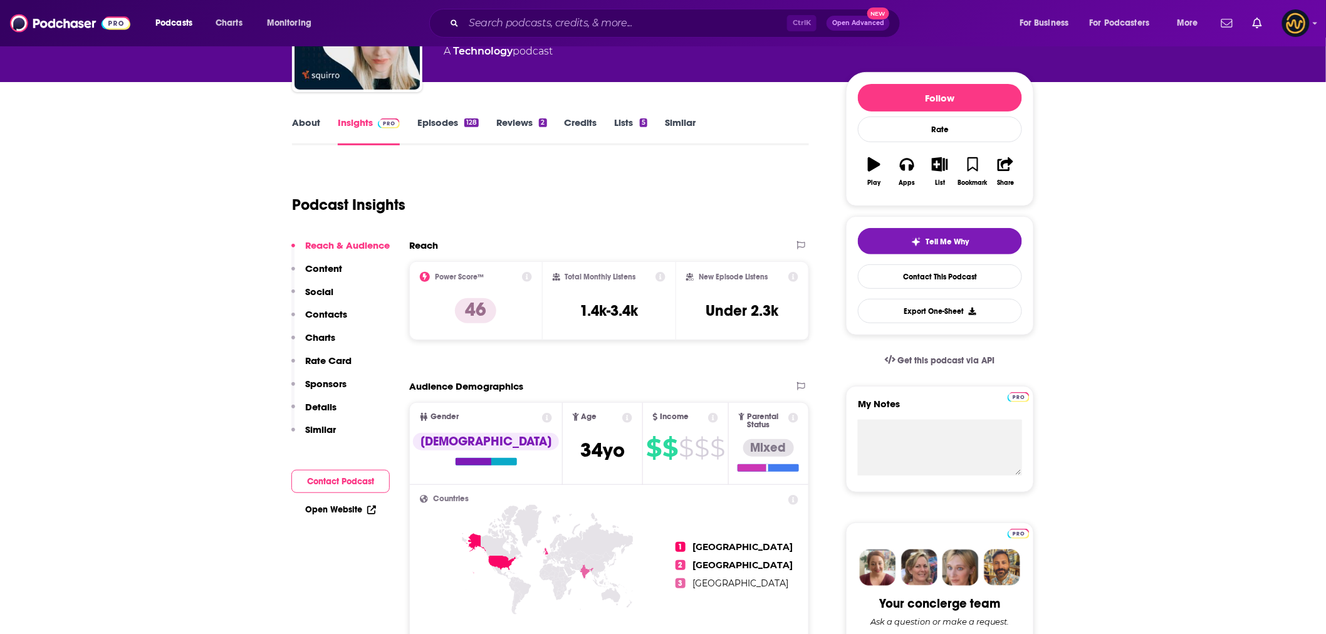
scroll to position [139, 0]
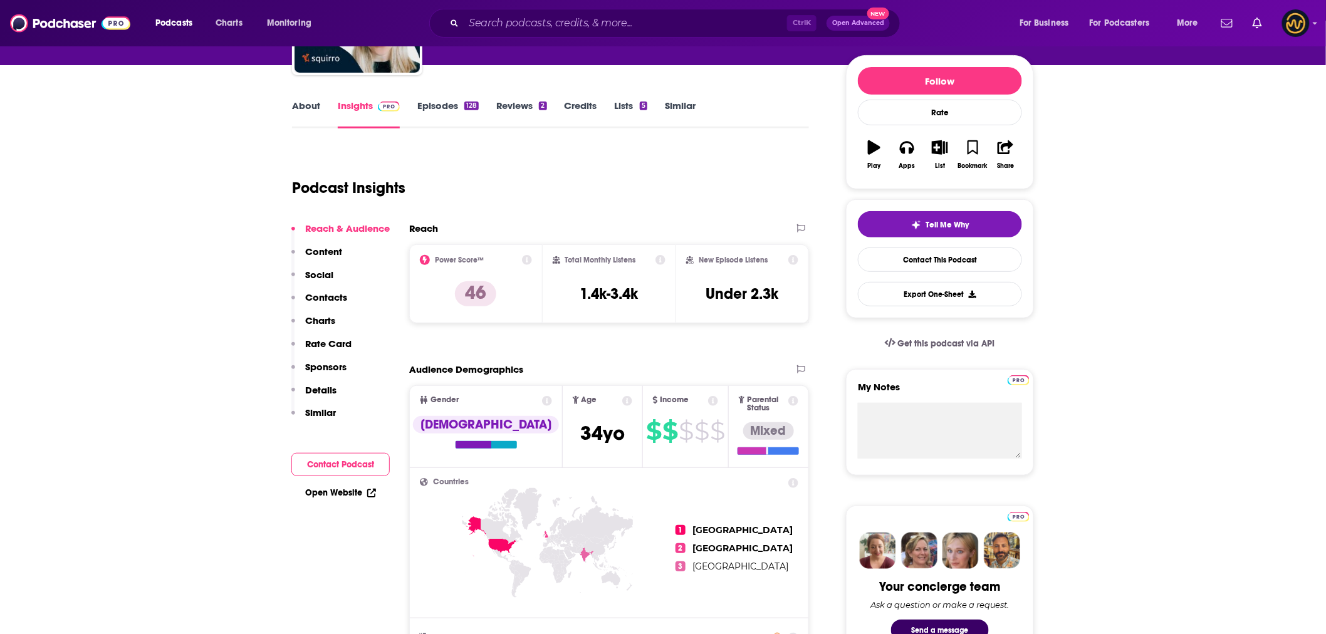
click at [296, 109] on link "About" at bounding box center [306, 114] width 28 height 29
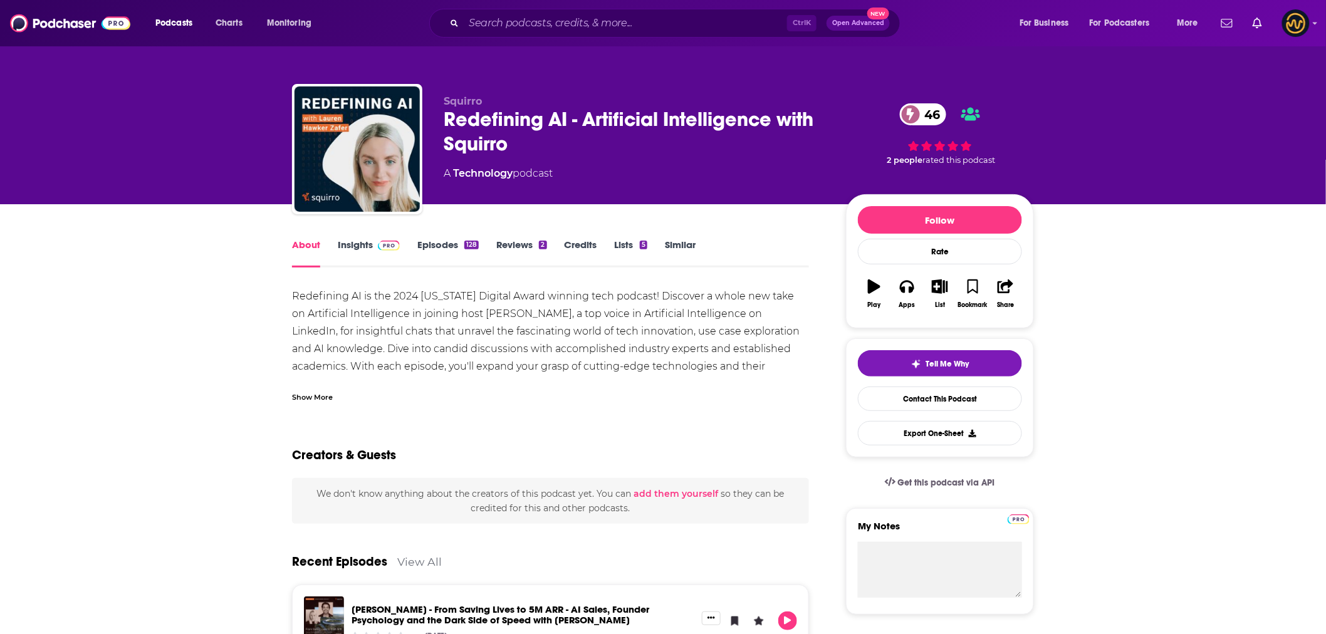
click at [362, 243] on link "Insights" at bounding box center [369, 253] width 62 height 29
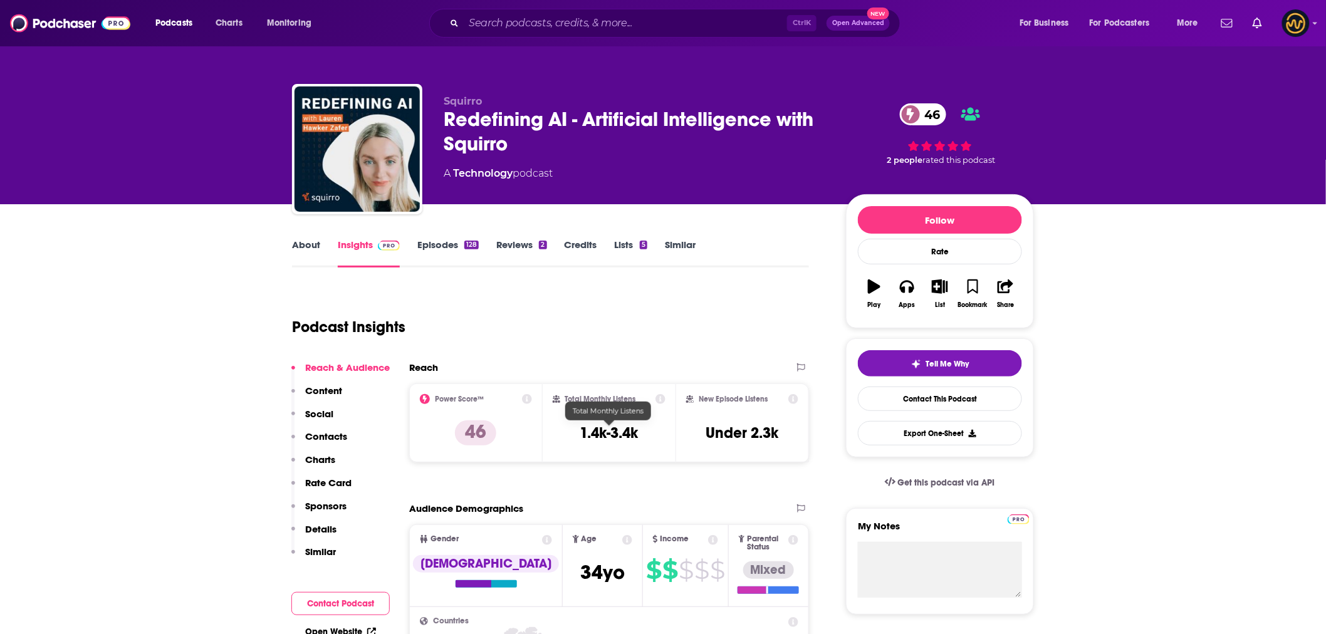
click at [597, 435] on h3 "1.4k-3.4k" at bounding box center [609, 433] width 58 height 19
click at [597, 434] on h3 "1.4k-3.4k" at bounding box center [609, 433] width 58 height 19
click at [511, 113] on div "Redefining AI - Artificial Intelligence with Squirro 46" at bounding box center [635, 131] width 382 height 49
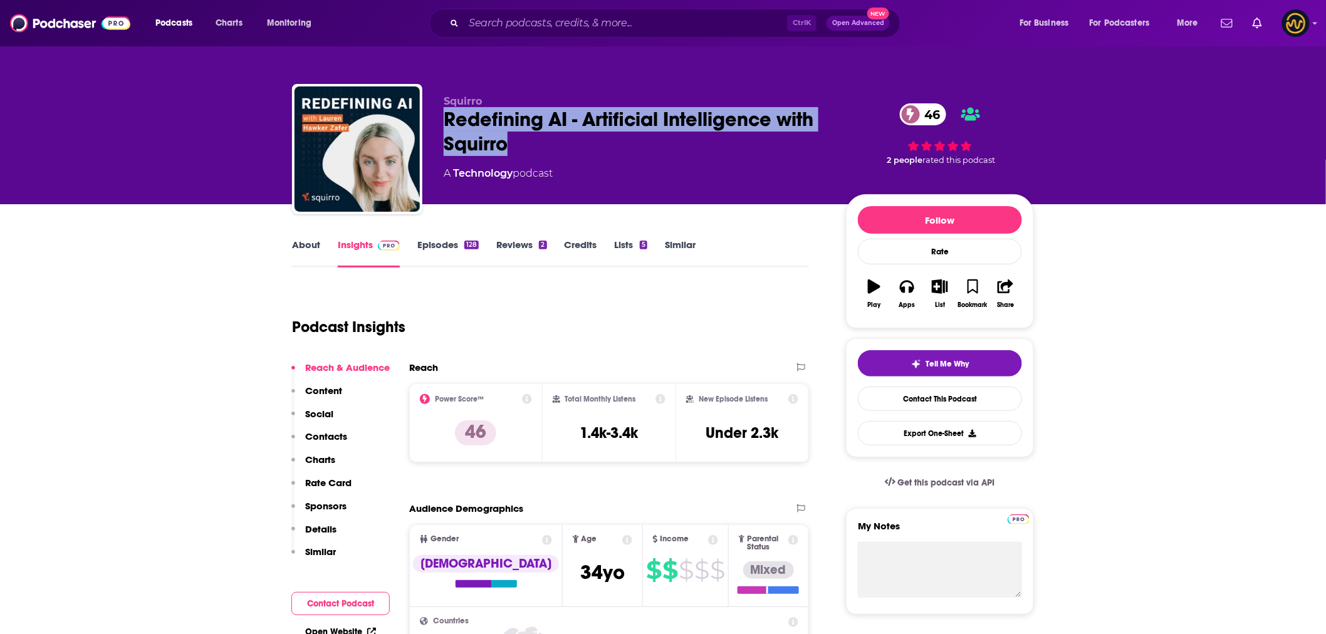
drag, startPoint x: 443, startPoint y: 120, endPoint x: 506, endPoint y: 146, distance: 67.7
click at [506, 146] on div "Redefining AI - Artificial Intelligence with Squirro 46" at bounding box center [635, 131] width 382 height 49
copy h2 "Redefining AI - Artificial Intelligence with Squirro"
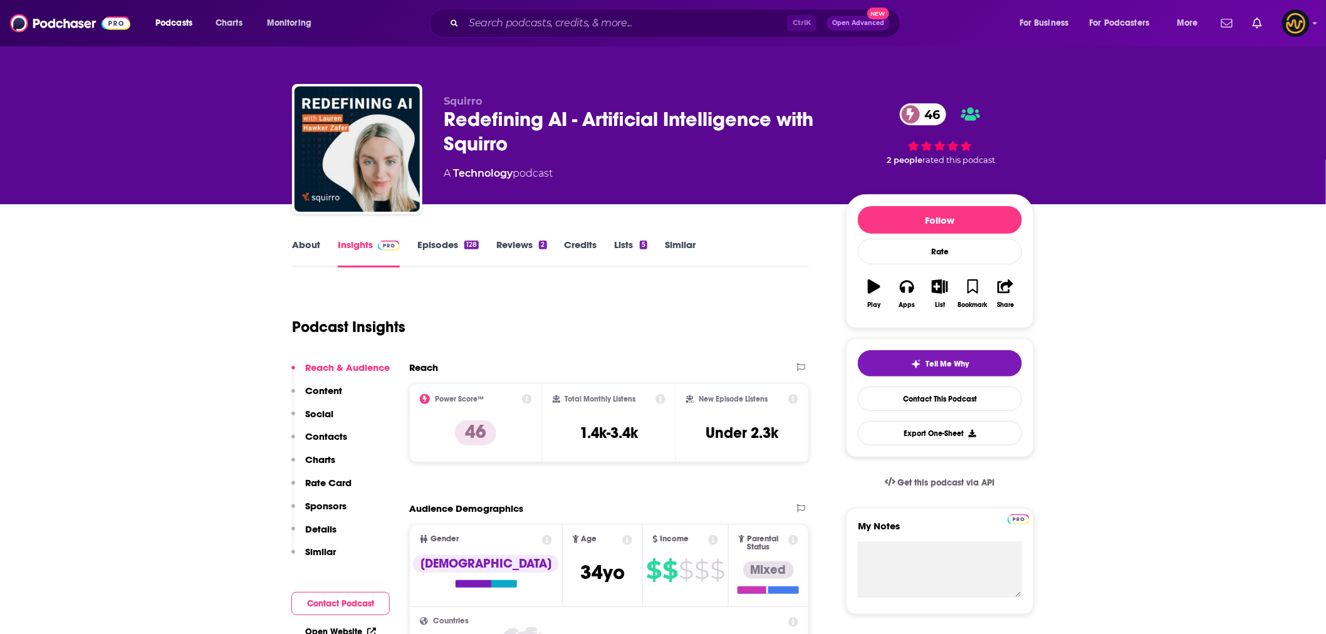
click at [300, 240] on div "About Insights Episodes 128 Reviews 2 Credits Lists 5 Similar" at bounding box center [550, 252] width 517 height 31
click at [308, 246] on link "About" at bounding box center [306, 253] width 28 height 29
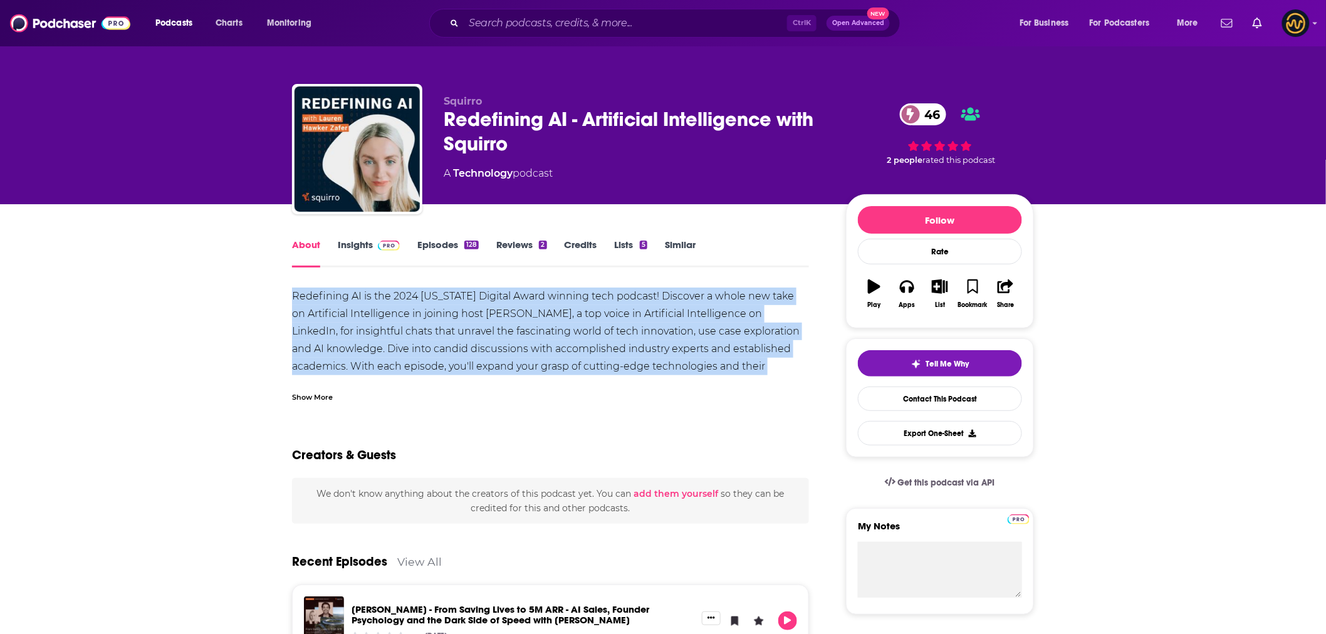
drag, startPoint x: 278, startPoint y: 294, endPoint x: 771, endPoint y: 364, distance: 498.0
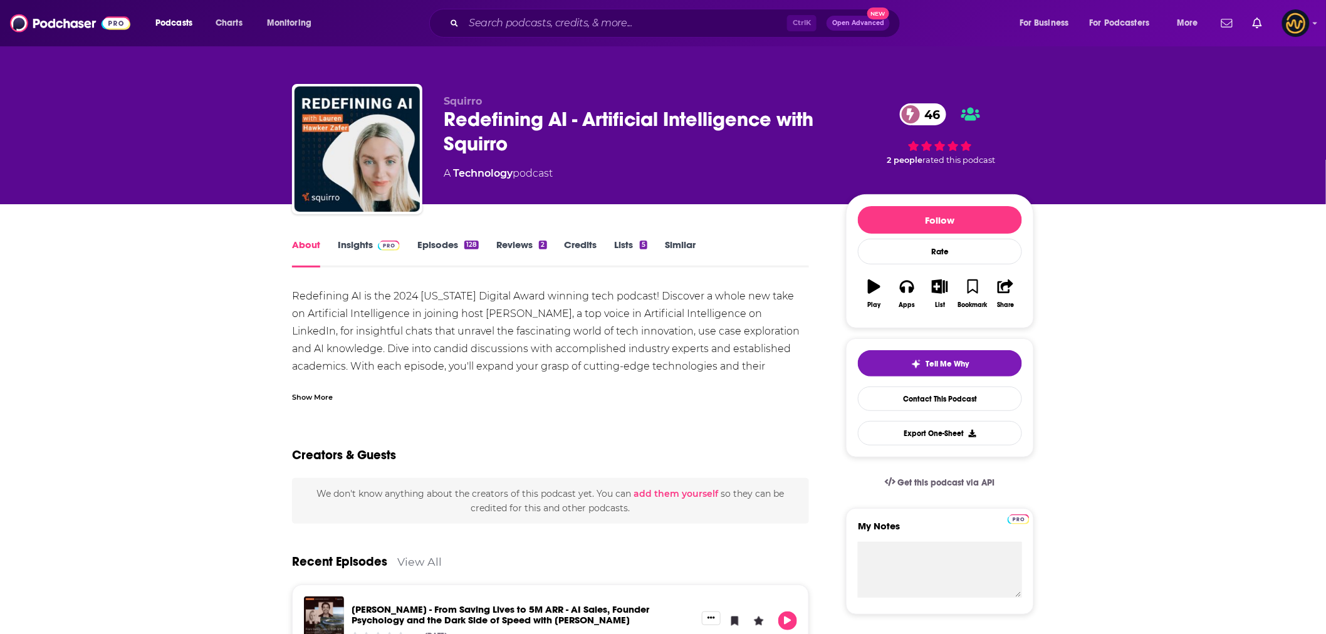
click at [299, 397] on div "Show More" at bounding box center [312, 396] width 41 height 12
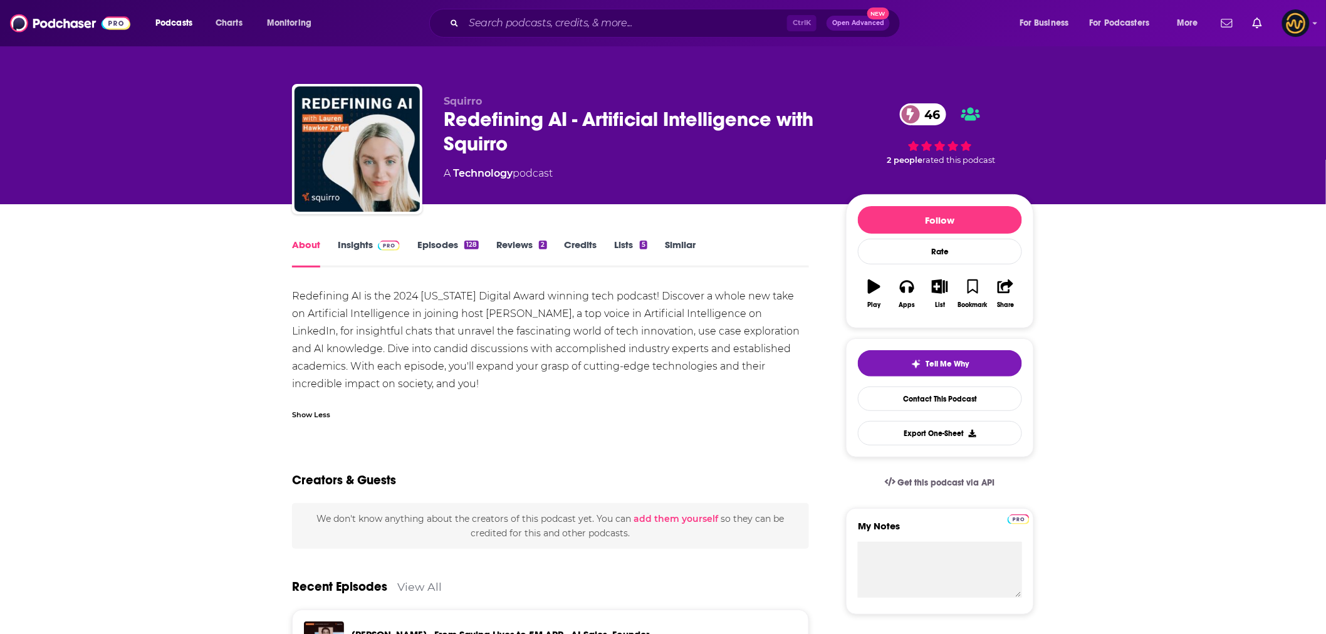
drag, startPoint x: 539, startPoint y: 386, endPoint x: 286, endPoint y: 279, distance: 275.2
copy div "Redefining AI is the 2024 [US_STATE] Digital Award winning tech podcast! Discov…"
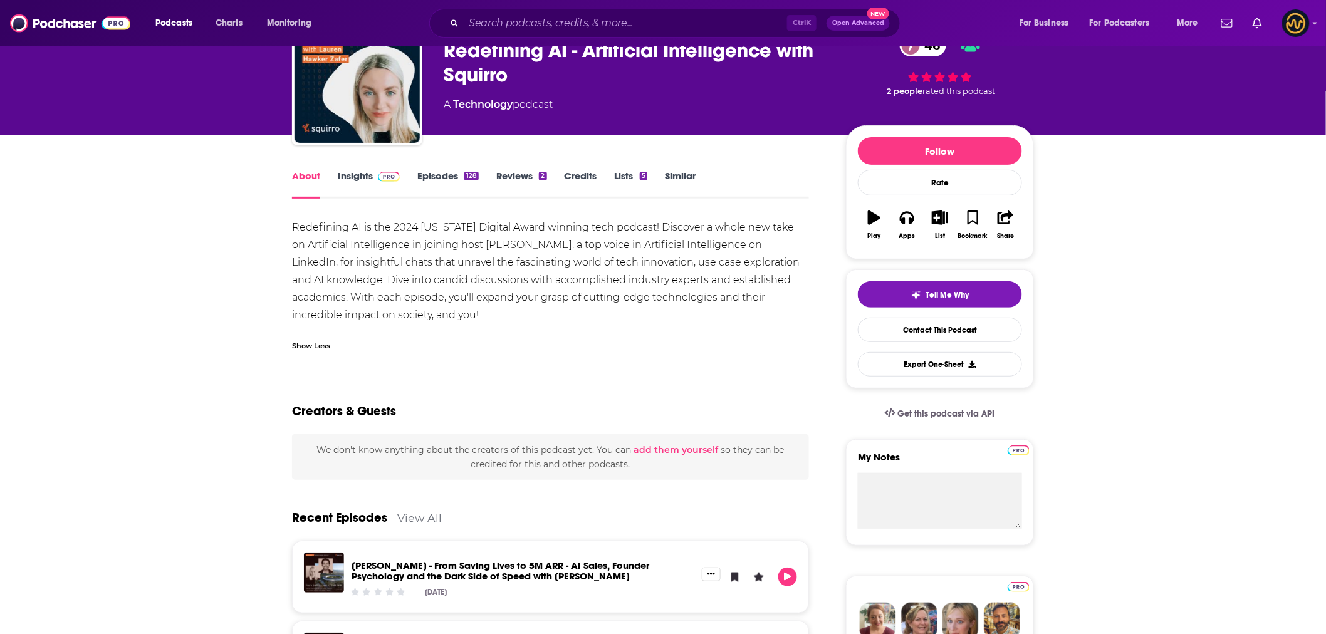
scroll to position [70, 0]
click at [388, 174] on img at bounding box center [389, 176] width 22 height 10
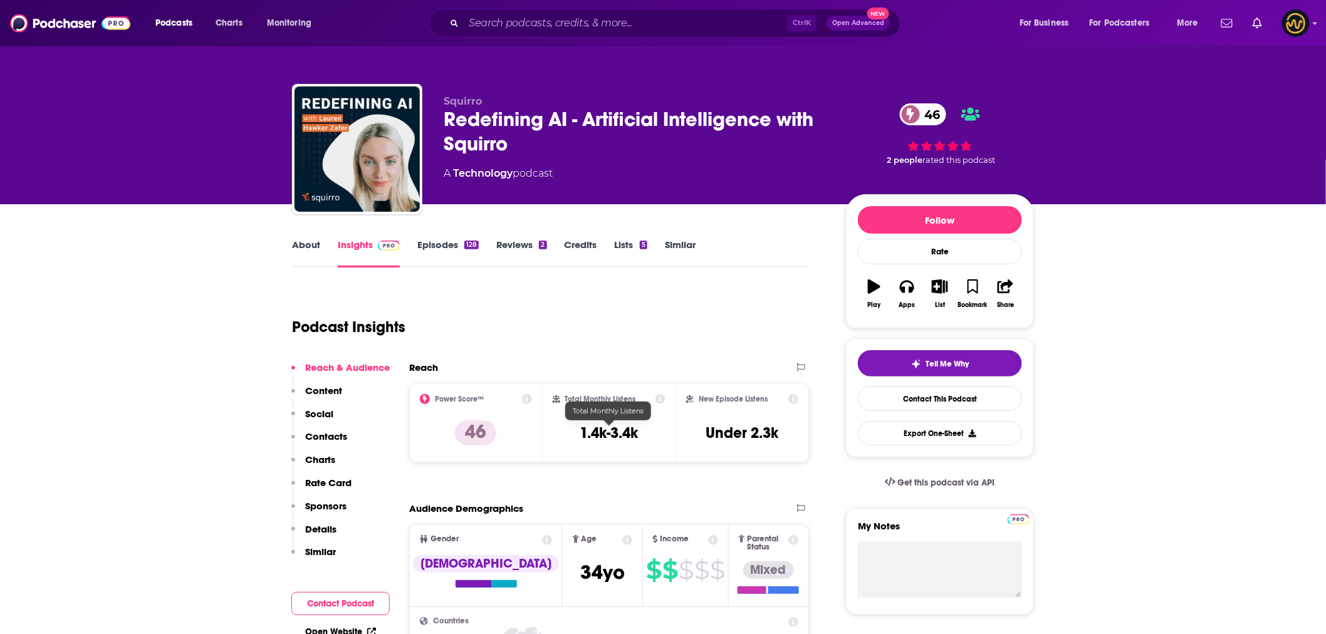
click at [625, 435] on h3 "1.4k-3.4k" at bounding box center [609, 433] width 58 height 19
copy div "1.4k-3.4k"
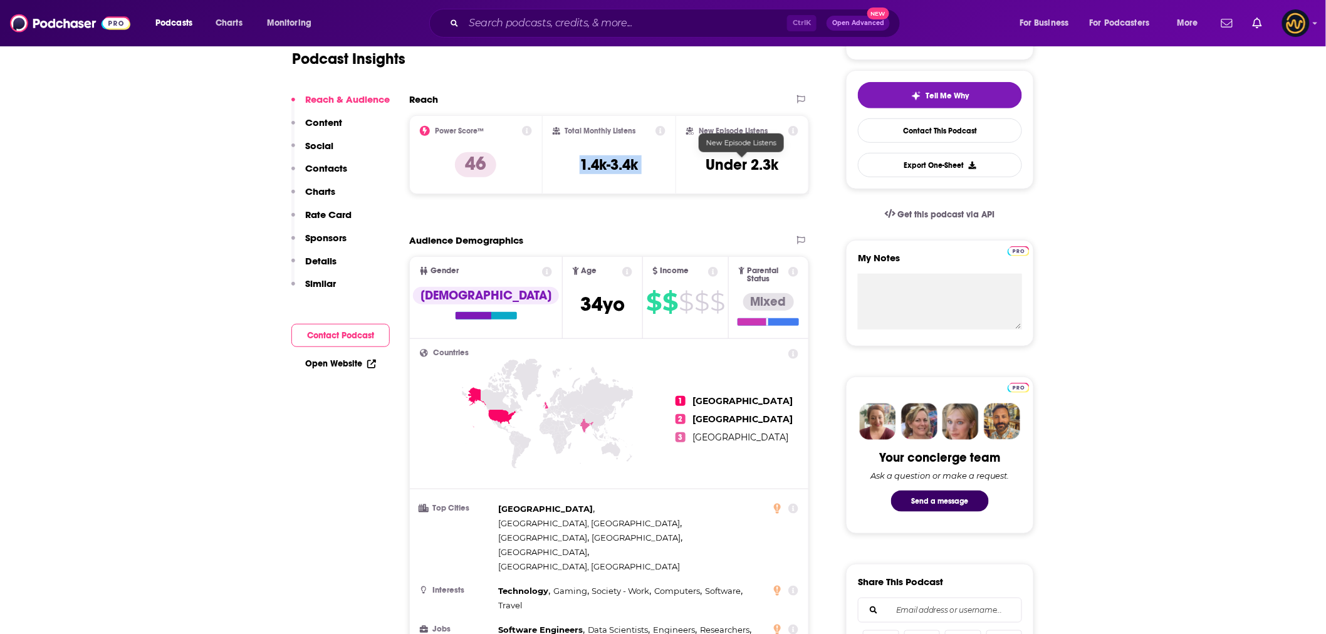
scroll to position [417, 0]
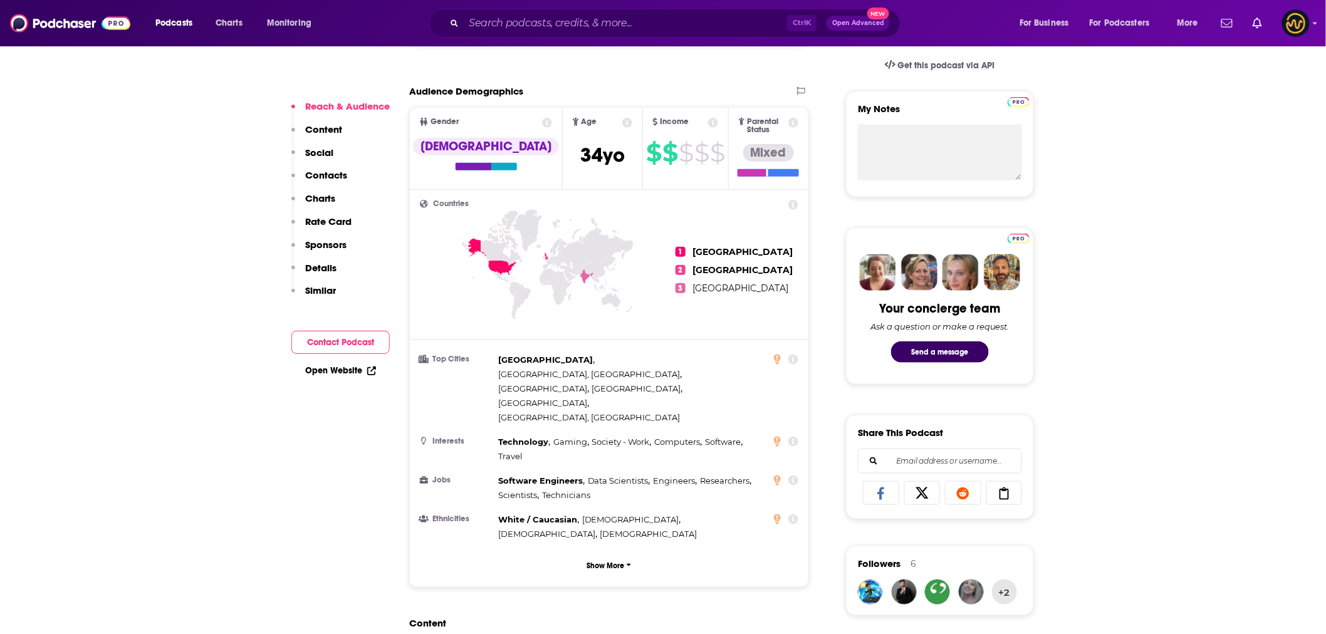
click at [323, 175] on p "Contacts" at bounding box center [326, 175] width 42 height 12
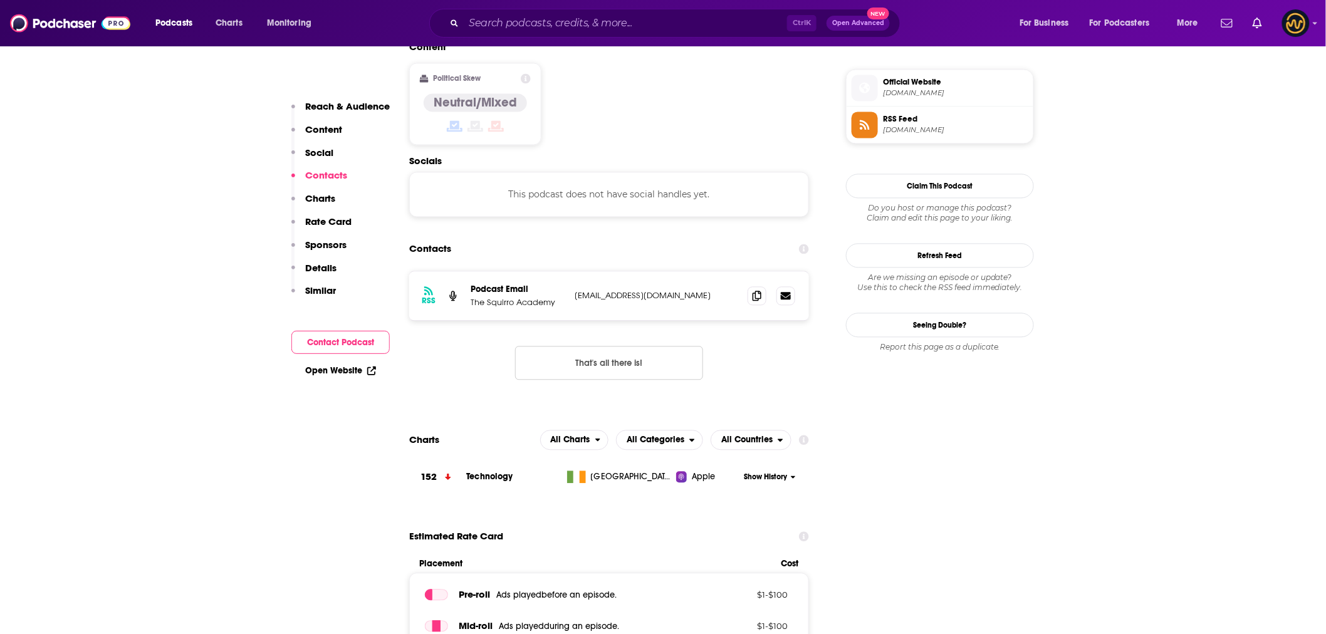
scroll to position [994, 0]
click at [758, 290] on icon at bounding box center [757, 295] width 9 height 10
drag, startPoint x: 473, startPoint y: 219, endPoint x: 648, endPoint y: 241, distance: 176.1
click at [648, 271] on div "RSS Podcast Email The Squirro Academy [EMAIL_ADDRESS][DOMAIN_NAME] [EMAIL_ADDRE…" at bounding box center [609, 295] width 400 height 49
copy div "odcast Email The Squirro Academy [EMAIL_ADDRESS][DOMAIN_NAME]"
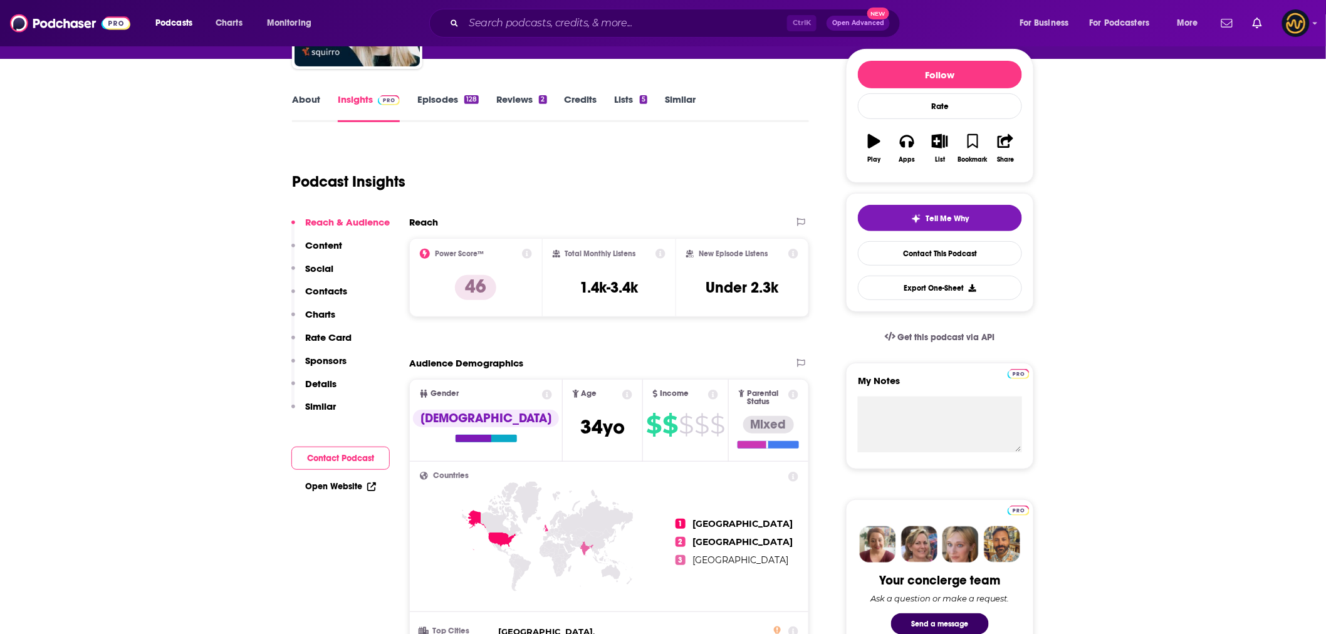
scroll to position [0, 0]
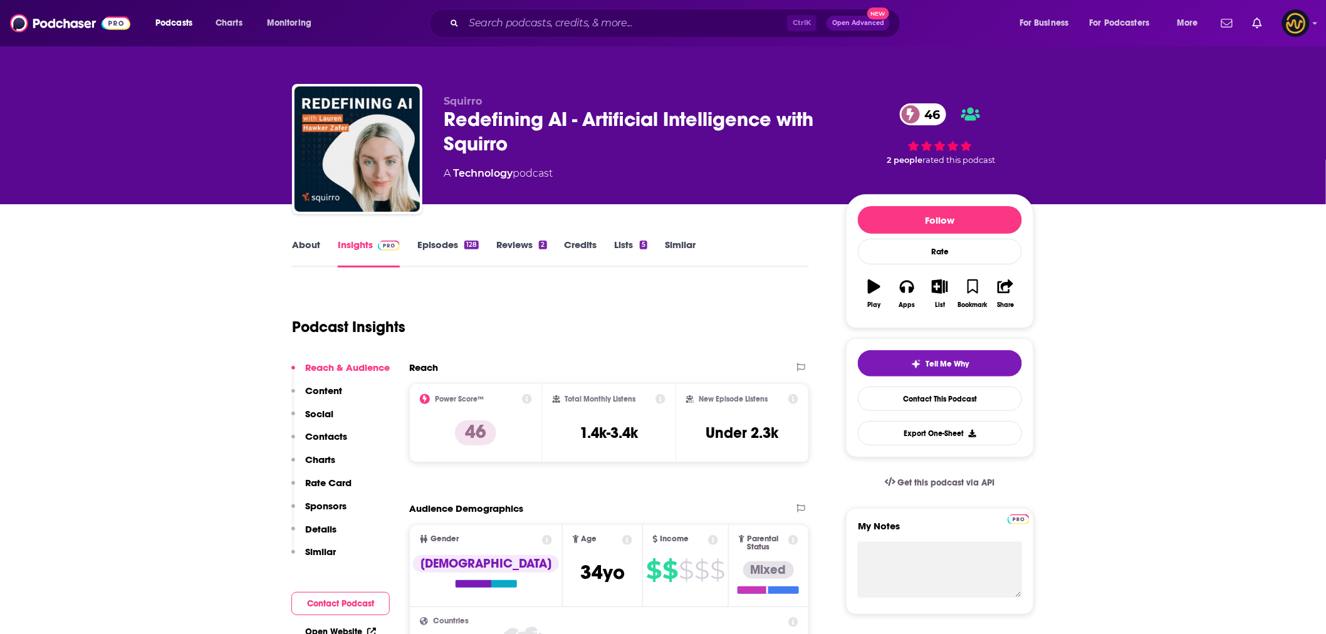
click at [301, 239] on link "About" at bounding box center [306, 253] width 28 height 29
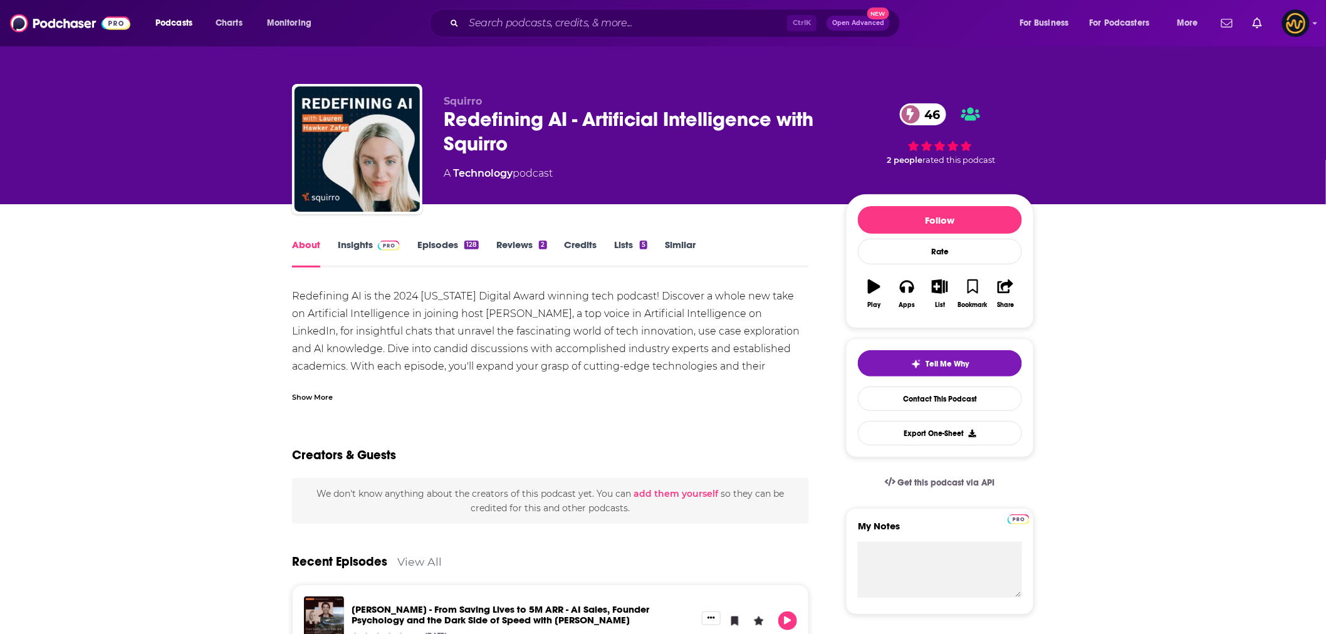
click at [448, 248] on link "Episodes 128" at bounding box center [447, 253] width 61 height 29
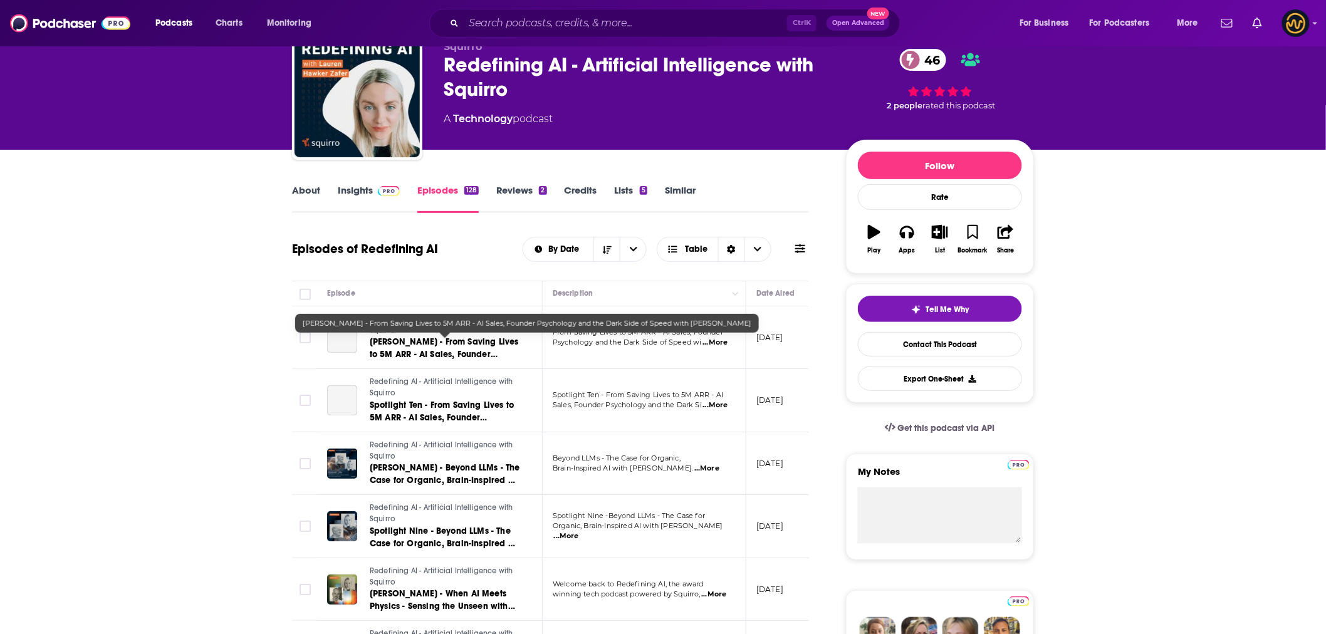
scroll to position [139, 0]
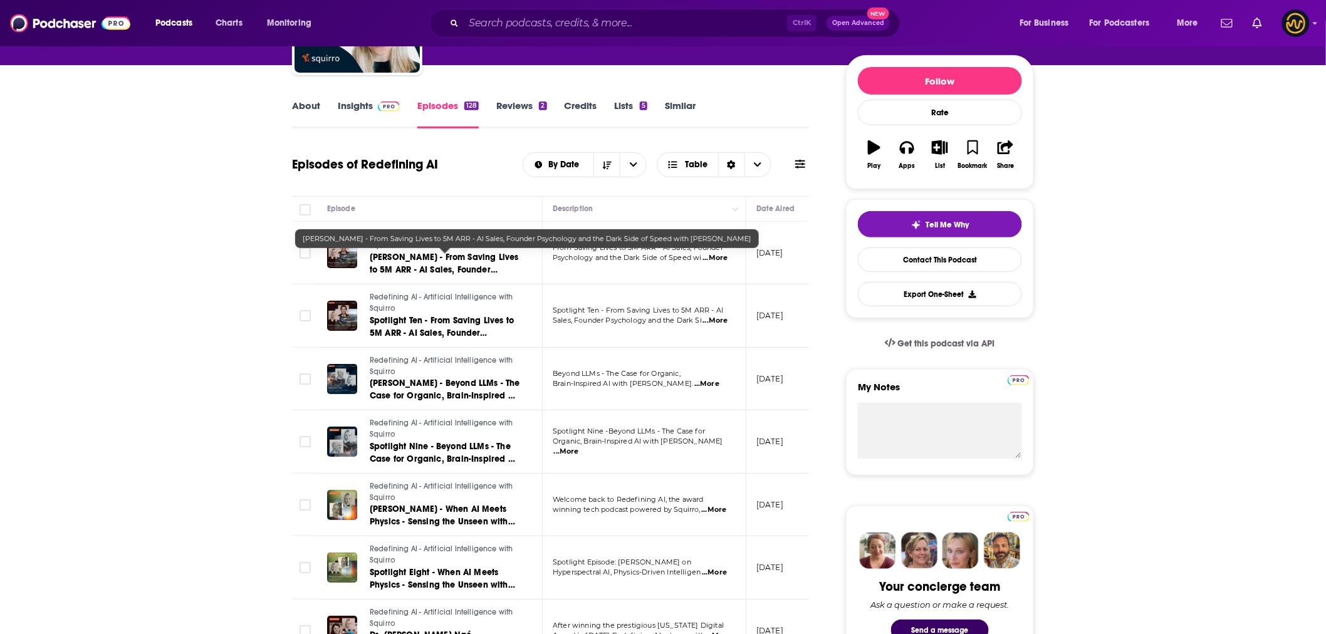
click at [454, 254] on span "[PERSON_NAME] - From Saving Lives to 5M ARR - AI Sales, Founder Psychology and …" at bounding box center [444, 276] width 149 height 48
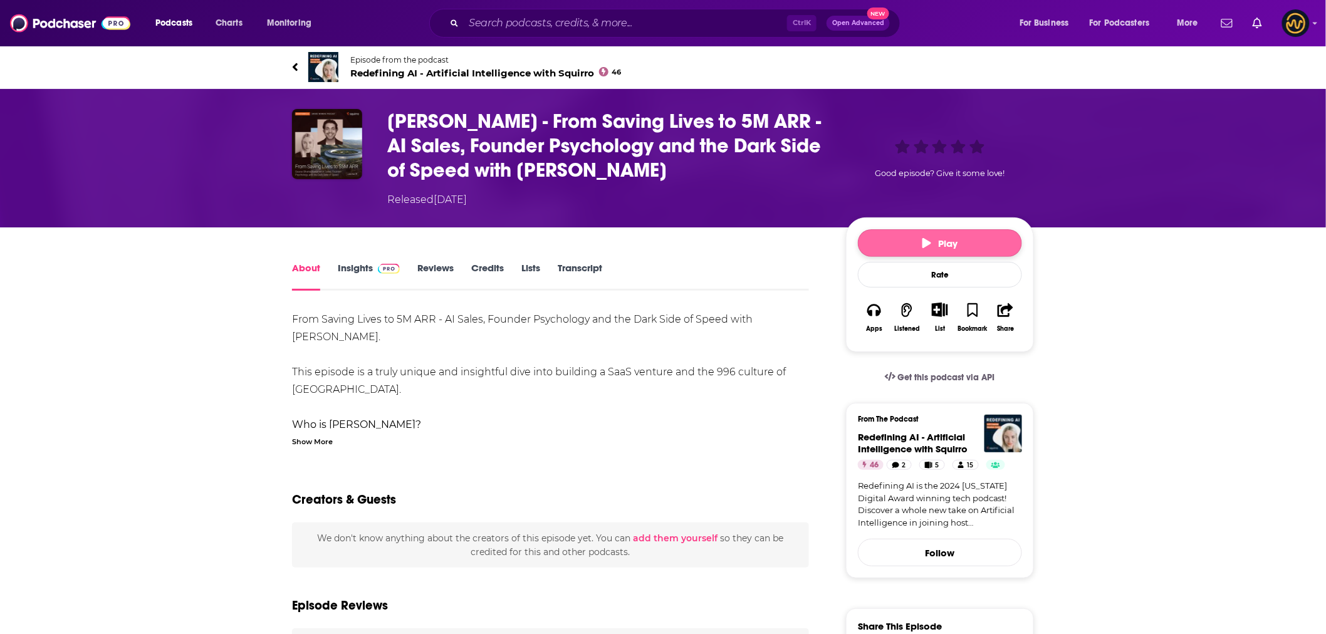
click at [893, 239] on button "Play" at bounding box center [940, 243] width 164 height 28
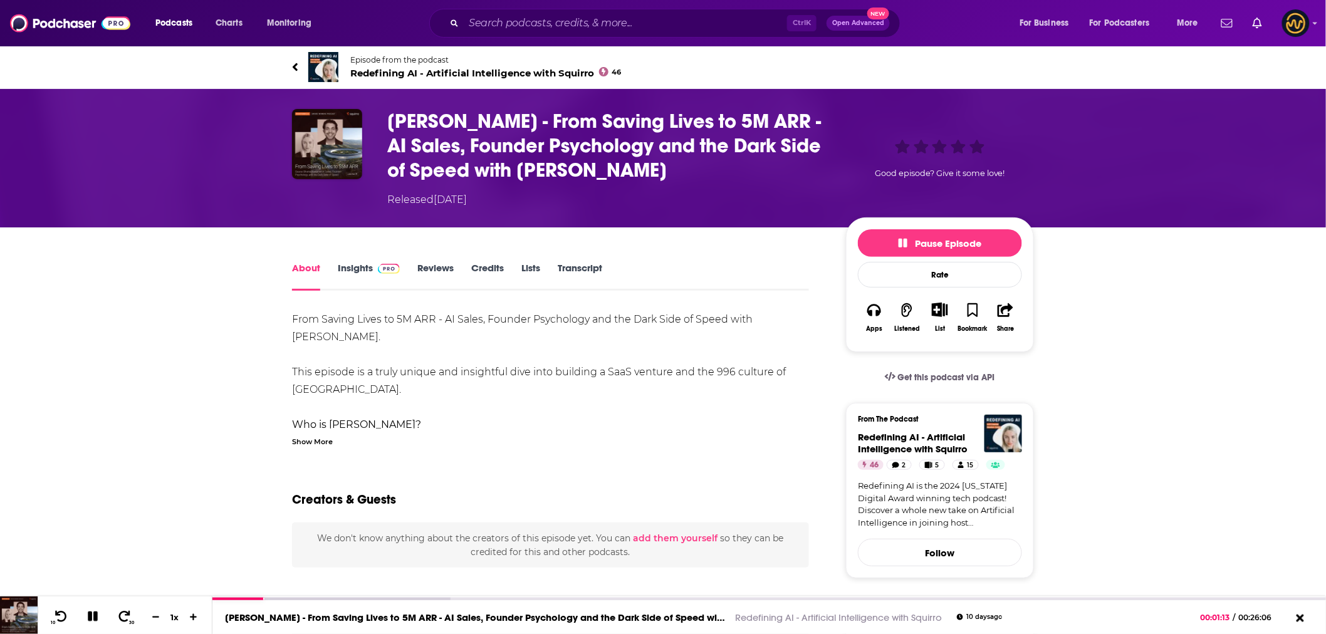
click at [294, 66] on icon at bounding box center [295, 67] width 5 height 8
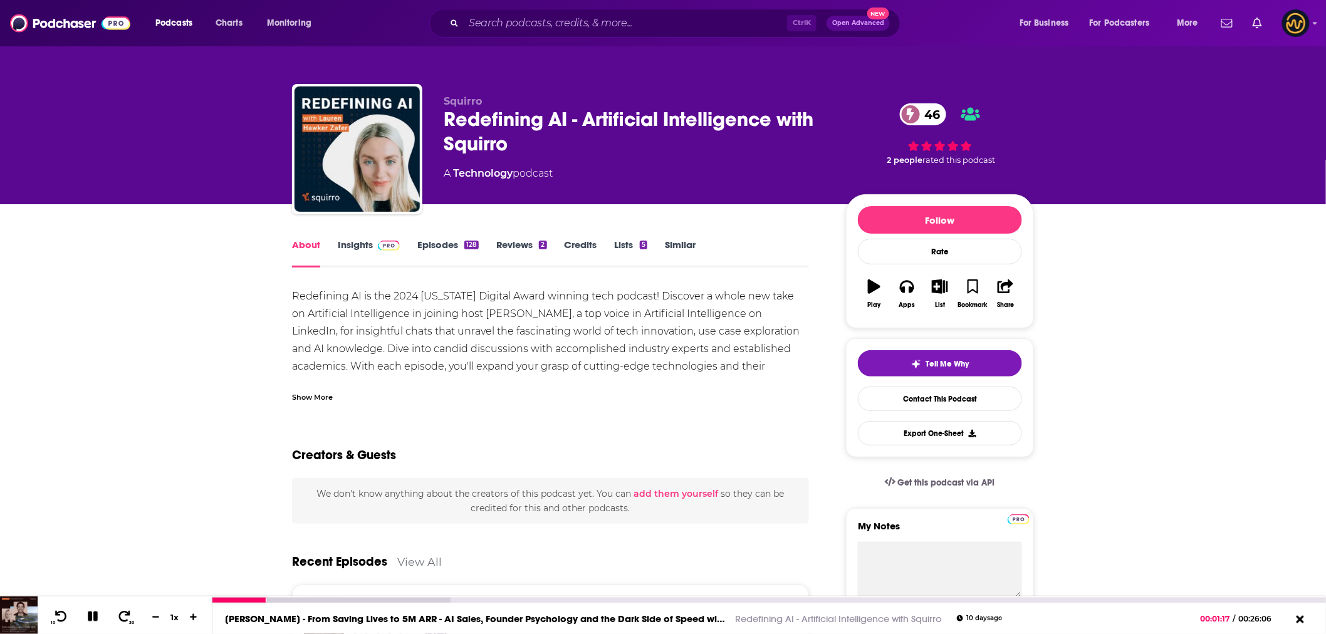
click at [90, 619] on icon at bounding box center [93, 617] width 10 height 10
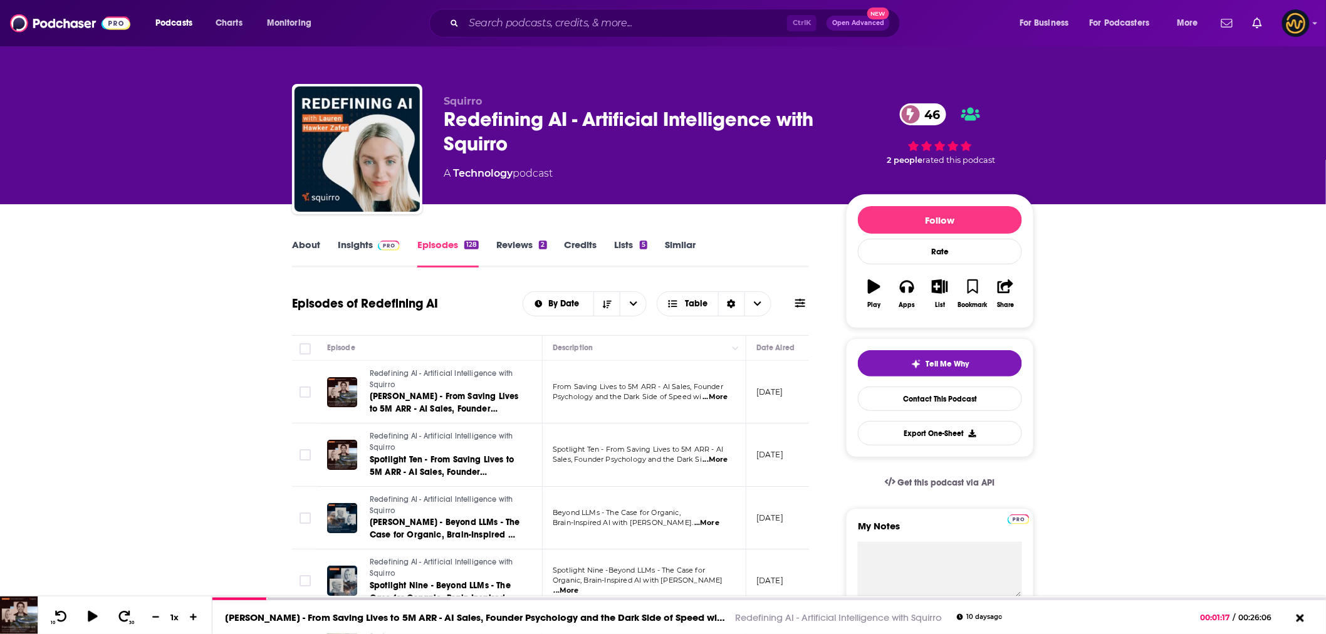
click at [157, 117] on div "Squirro Redefining AI - Artificial Intelligence with Squirro 46 A Technology po…" at bounding box center [663, 102] width 1326 height 204
click at [312, 242] on link "About" at bounding box center [306, 253] width 28 height 29
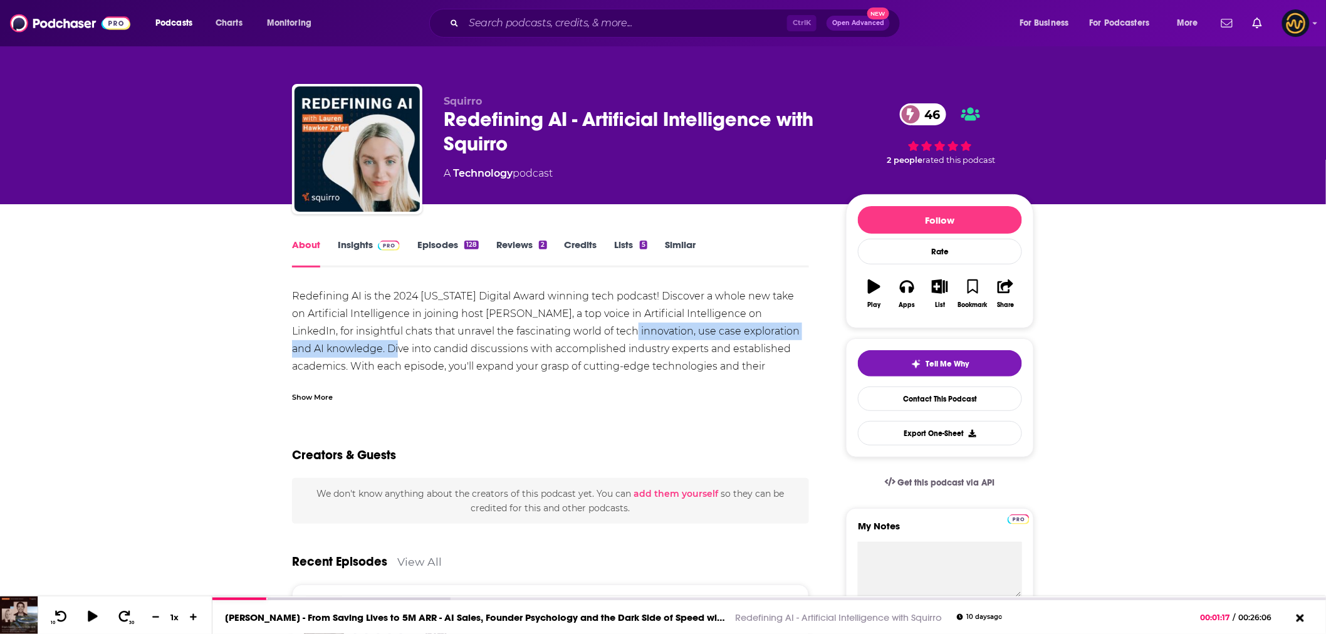
drag, startPoint x: 617, startPoint y: 334, endPoint x: 381, endPoint y: 346, distance: 235.9
click at [381, 346] on div "Redefining AI is the 2024 [US_STATE] Digital Award winning tech podcast! Discov…" at bounding box center [550, 340] width 517 height 105
copy div "tech innovation, use case exploration and AI knowledge"
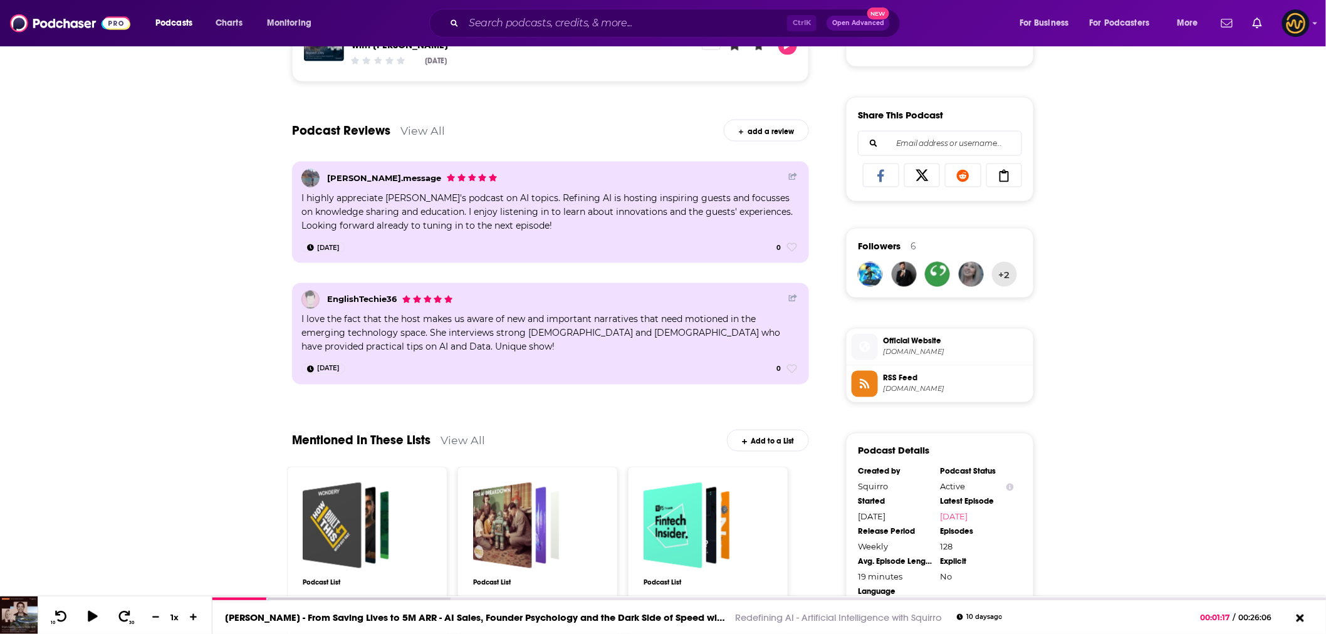
scroll to position [732, 0]
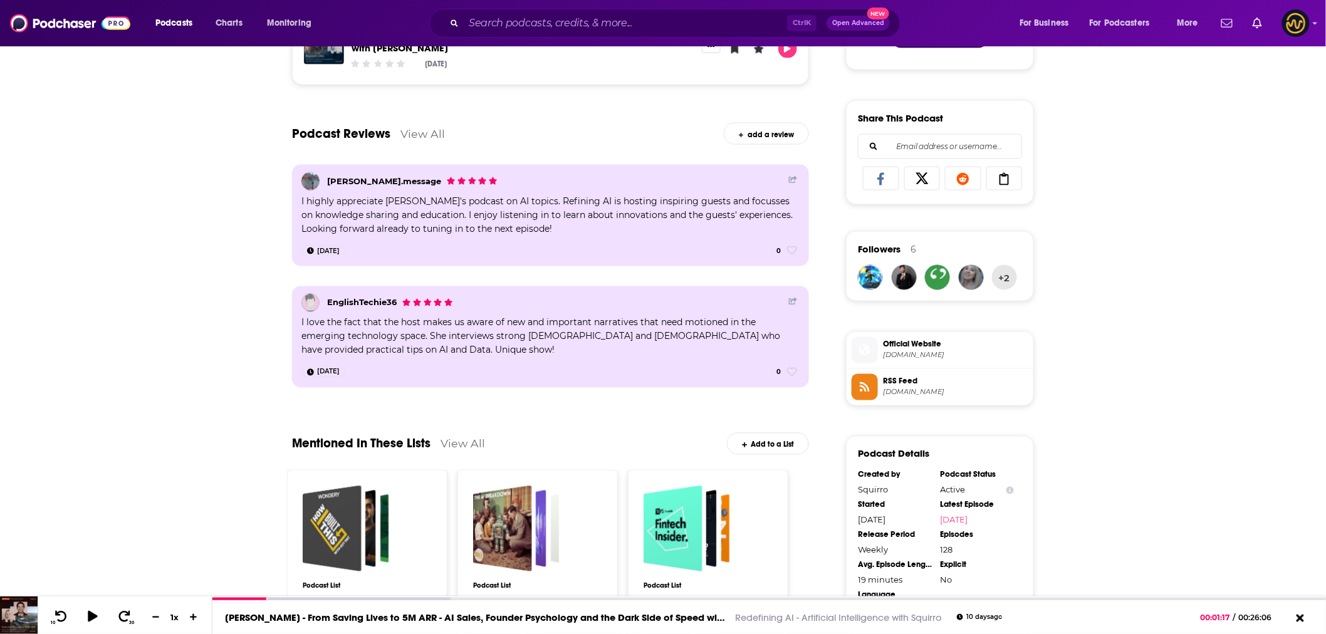
click at [172, 374] on div "About Insights Episodes 128 Reviews 2 Credits Lists 5 Similar Redefining AI is …" at bounding box center [663, 227] width 1326 height 1511
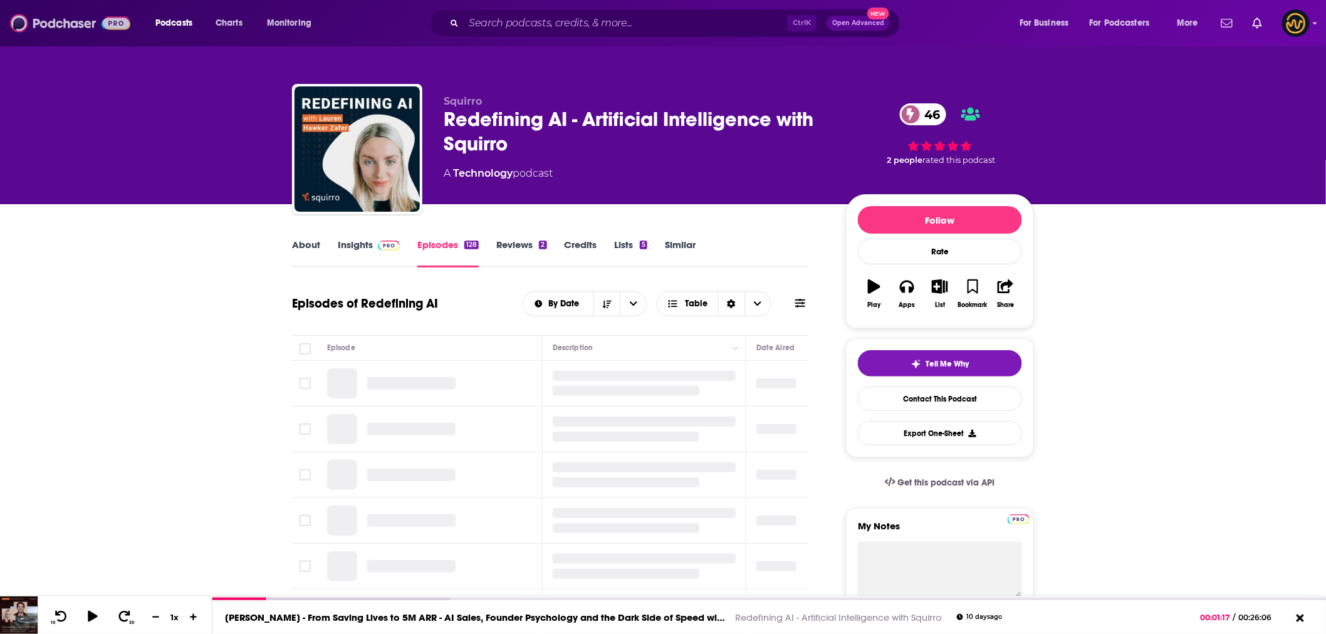
click at [72, 24] on img at bounding box center [70, 23] width 120 height 24
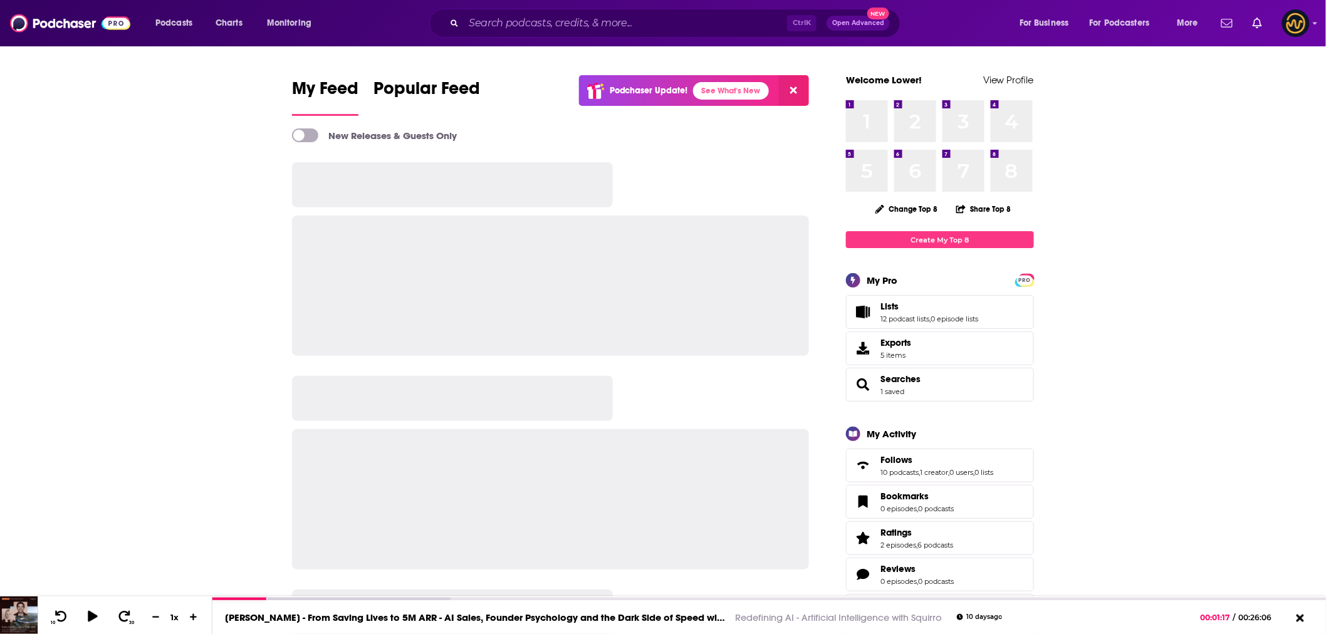
click at [793, 90] on icon at bounding box center [793, 90] width 7 height 7
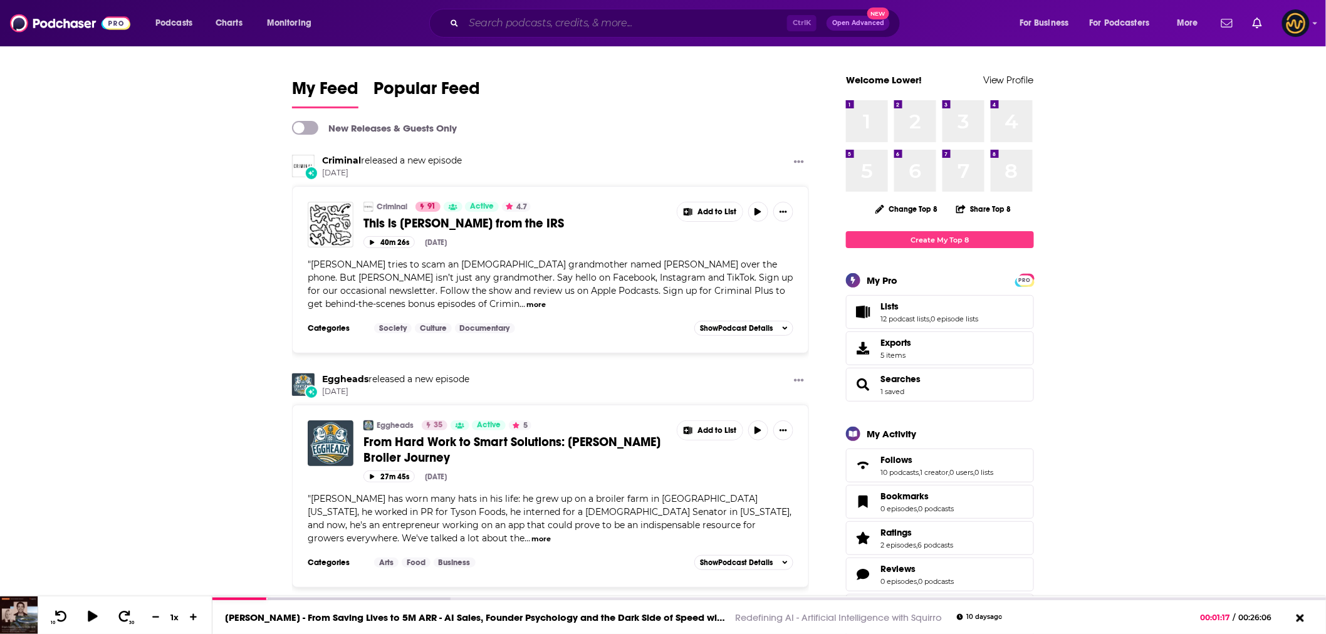
click at [524, 22] on input "Search podcasts, credits, & more..." at bounding box center [625, 23] width 323 height 20
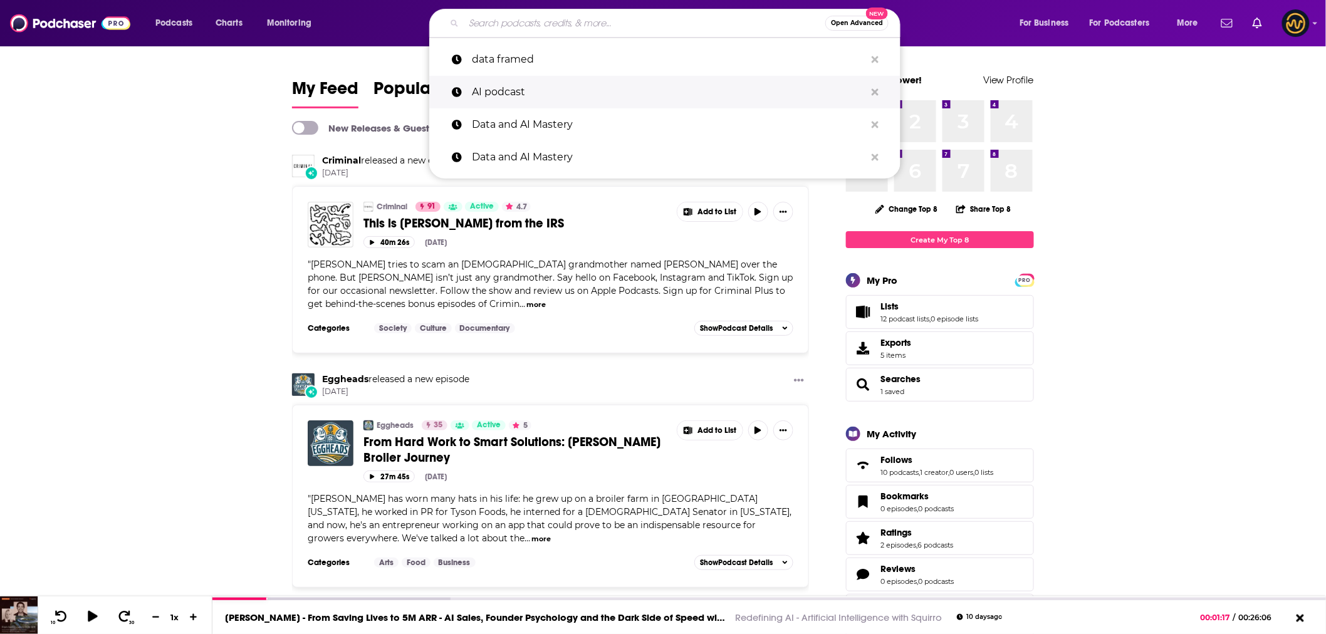
click at [534, 91] on p "AI podcast" at bounding box center [668, 92] width 393 height 33
type input "AI podcast"
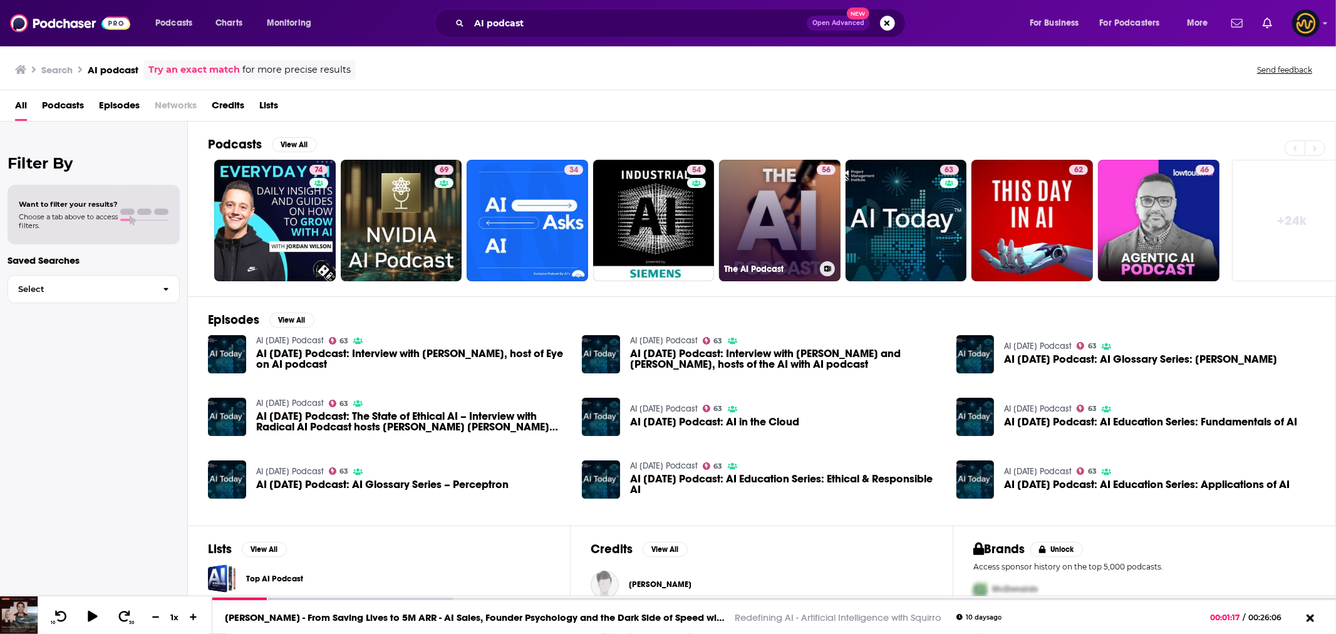
click at [753, 224] on link "56 The AI Podcast" at bounding box center [780, 221] width 122 height 122
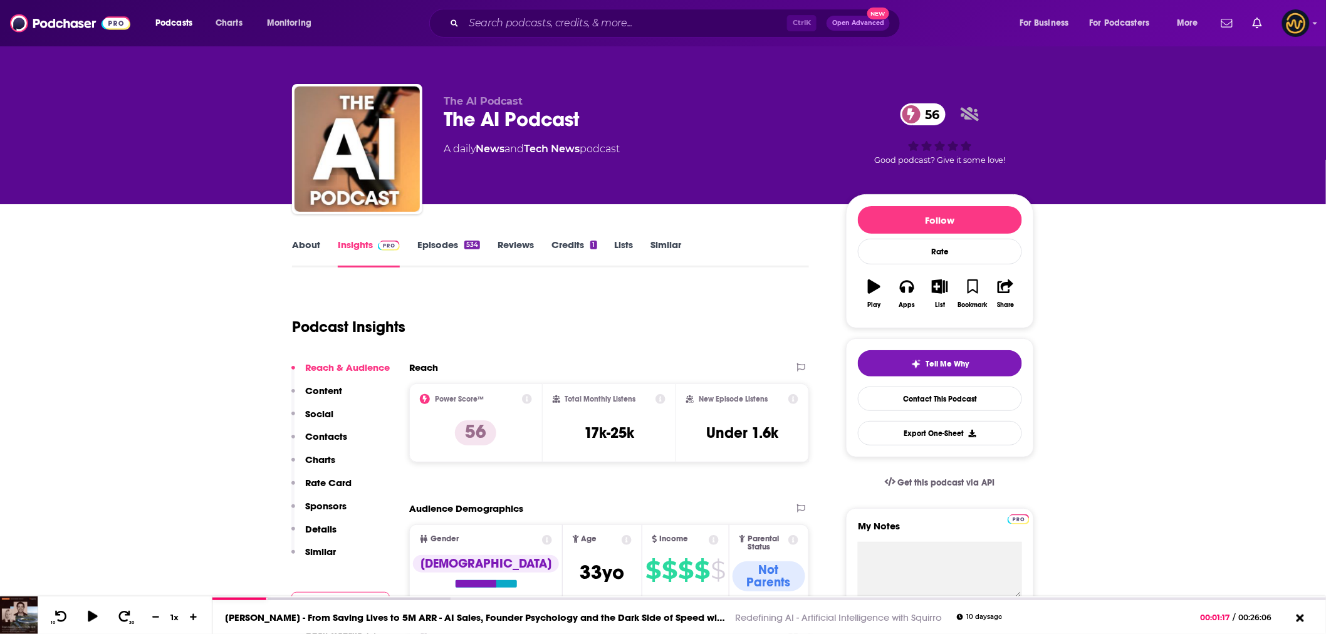
click at [310, 246] on link "About" at bounding box center [306, 253] width 28 height 29
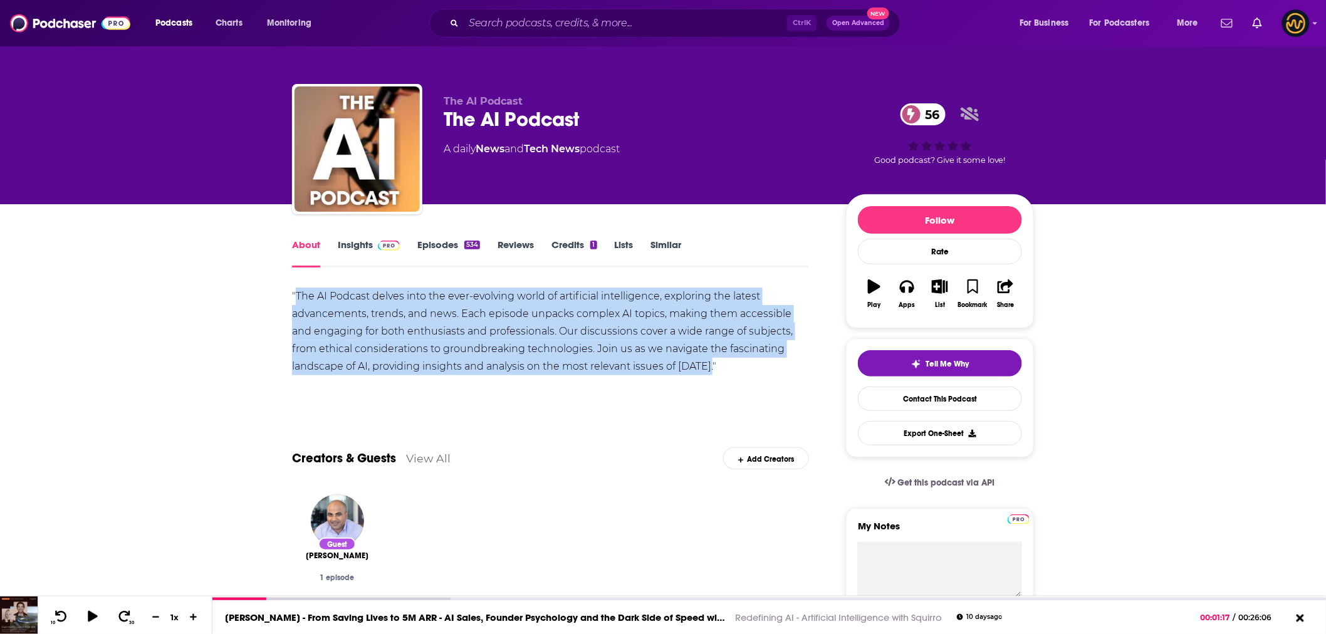
drag, startPoint x: 296, startPoint y: 293, endPoint x: 719, endPoint y: 359, distance: 427.4
click at [719, 359] on div ""The AI Podcast delves into the ever-evolving world of artificial intelligence,…" at bounding box center [550, 332] width 517 height 88
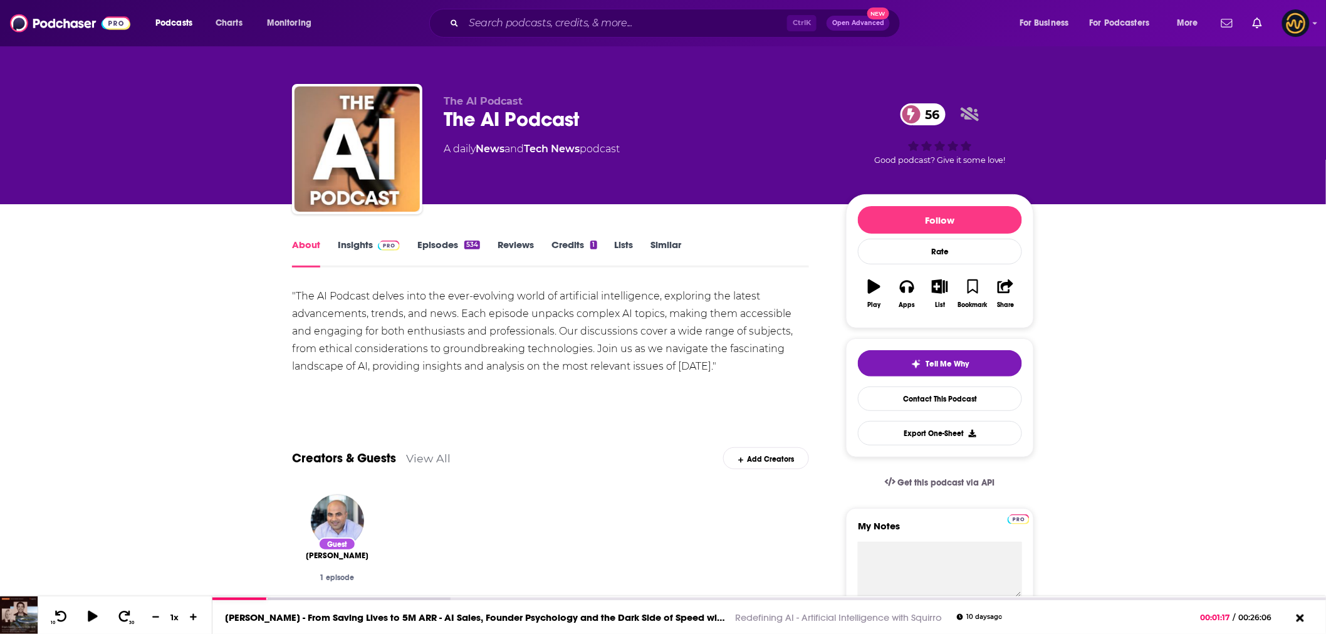
click at [510, 123] on div "The AI Podcast 56" at bounding box center [635, 119] width 382 height 24
copy div "The AI Podcast 56"
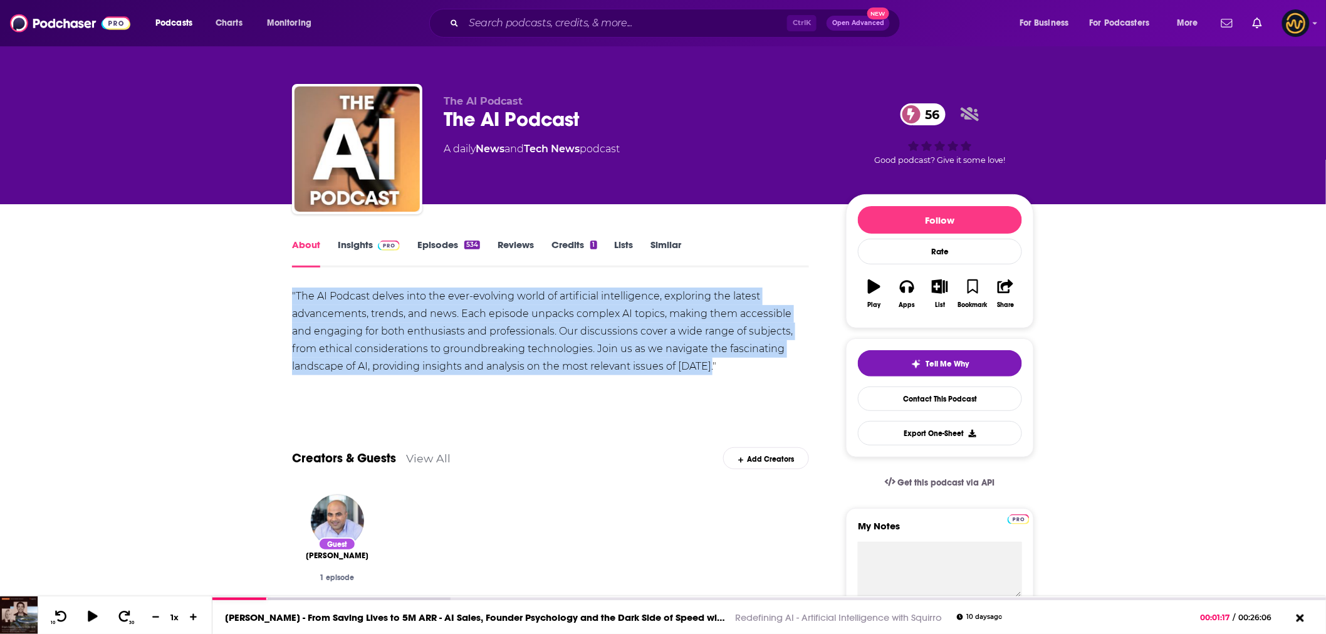
drag, startPoint x: 284, startPoint y: 301, endPoint x: 712, endPoint y: 366, distance: 433.5
copy div ""The AI Podcast delves into the ever-evolving world of artificial intelligence,…"
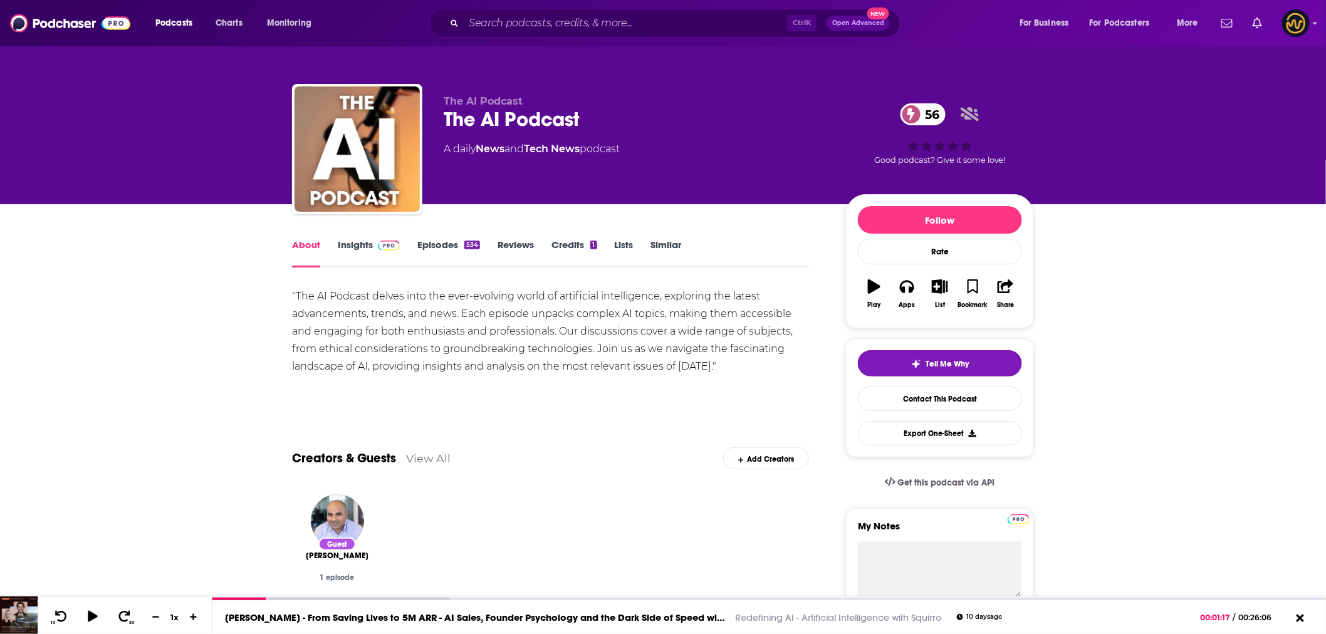
click at [365, 244] on link "Insights" at bounding box center [369, 253] width 62 height 29
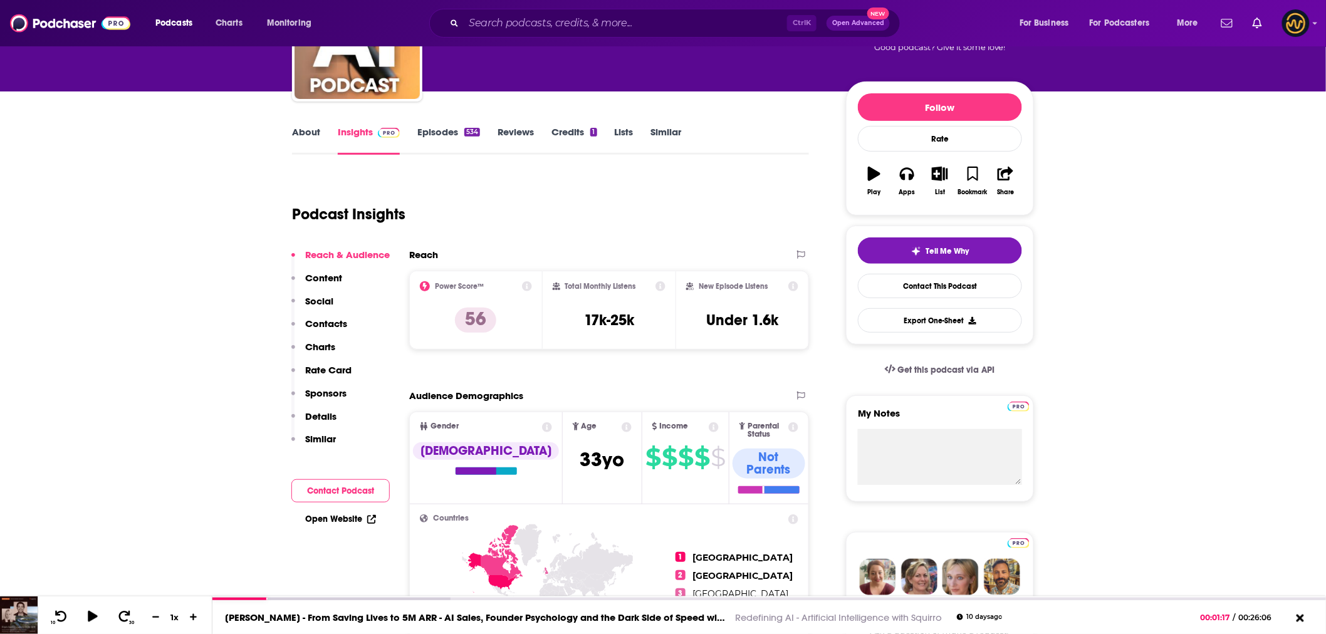
scroll to position [139, 0]
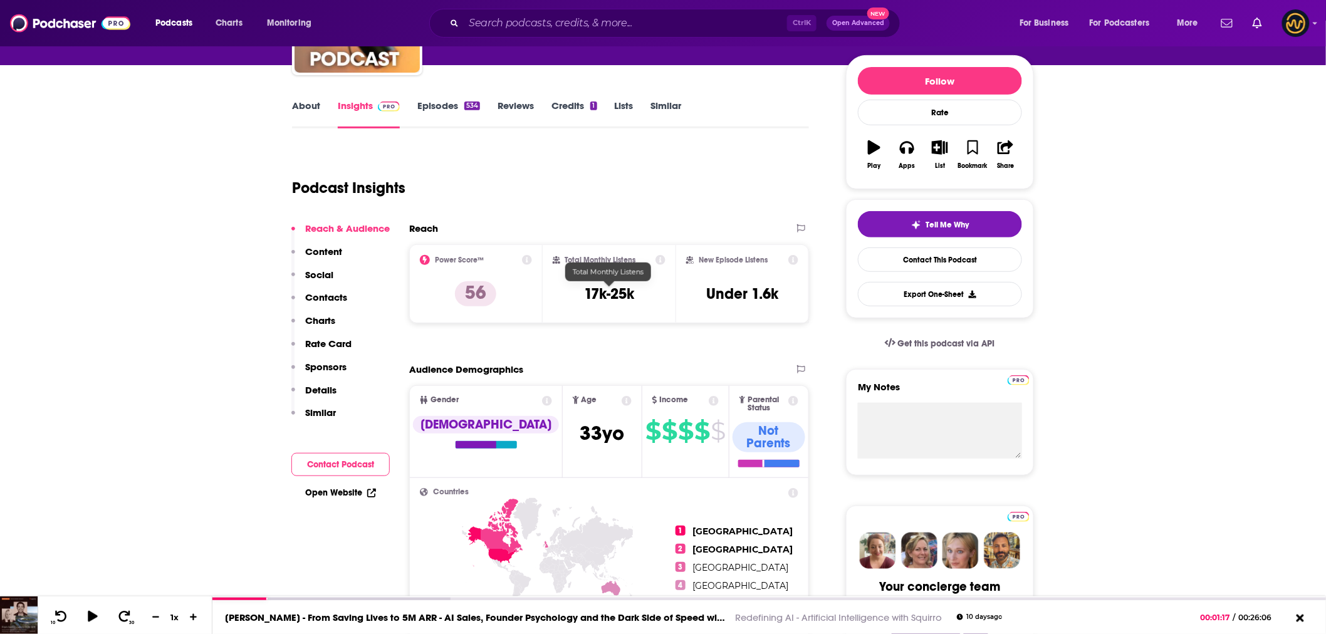
click at [600, 289] on h3 "17k-25k" at bounding box center [609, 293] width 50 height 19
click at [602, 289] on h3 "17k-25k" at bounding box center [609, 293] width 50 height 19
copy div "17k-25k"
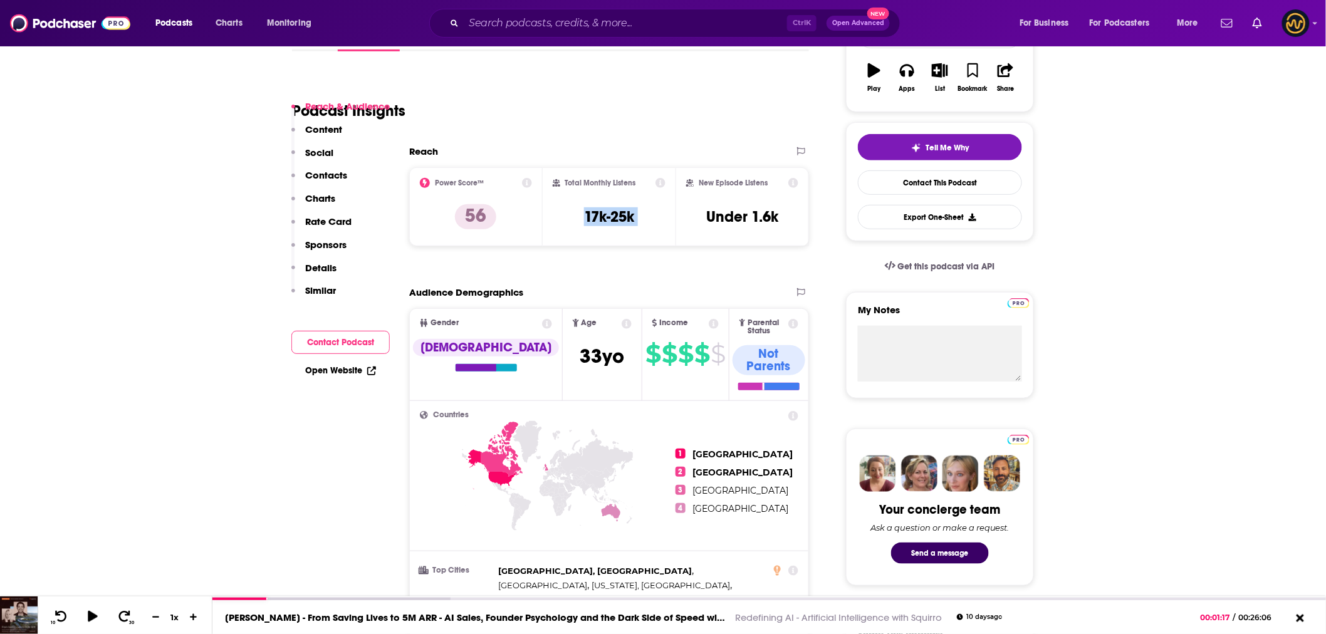
scroll to position [278, 0]
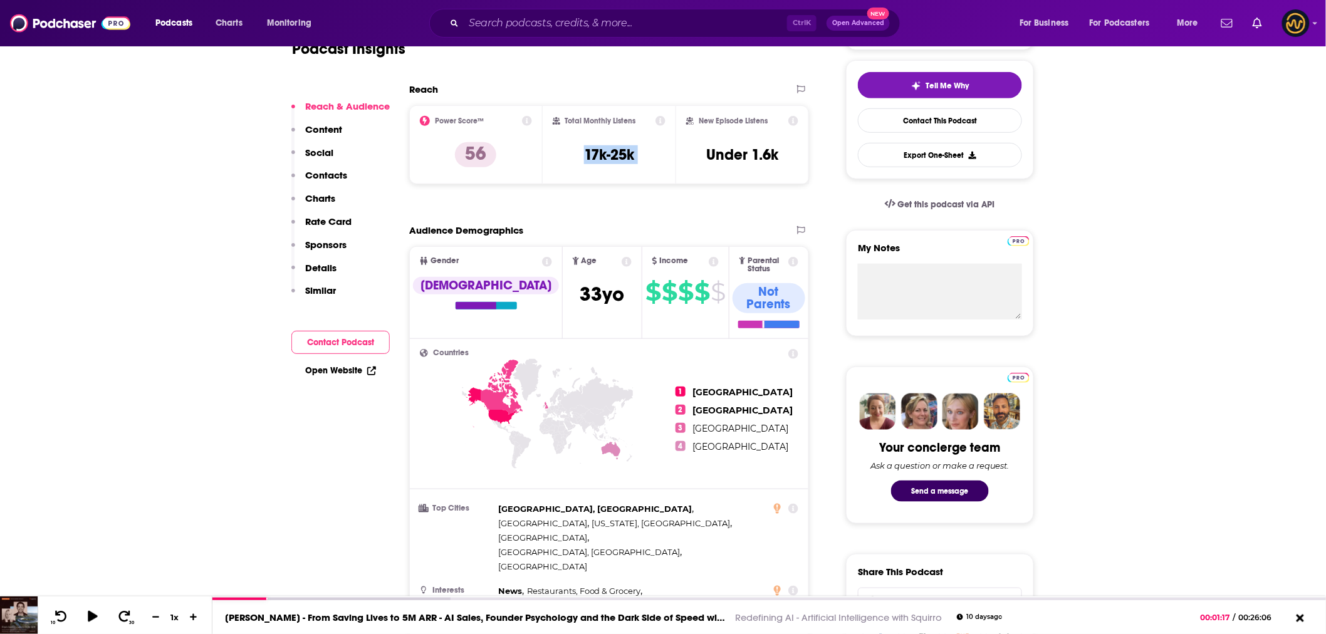
click at [324, 175] on p "Contacts" at bounding box center [326, 175] width 42 height 12
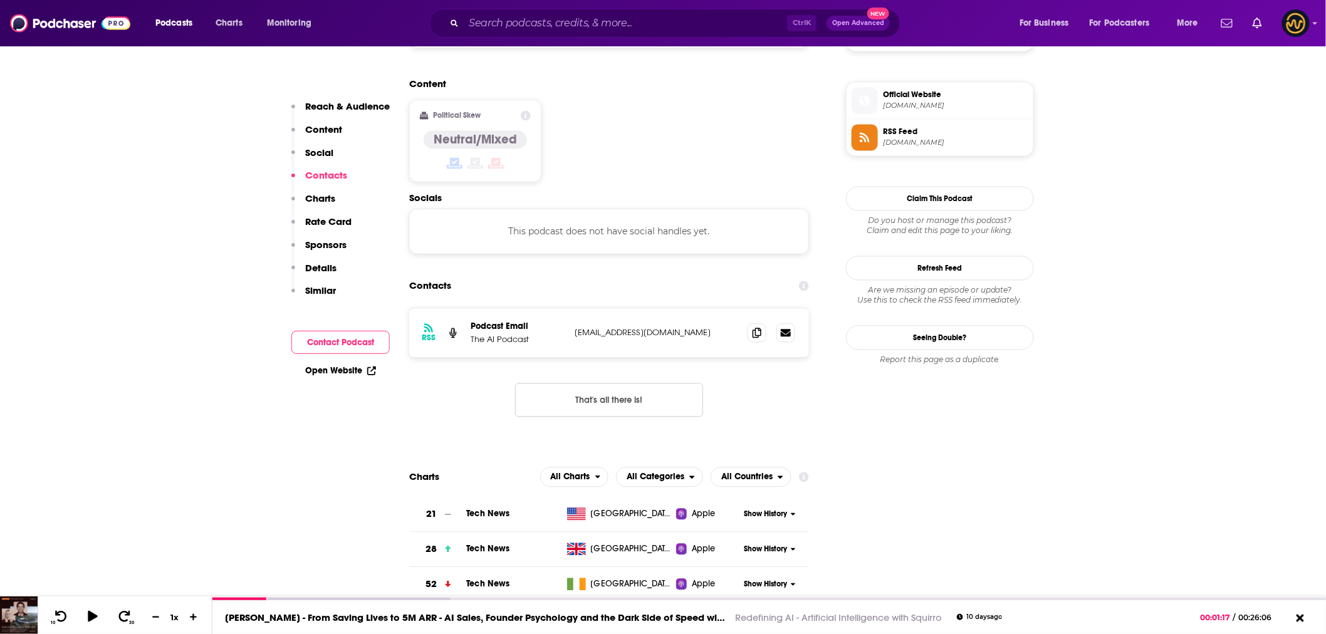
scroll to position [994, 0]
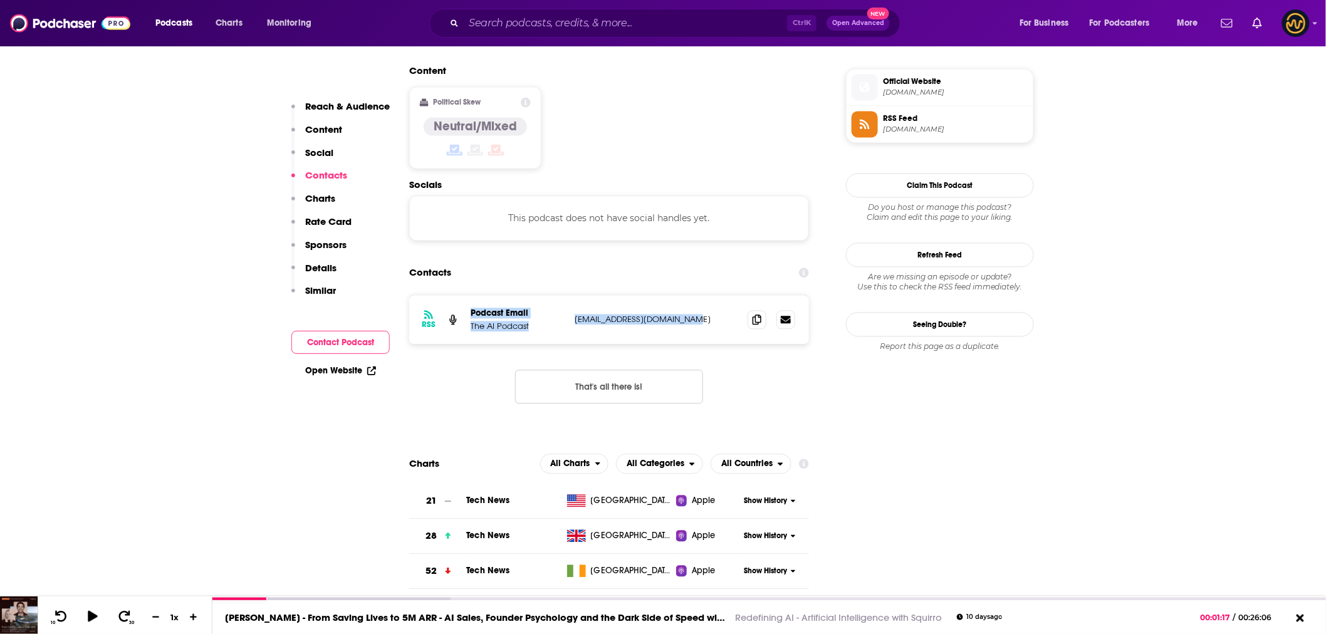
drag, startPoint x: 471, startPoint y: 227, endPoint x: 699, endPoint y: 235, distance: 228.2
click at [0, 0] on div "Podcast Email The AI Podcast [EMAIL_ADDRESS][DOMAIN_NAME] [EMAIL_ADDRESS][DOMAI…" at bounding box center [0, 0] width 0 height 0
copy div "Podcast Email The AI Podcast [EMAIL_ADDRESS][DOMAIN_NAME]"
